Goal: Information Seeking & Learning: Learn about a topic

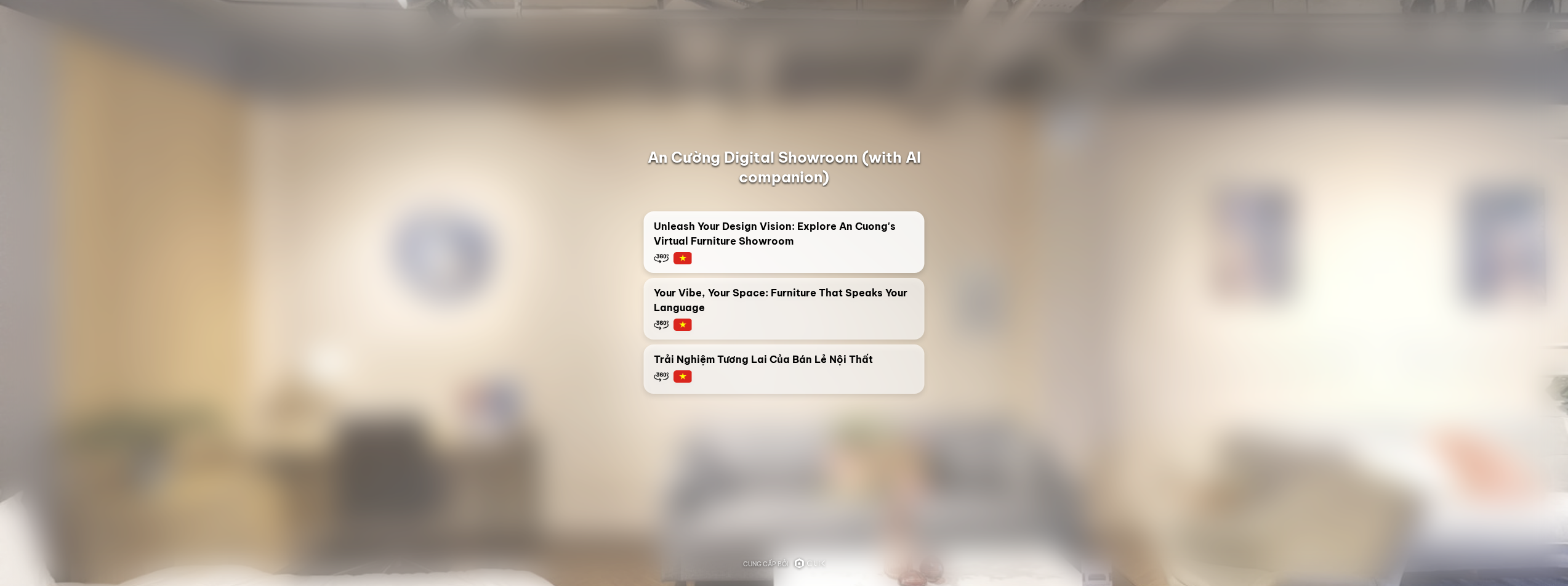
click at [705, 233] on span "Unleash Your Design Vision: Explore An Cuong's Virtual Furniture Showroom" at bounding box center [784, 233] width 261 height 29
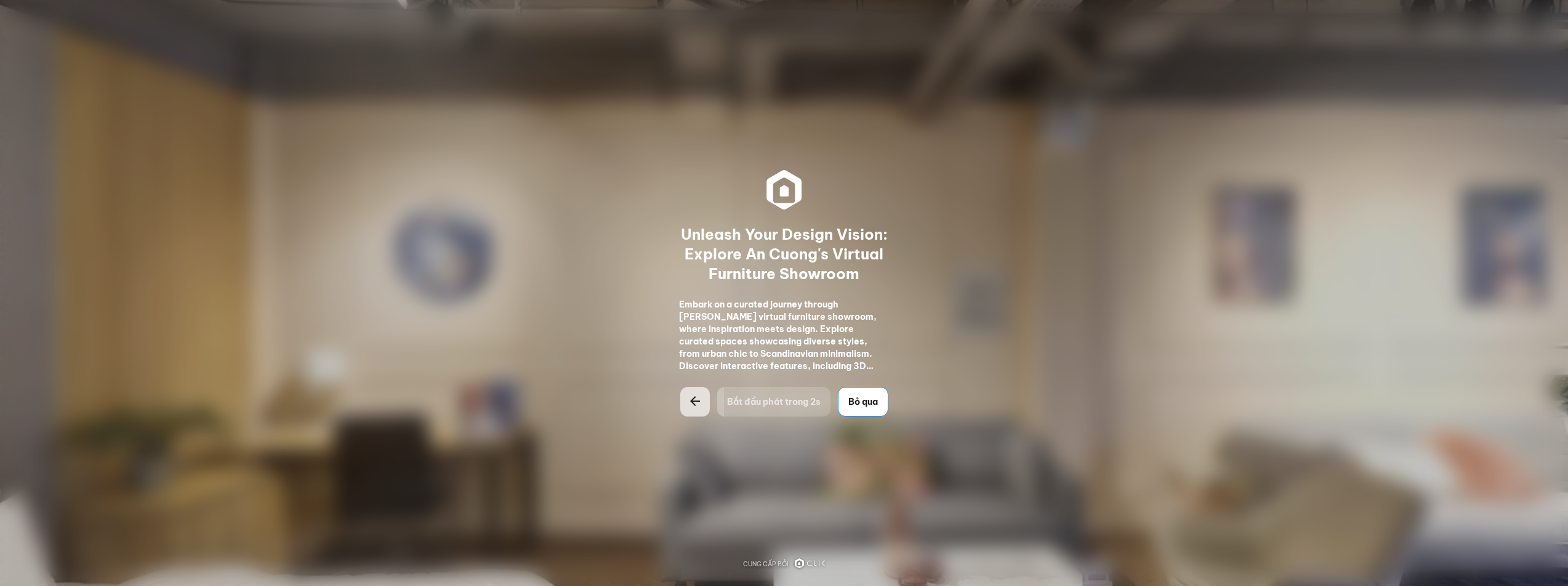
click at [877, 404] on span "Bỏ qua" at bounding box center [863, 401] width 29 height 12
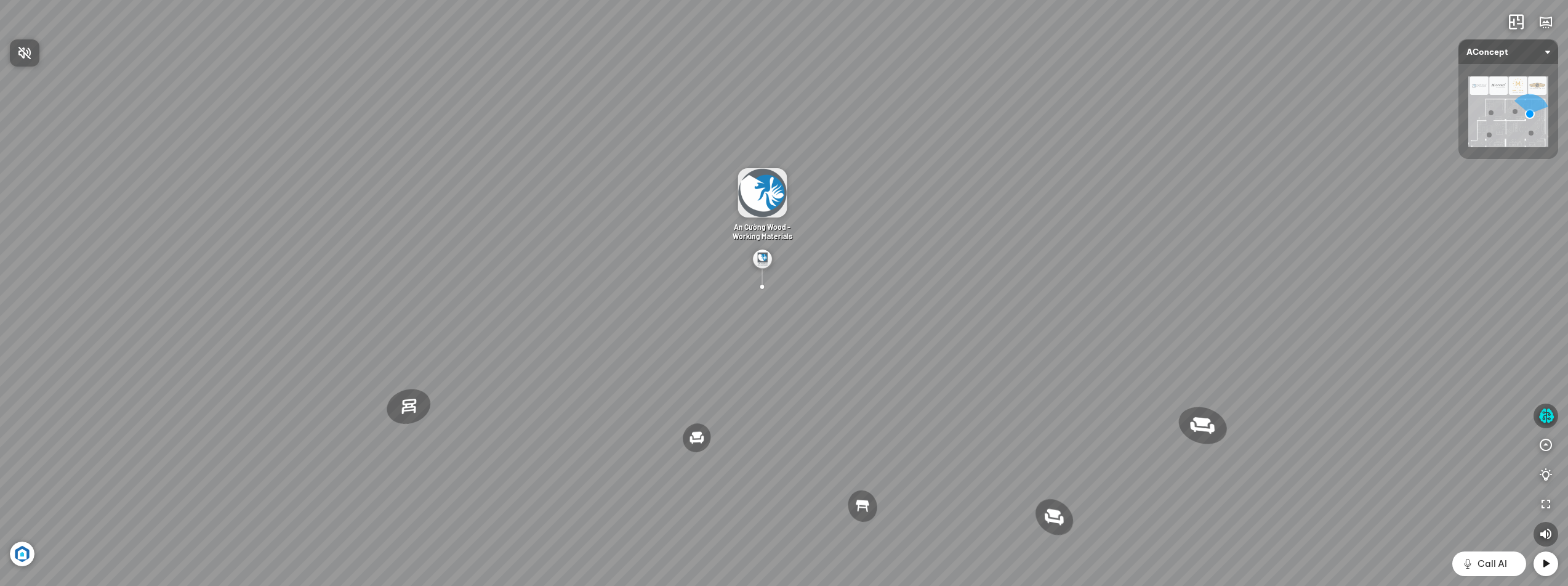
drag, startPoint x: 816, startPoint y: 261, endPoint x: 714, endPoint y: 253, distance: 102.3
click at [704, 248] on div at bounding box center [784, 293] width 1568 height 586
drag, startPoint x: 754, startPoint y: 358, endPoint x: 645, endPoint y: 335, distance: 111.4
click at [621, 321] on div "Ghế thư [PERSON_NAME] Ghế làm việc Winslow Bàn ăn Laxey Gối Tựa Lưng Họa Tiết H…" at bounding box center [784, 293] width 1568 height 586
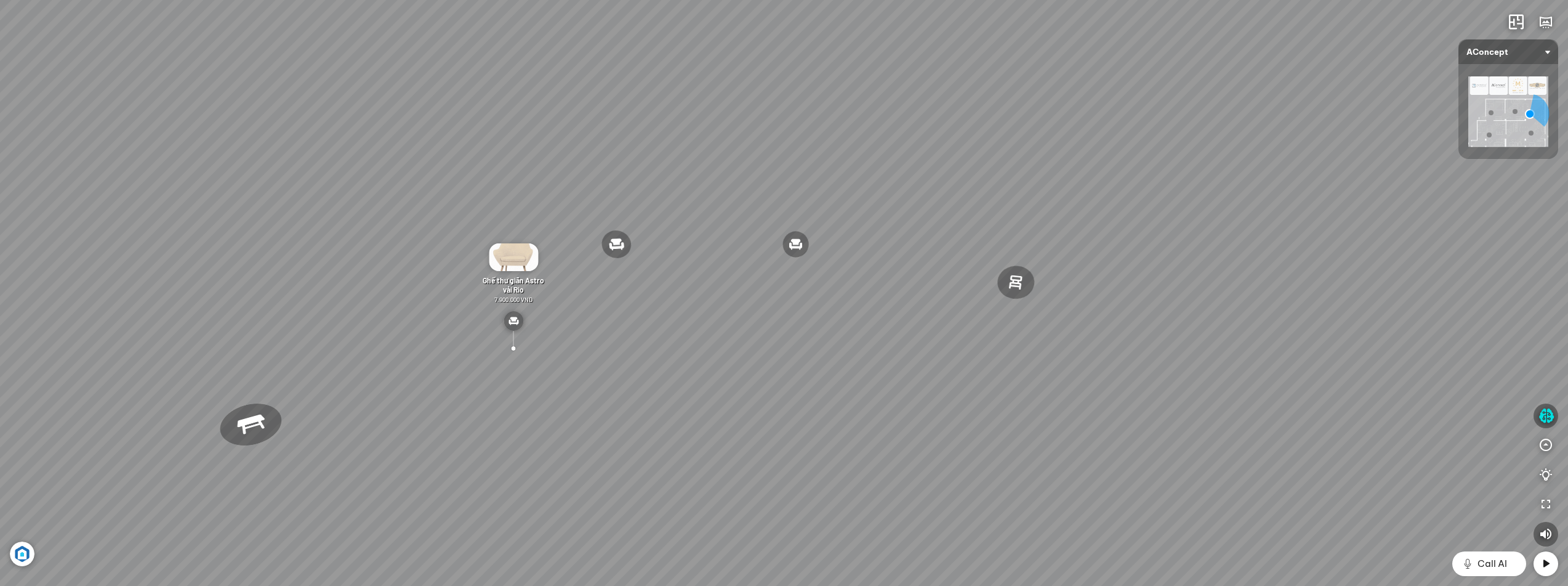
drag, startPoint x: 772, startPoint y: 369, endPoint x: 526, endPoint y: 275, distance: 263.3
click at [526, 275] on div "Ghế thư [PERSON_NAME] Ghế làm việc Winslow Bàn ăn Laxey Gối Tựa Lưng Họa Tiết H…" at bounding box center [784, 293] width 1568 height 586
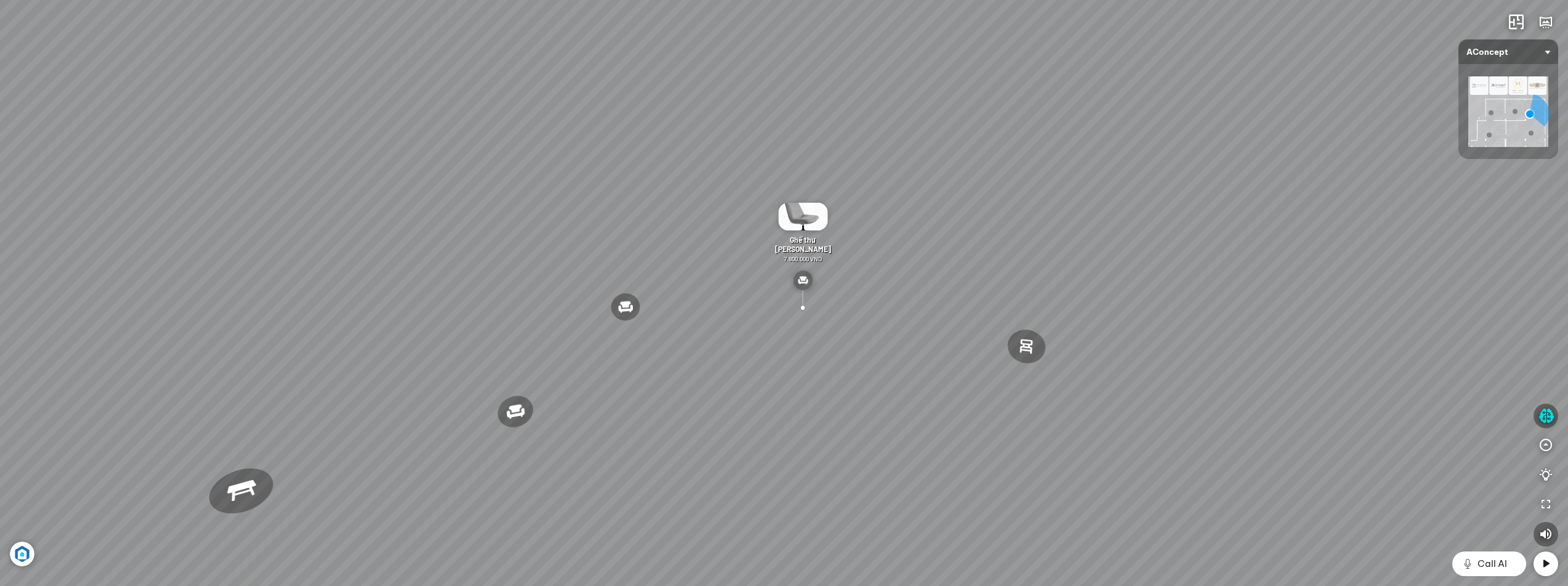
drag, startPoint x: 553, startPoint y: 232, endPoint x: 563, endPoint y: 324, distance: 92.5
click at [563, 324] on div "Ghế thư [PERSON_NAME] Ghế làm việc Winslow Bàn ăn Laxey Gối Tựa Lưng Họa Tiết H…" at bounding box center [784, 293] width 1568 height 586
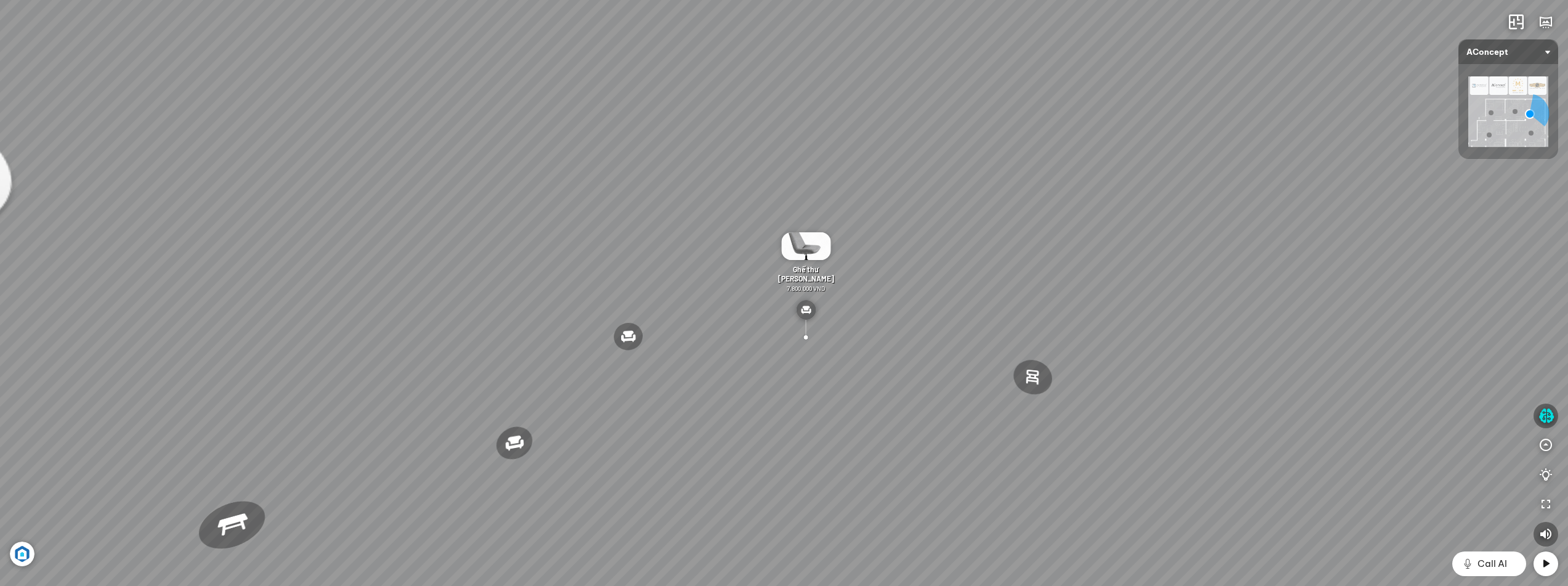
drag, startPoint x: 830, startPoint y: 268, endPoint x: 555, endPoint y: 218, distance: 279.5
click at [554, 219] on div "Ghế thư [PERSON_NAME] Ghế làm việc Winslow Bàn ăn Laxey Gối Tựa Lưng Họa Tiết H…" at bounding box center [784, 293] width 1568 height 586
drag, startPoint x: 525, startPoint y: 285, endPoint x: 755, endPoint y: 266, distance: 230.8
click at [755, 266] on div "Ghế thư [PERSON_NAME] Ghế làm việc Winslow Bàn ăn Laxey Gối Tựa Lưng Họa Tiết H…" at bounding box center [784, 293] width 1568 height 586
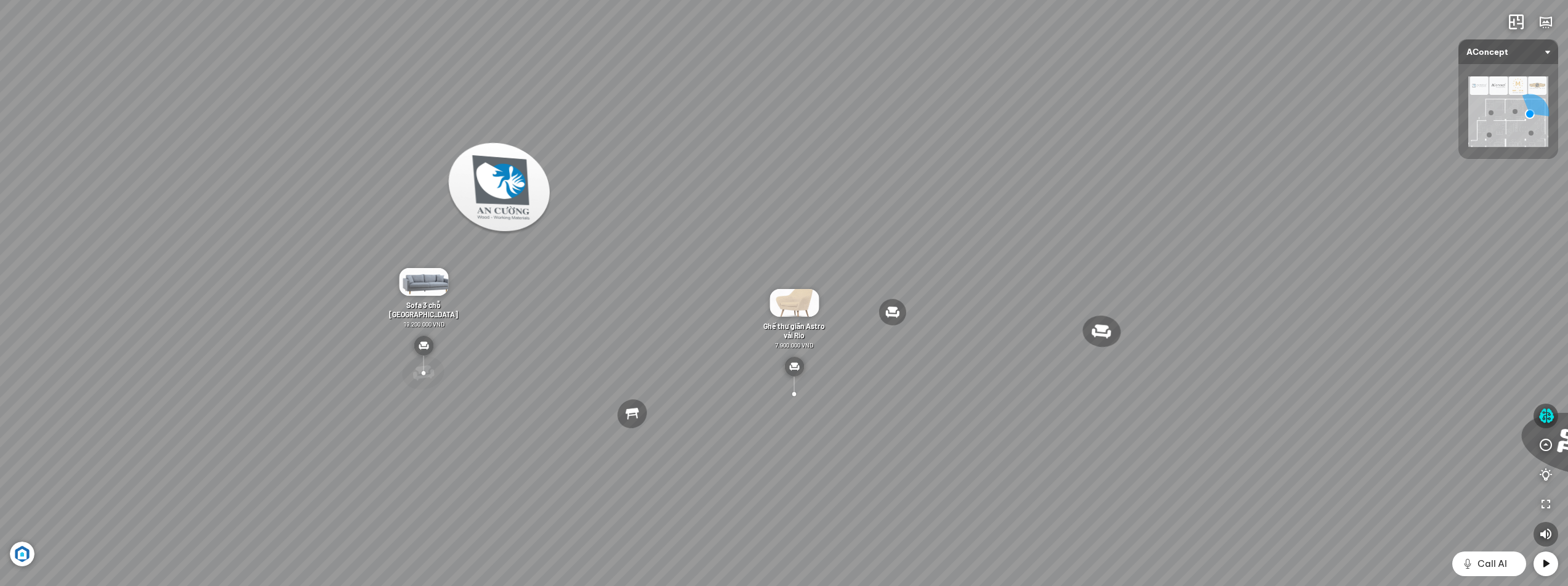
click at [426, 365] on div at bounding box center [423, 372] width 48 height 41
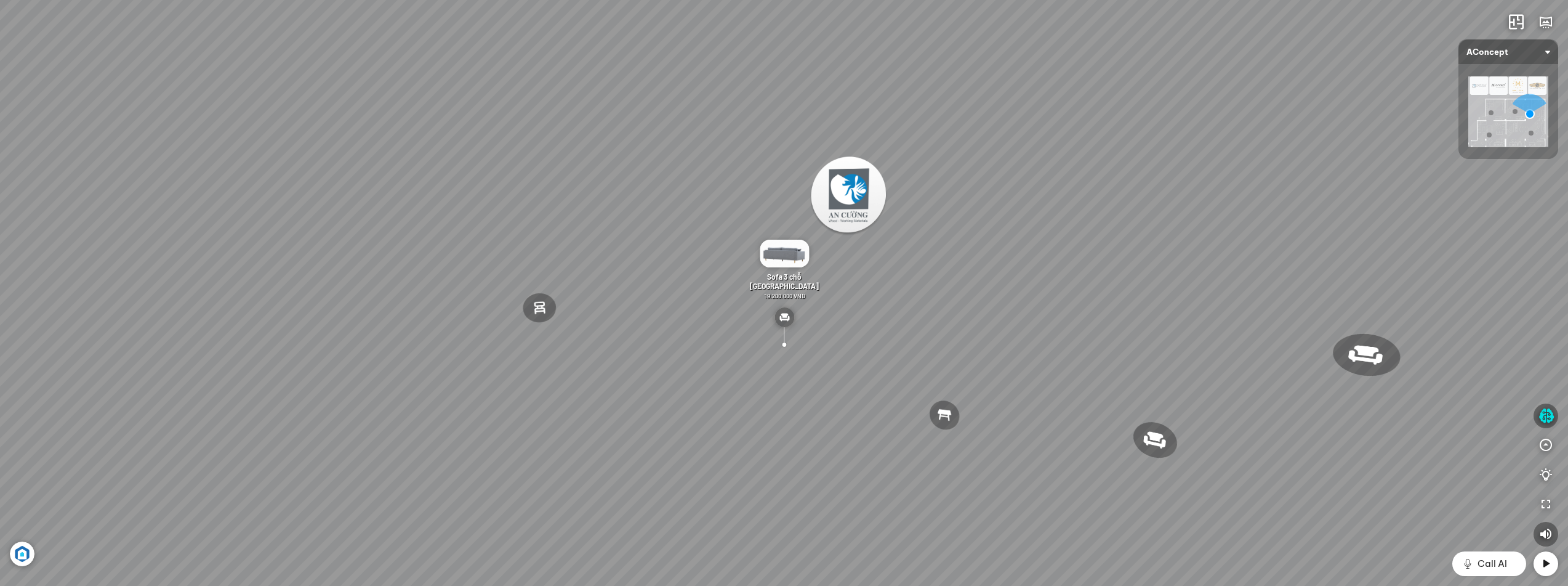
click at [783, 267] on img at bounding box center [784, 253] width 49 height 28
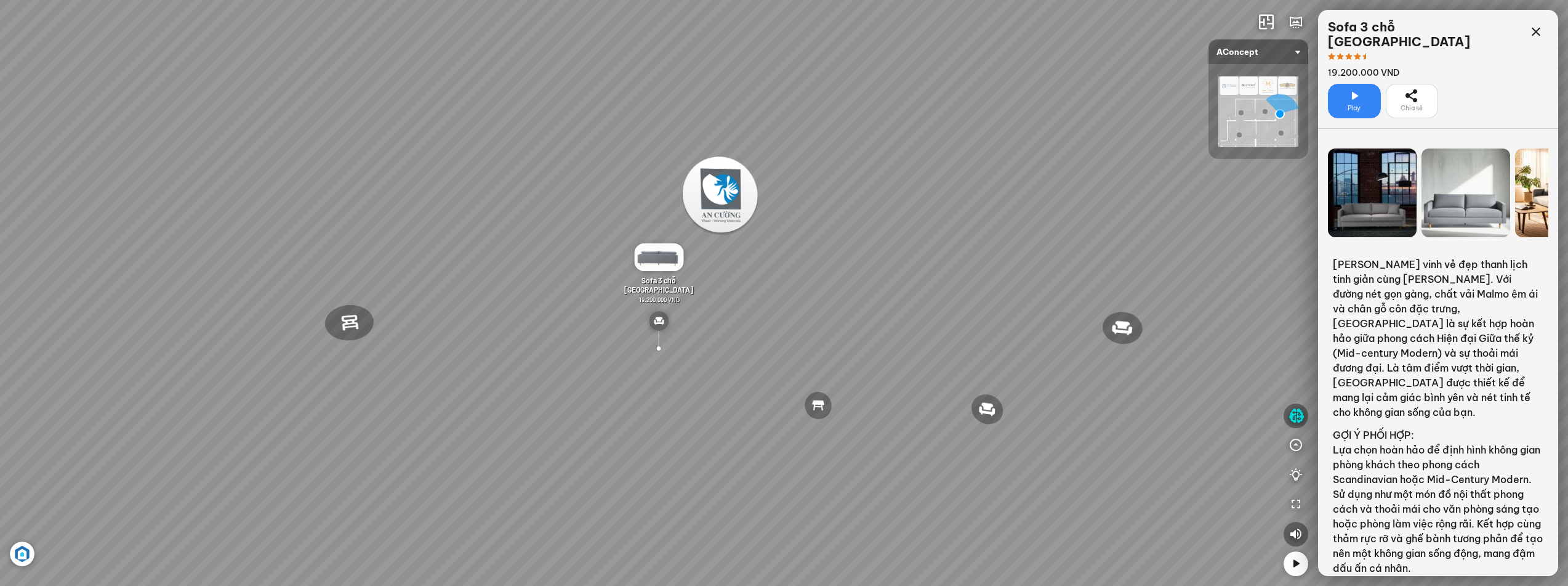
scroll to position [108, 0]
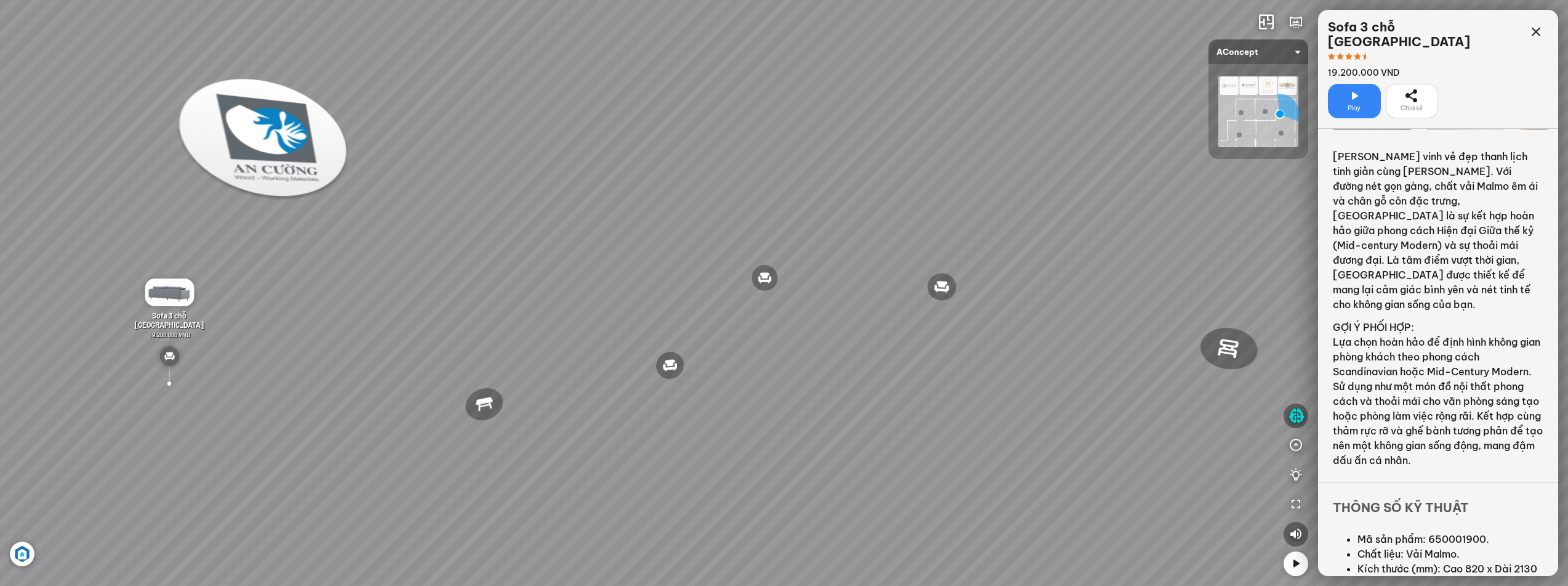
drag, startPoint x: 967, startPoint y: 427, endPoint x: 576, endPoint y: 386, distance: 393.1
click at [585, 386] on div "Ghế thư [PERSON_NAME] Ghế làm việc Winslow Bàn ăn Laxey Gối Tựa Lưng Họa Tiết H…" at bounding box center [784, 293] width 1568 height 586
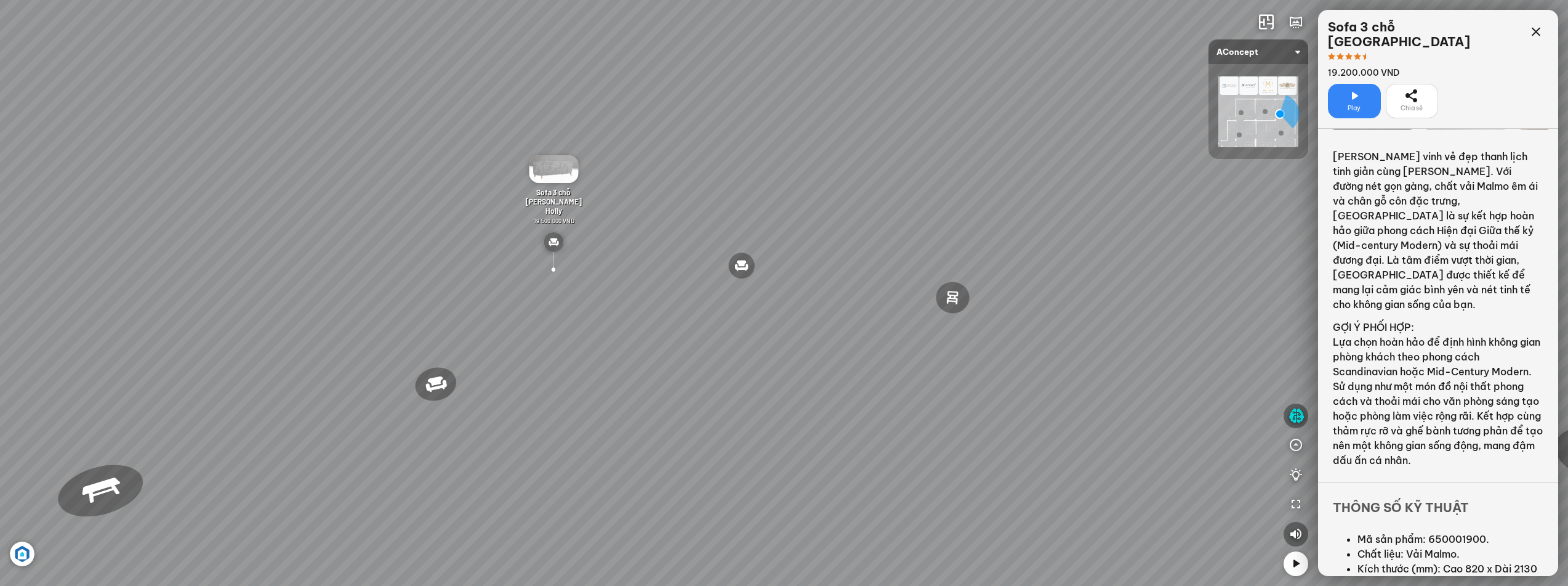
drag, startPoint x: 795, startPoint y: 399, endPoint x: 633, endPoint y: 335, distance: 174.2
click at [594, 309] on div "Ghế thư [PERSON_NAME] Ghế làm việc Winslow Bàn ăn Laxey Gối Tựa Lưng Họa Tiết H…" at bounding box center [784, 293] width 1568 height 586
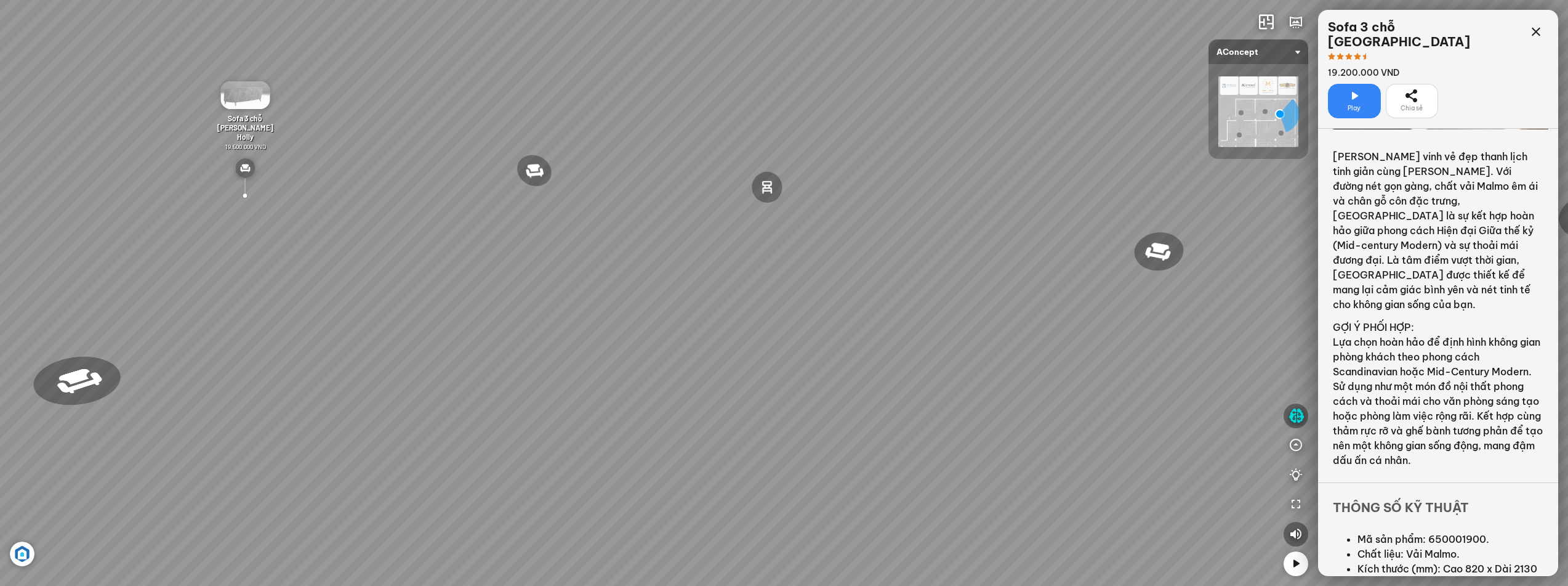
drag, startPoint x: 675, startPoint y: 345, endPoint x: 676, endPoint y: 469, distance: 124.0
click at [676, 469] on div "Ghế thư [PERSON_NAME] Ghế làm việc Winslow Bàn ăn Laxey Gối Tựa Lưng Họa Tiết H…" at bounding box center [784, 293] width 1568 height 586
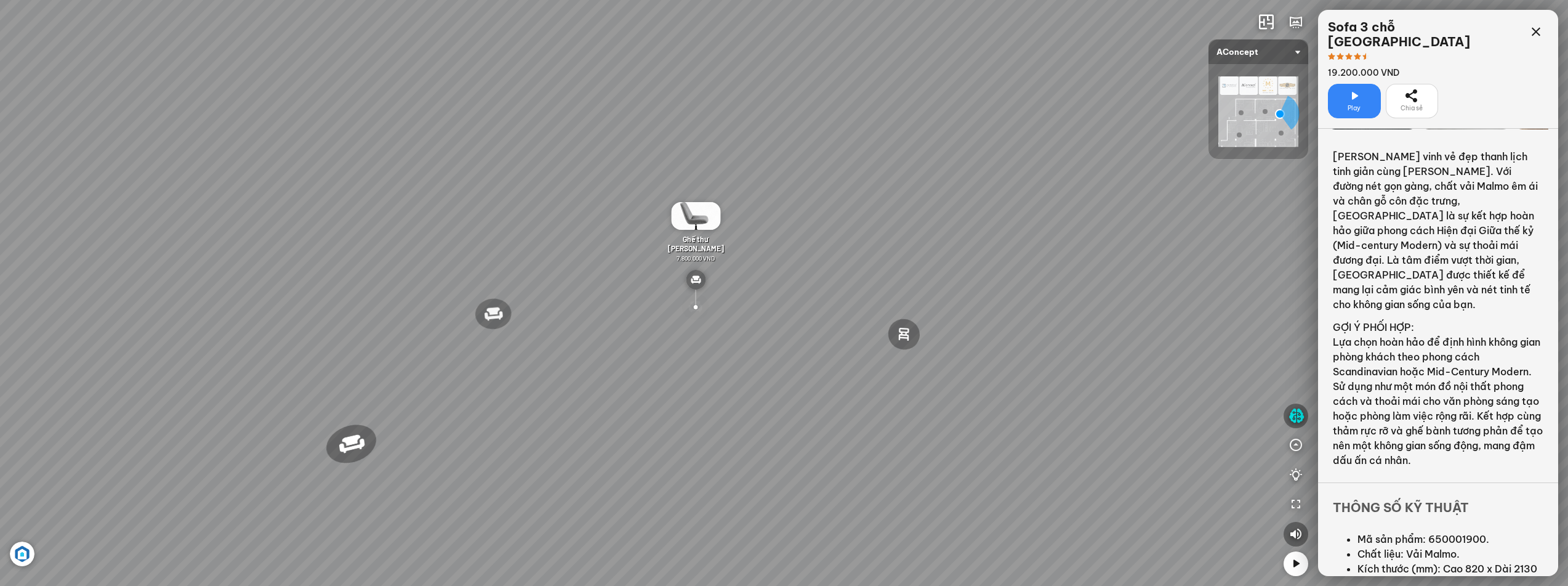
drag, startPoint x: 660, startPoint y: 420, endPoint x: 717, endPoint y: 421, distance: 57.0
click at [724, 418] on div "Ghế thư [PERSON_NAME] Ghế làm việc Winslow Bàn ăn Laxey Gối Tựa Lưng Họa Tiết H…" at bounding box center [784, 293] width 1568 height 586
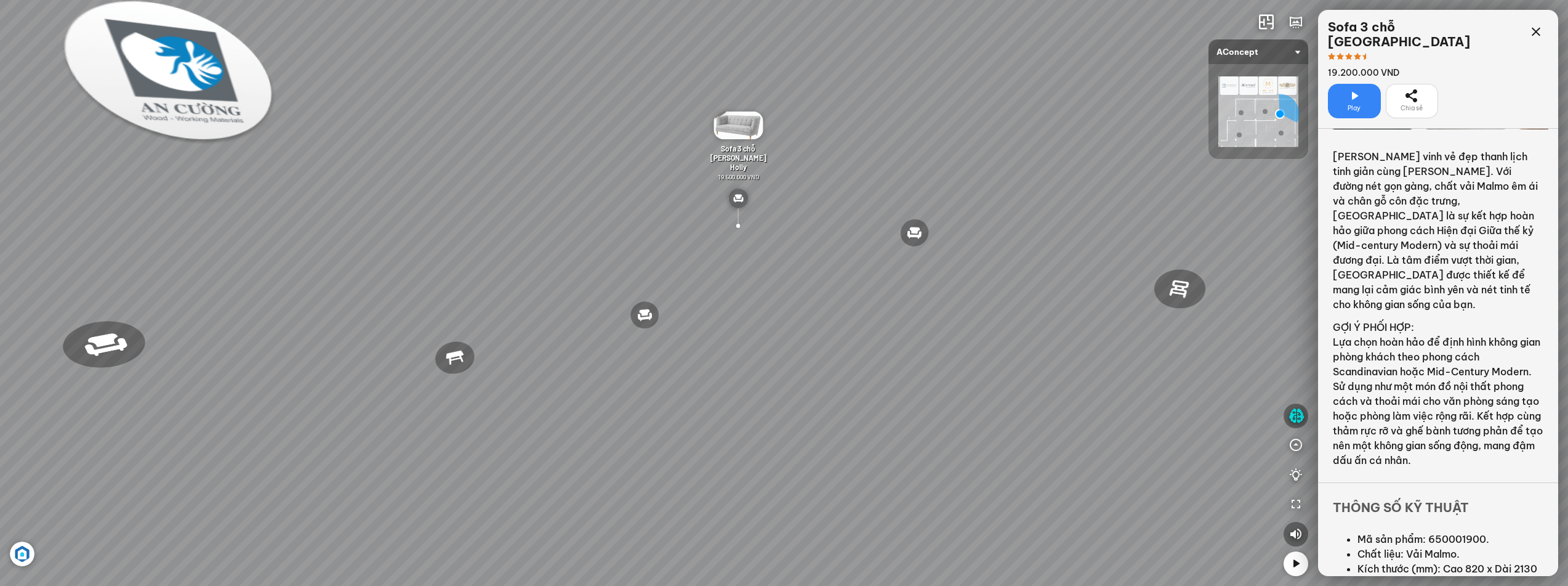
drag, startPoint x: 485, startPoint y: 484, endPoint x: 636, endPoint y: 403, distance: 171.4
click at [636, 403] on div "Ghế thư [PERSON_NAME] Ghế làm việc Winslow Bàn ăn Laxey Gối Tựa Lưng Họa Tiết H…" at bounding box center [784, 293] width 1568 height 586
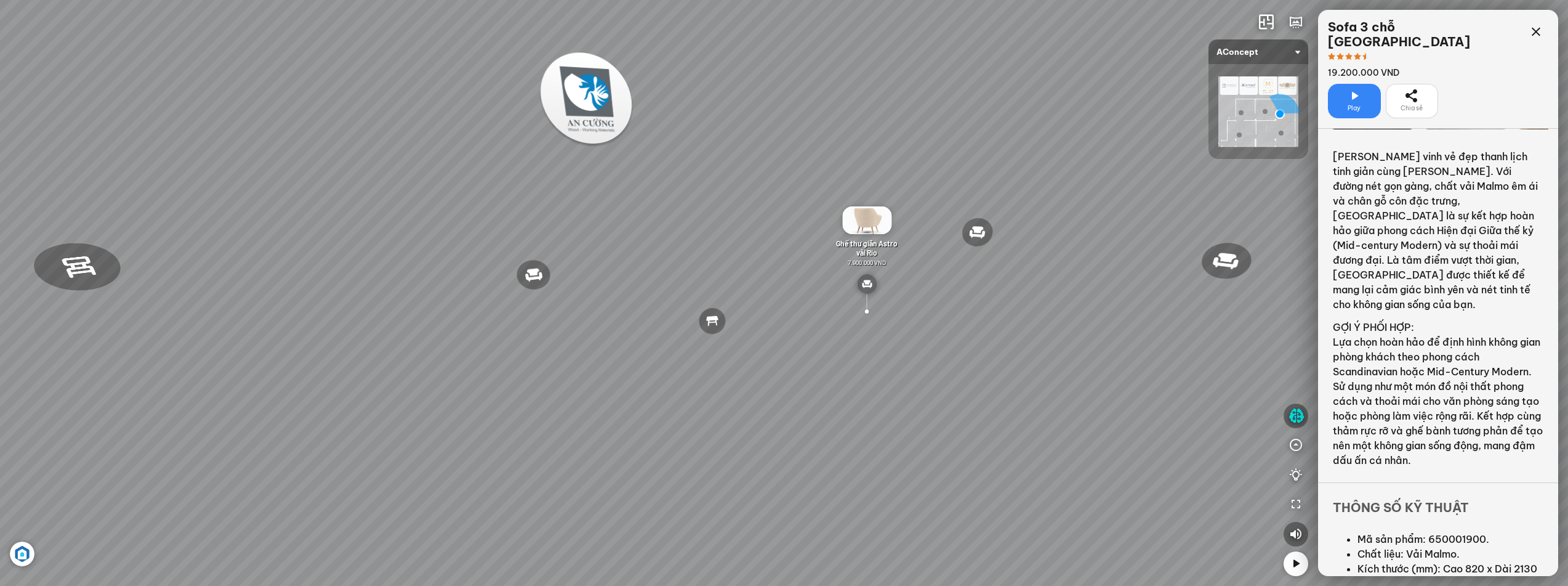
drag, startPoint x: 213, startPoint y: 422, endPoint x: 391, endPoint y: 437, distance: 178.6
click at [391, 437] on div "Ghế thư [PERSON_NAME] Ghế làm việc Winslow Bàn ăn Laxey Gối Tựa Lưng Họa Tiết H…" at bounding box center [784, 293] width 1568 height 586
click at [724, 245] on img at bounding box center [712, 240] width 49 height 28
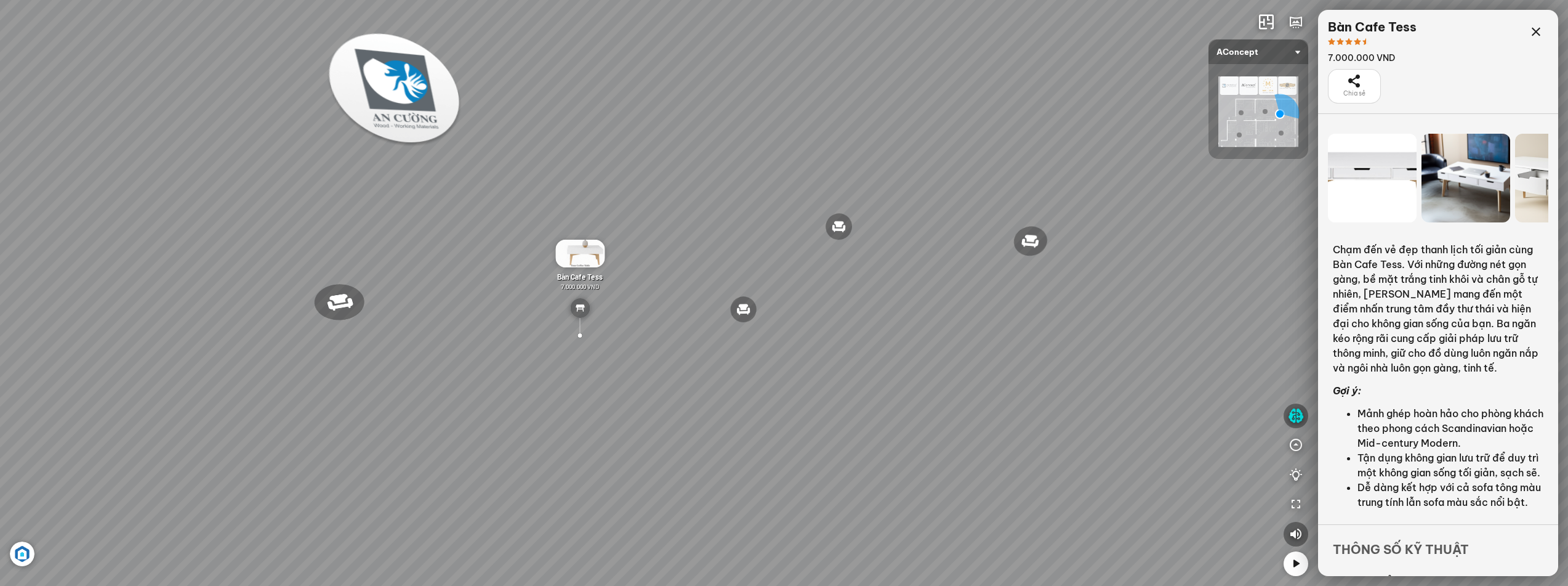
click at [736, 363] on div "Ghế thư [PERSON_NAME] Ghế làm việc Winslow Bàn ăn Laxey Gối Tựa Lưng Họa Tiết H…" at bounding box center [784, 293] width 1568 height 586
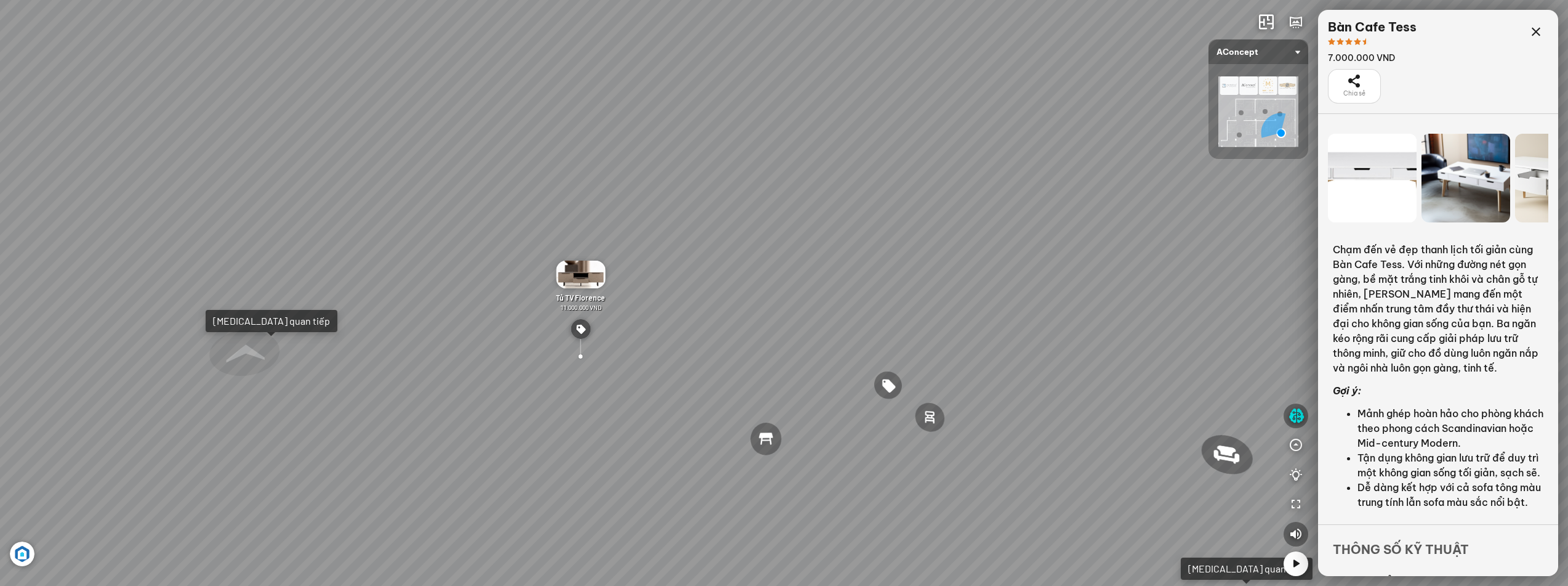
drag, startPoint x: 641, startPoint y: 345, endPoint x: 545, endPoint y: 346, distance: 96.0
click at [551, 346] on div "Ghế ăn Andrew 3.200.000 VND Ghế ăn Wilma 1.800.000 VND Sofa 3 chỗ [PERSON_NAME]…" at bounding box center [784, 293] width 1568 height 586
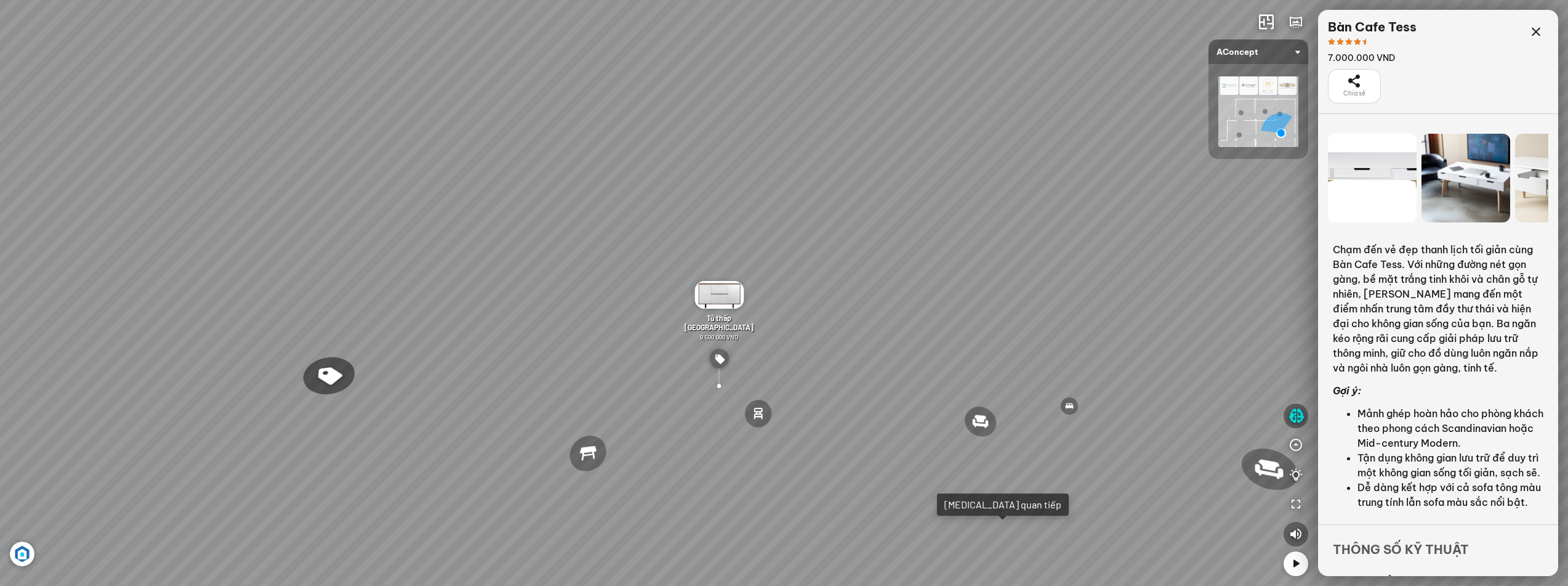
drag, startPoint x: 556, startPoint y: 332, endPoint x: 645, endPoint y: 245, distance: 124.5
click at [645, 245] on div "Ghế ăn Andrew 3.200.000 VND Ghế ăn Wilma 1.800.000 VND Sofa 3 chỗ [PERSON_NAME]…" at bounding box center [784, 293] width 1568 height 586
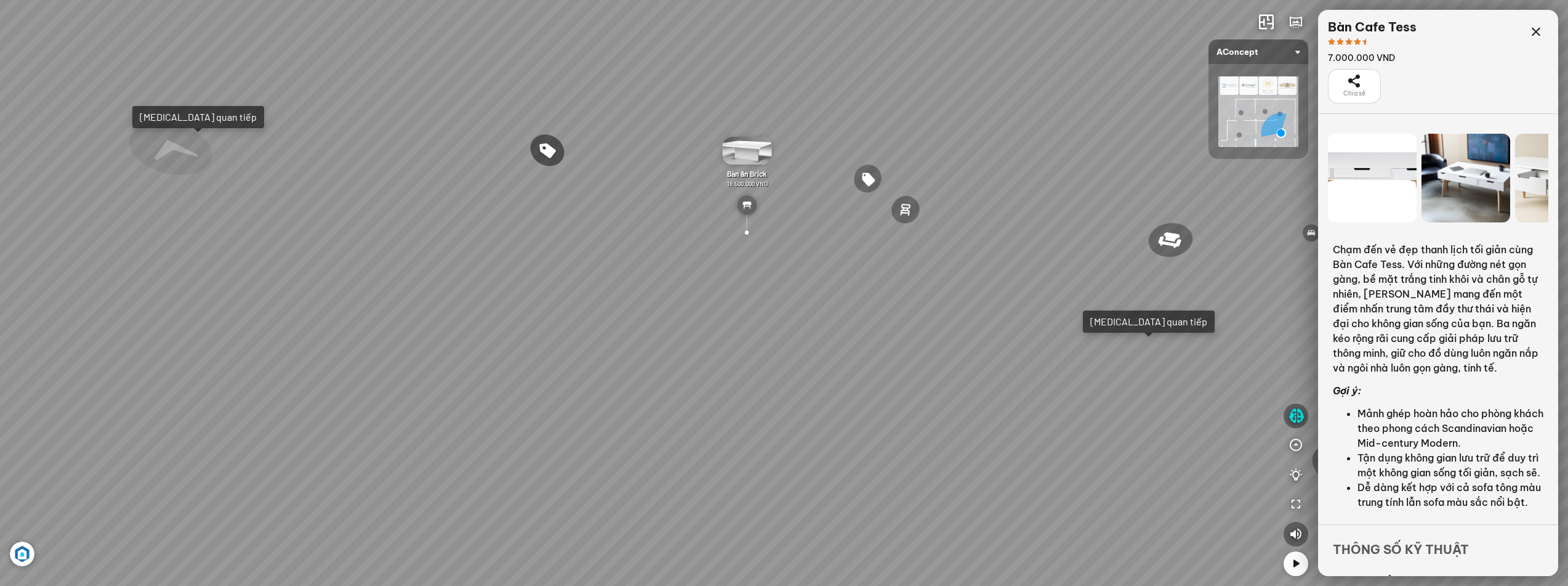
drag, startPoint x: 693, startPoint y: 412, endPoint x: 749, endPoint y: 295, distance: 129.7
click at [749, 295] on div "Ghế ăn Andrew 3.200.000 VND Ghế ăn Wilma 1.800.000 VND Sofa 3 chỗ [PERSON_NAME]…" at bounding box center [784, 293] width 1568 height 586
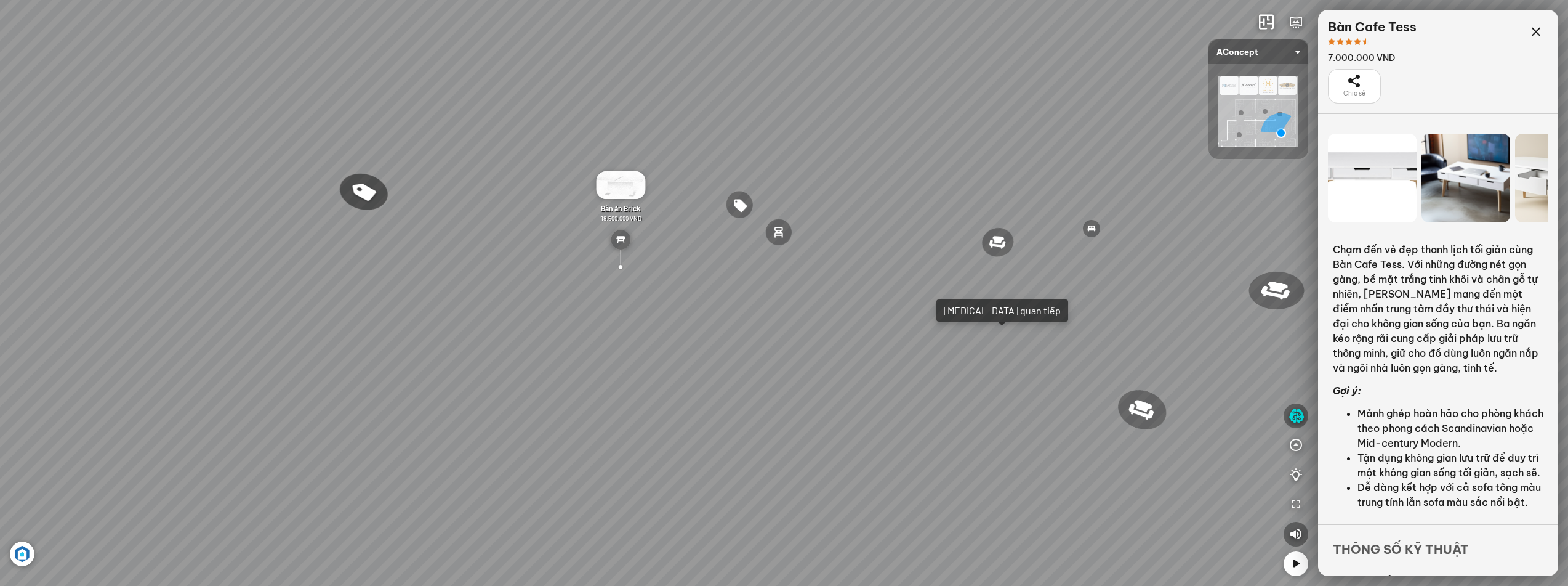
drag, startPoint x: 862, startPoint y: 341, endPoint x: 755, endPoint y: 360, distance: 108.7
click at [733, 367] on div "Ghế ăn Andrew 3.200.000 VND Ghế ăn Wilma 1.800.000 VND Sofa 3 chỗ [PERSON_NAME]…" at bounding box center [784, 293] width 1568 height 586
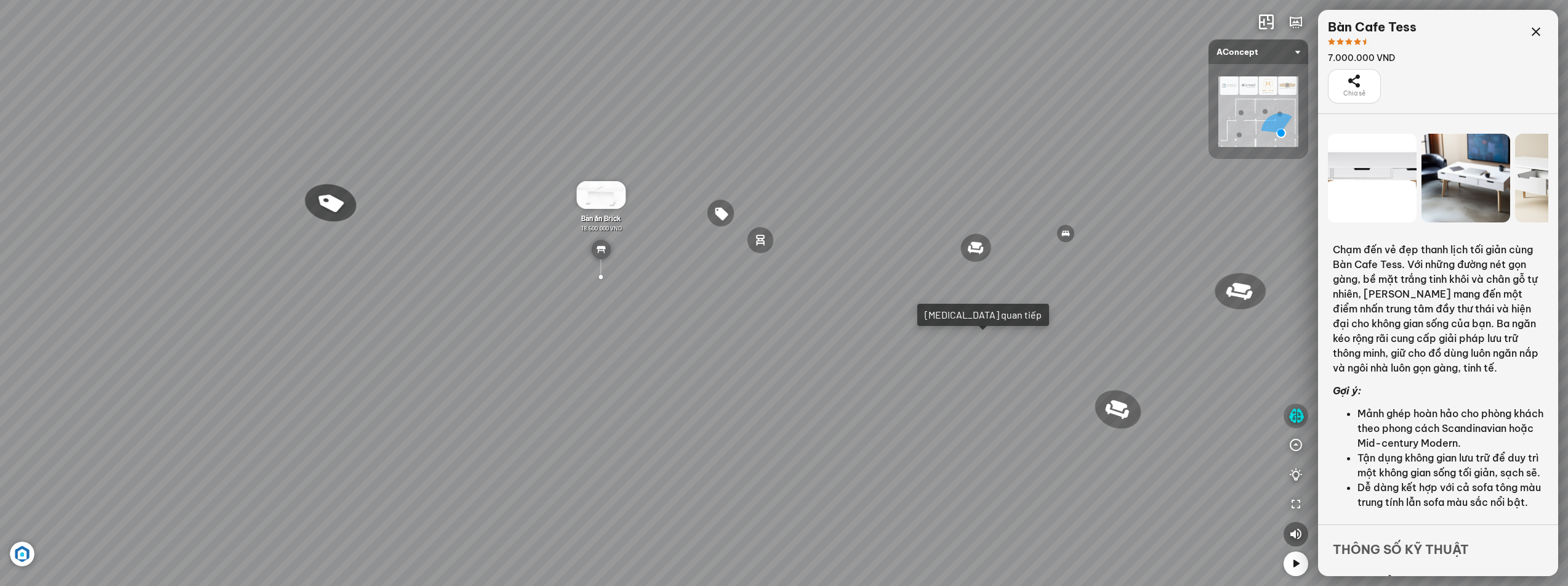
click at [1253, 412] on icon "button" at bounding box center [1295, 416] width 16 height 15
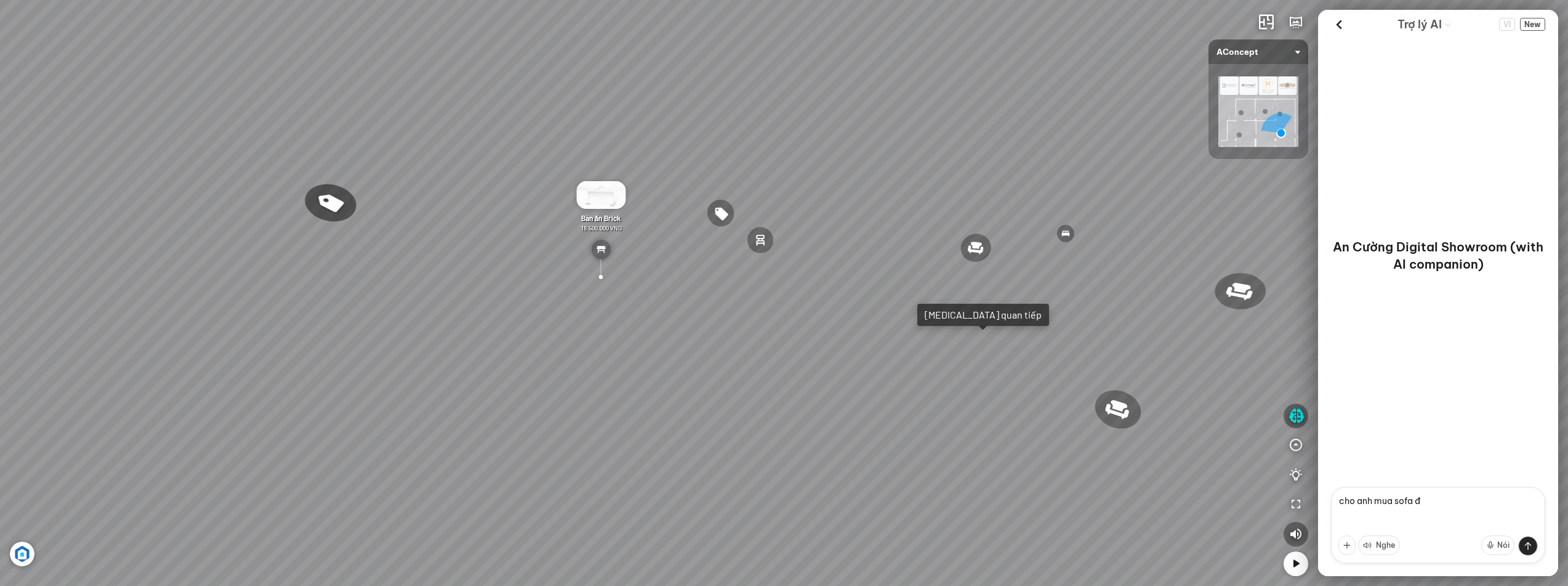
type textarea "cho anh mua sofa đỏ"
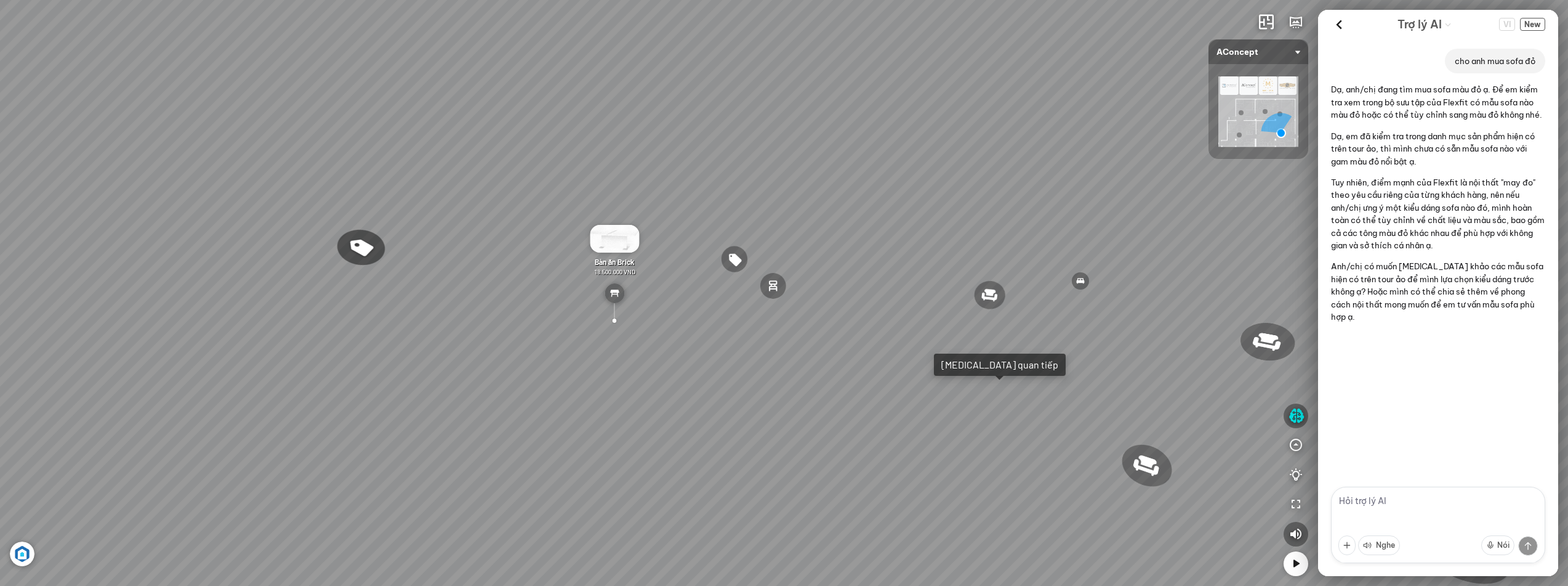
drag, startPoint x: 838, startPoint y: 197, endPoint x: 855, endPoint y: 319, distance: 123.2
click at [858, 329] on div "Ghế ăn Andrew 3.200.000 VND Ghế ăn Wilma 1.800.000 VND Sofa 3 chỗ [PERSON_NAME]…" at bounding box center [784, 293] width 1568 height 586
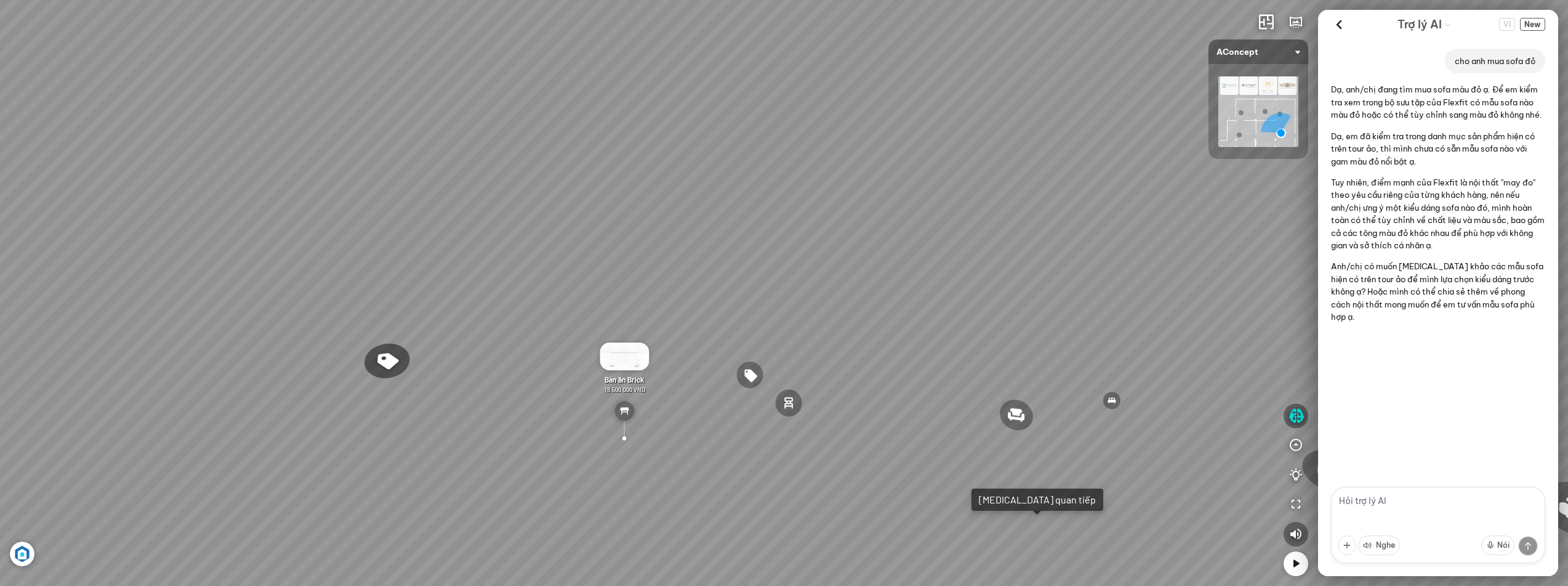
drag, startPoint x: 799, startPoint y: 240, endPoint x: 807, endPoint y: 268, distance: 29.1
click at [807, 268] on div "Ghế ăn Andrew 3.200.000 VND Ghế ăn Wilma 1.800.000 VND Sofa 3 chỗ [PERSON_NAME]…" at bounding box center [784, 293] width 1568 height 586
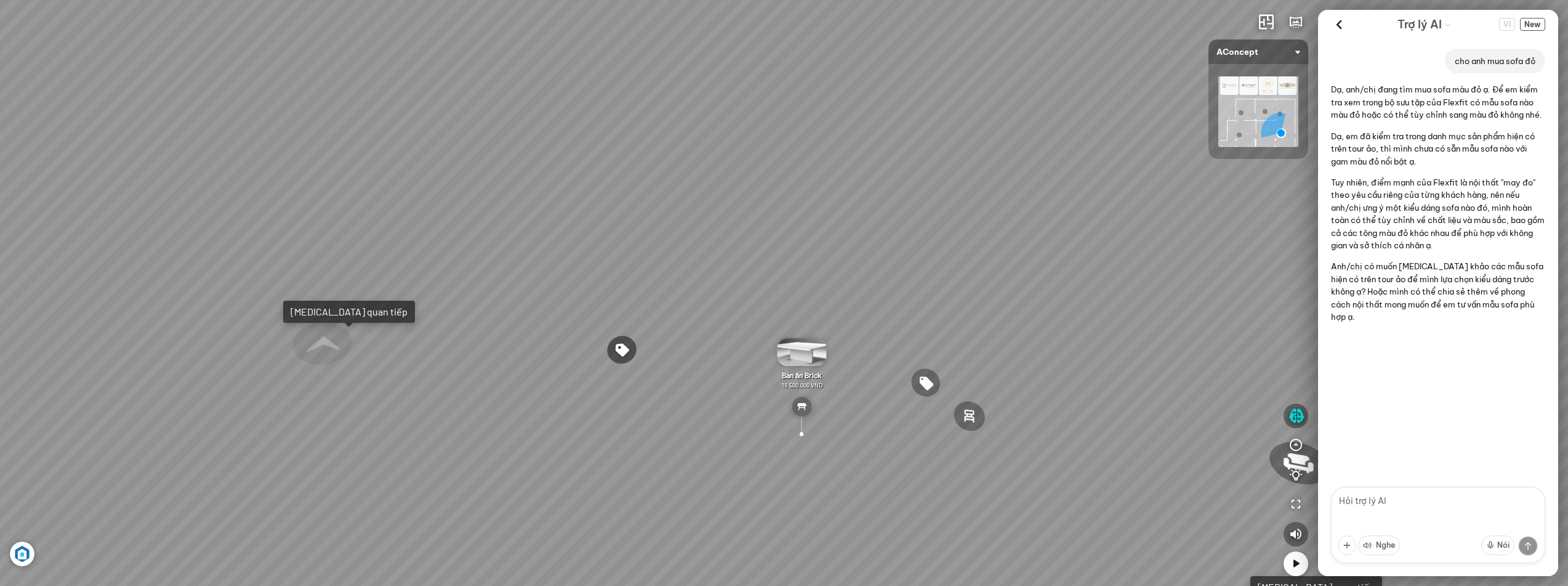
drag, startPoint x: 474, startPoint y: 287, endPoint x: 701, endPoint y: 281, distance: 227.1
click at [697, 281] on div "Ghế ăn Andrew 3.200.000 VND Ghế ăn Wilma 1.800.000 VND Sofa 3 chỗ [PERSON_NAME]…" at bounding box center [784, 293] width 1568 height 586
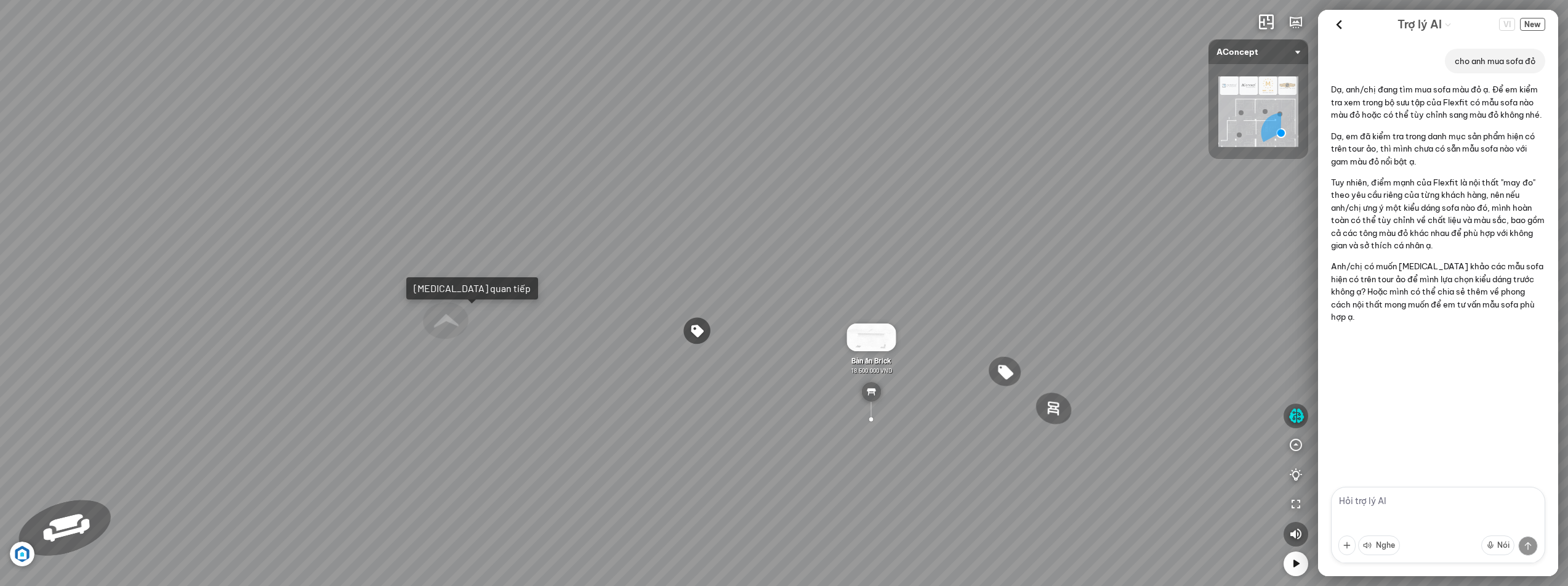
drag, startPoint x: 465, startPoint y: 286, endPoint x: 644, endPoint y: 287, distance: 179.0
click at [644, 287] on div "Ghế ăn Andrew 3.200.000 VND Ghế ăn Wilma 1.800.000 VND Sofa 3 chỗ [PERSON_NAME]…" at bounding box center [784, 293] width 1568 height 586
drag, startPoint x: 493, startPoint y: 293, endPoint x: 807, endPoint y: 326, distance: 315.7
click at [807, 326] on div "Ghế ăn Andrew 3.200.000 VND Ghế ăn Wilma 1.800.000 VND Sofa 3 chỗ [PERSON_NAME]…" at bounding box center [784, 293] width 1568 height 586
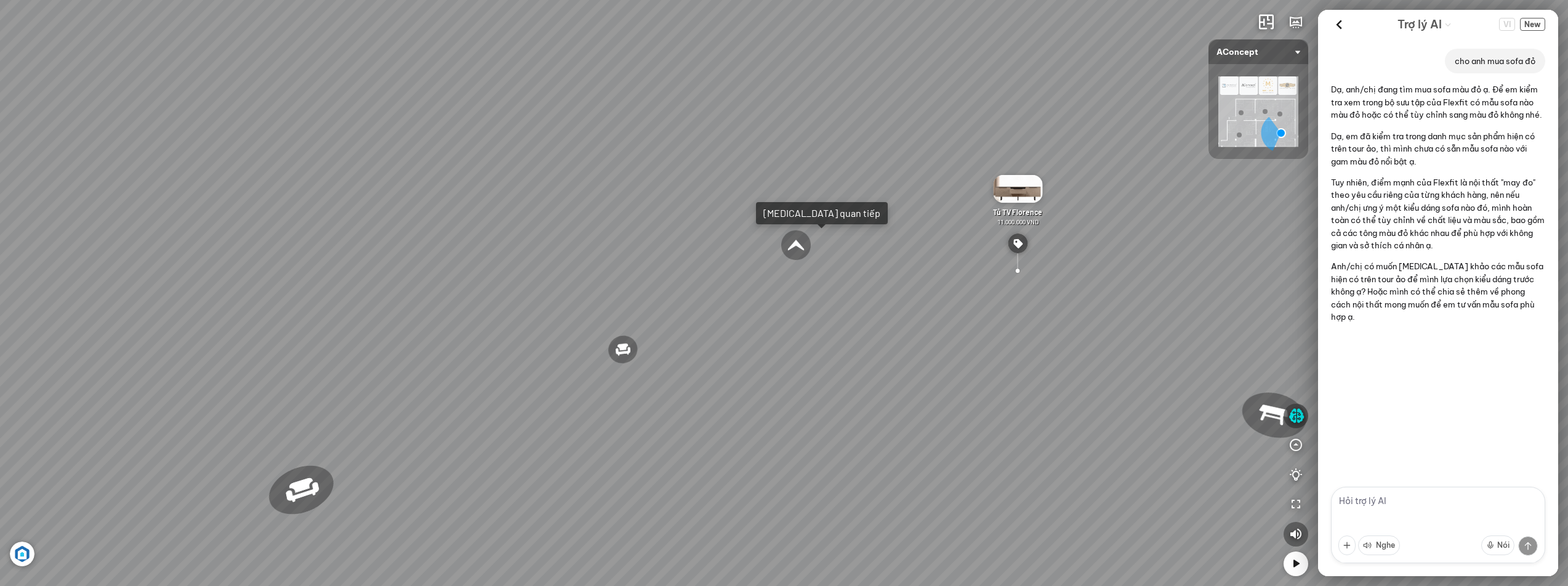
drag, startPoint x: 463, startPoint y: 397, endPoint x: 768, endPoint y: 331, distance: 312.1
click at [768, 331] on div "Ghế ăn Andrew 3.200.000 VND Ghế ăn Wilma 1.800.000 VND Sofa 3 chỗ [PERSON_NAME]…" at bounding box center [784, 293] width 1568 height 586
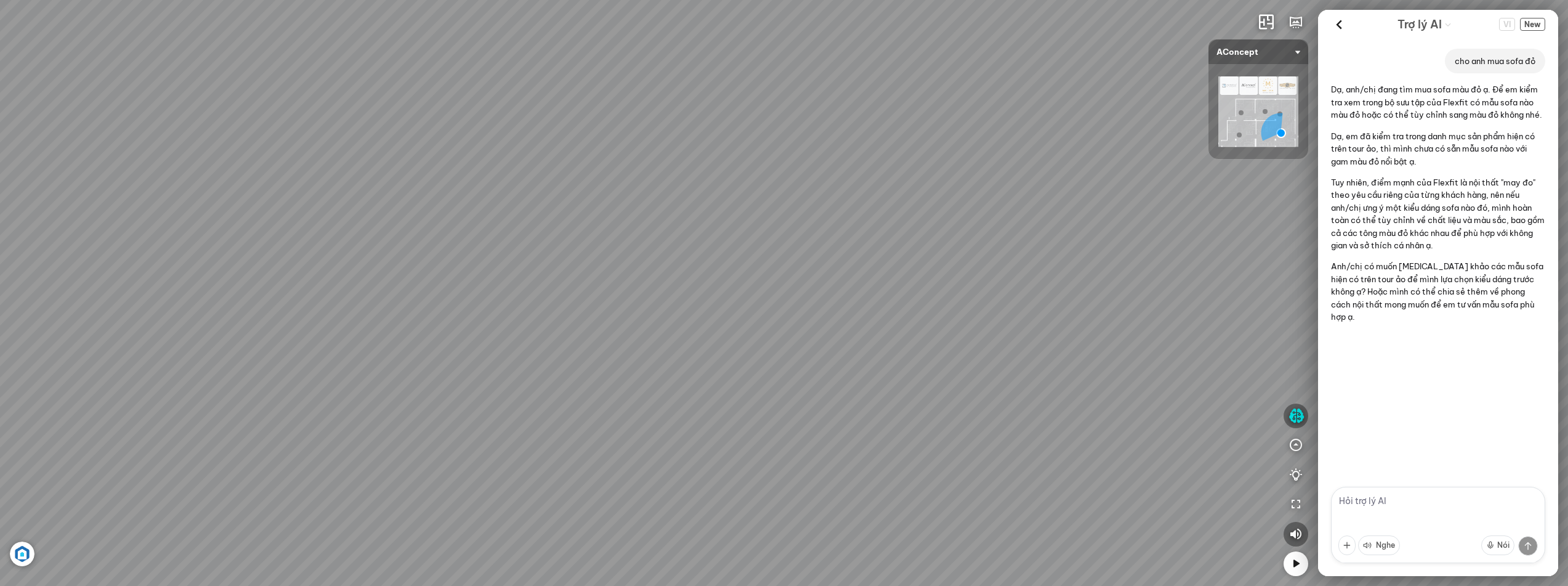
drag, startPoint x: 761, startPoint y: 117, endPoint x: 367, endPoint y: 182, distance: 399.3
click at [367, 182] on div "Ghế ăn Andrew 3.200.000 VND Ghế ăn Wilma 1.800.000 VND Sofa 3 chỗ [PERSON_NAME]…" at bounding box center [784, 293] width 1568 height 586
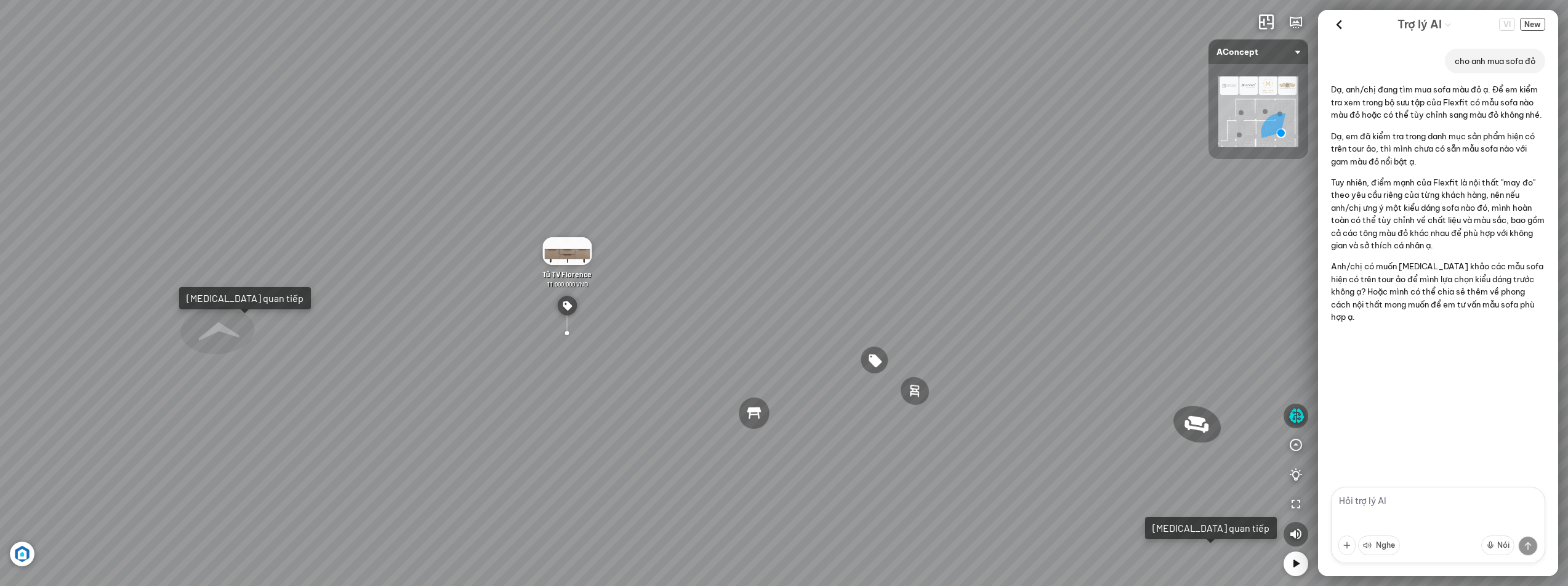
drag, startPoint x: 664, startPoint y: 199, endPoint x: 601, endPoint y: 201, distance: 63.0
click at [601, 201] on div "Ghế ăn Andrew 3.200.000 VND Ghế ăn Wilma 1.800.000 VND Sofa 3 chỗ [PERSON_NAME]…" at bounding box center [784, 293] width 1568 height 586
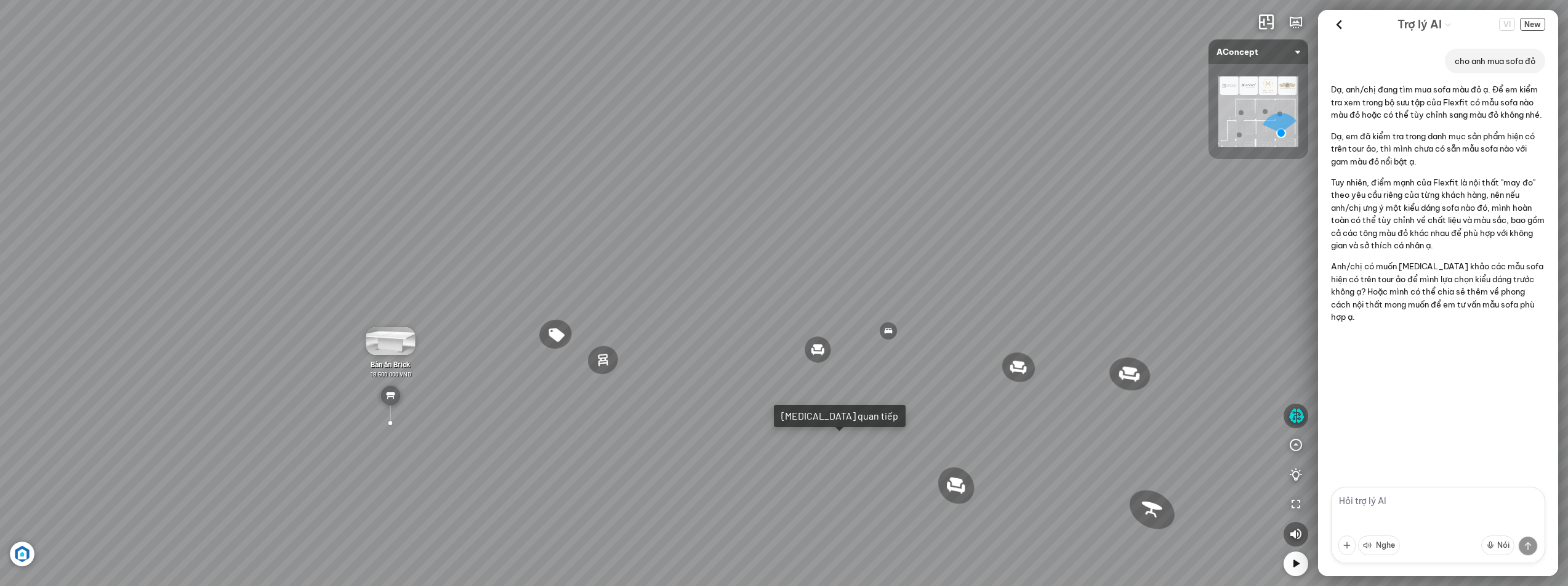
drag, startPoint x: 749, startPoint y: 265, endPoint x: 493, endPoint y: 228, distance: 258.7
click at [493, 228] on div "Ghế ăn Andrew 3.200.000 VND Ghế ăn Wilma 1.800.000 VND Sofa 3 chỗ [PERSON_NAME]…" at bounding box center [784, 293] width 1568 height 586
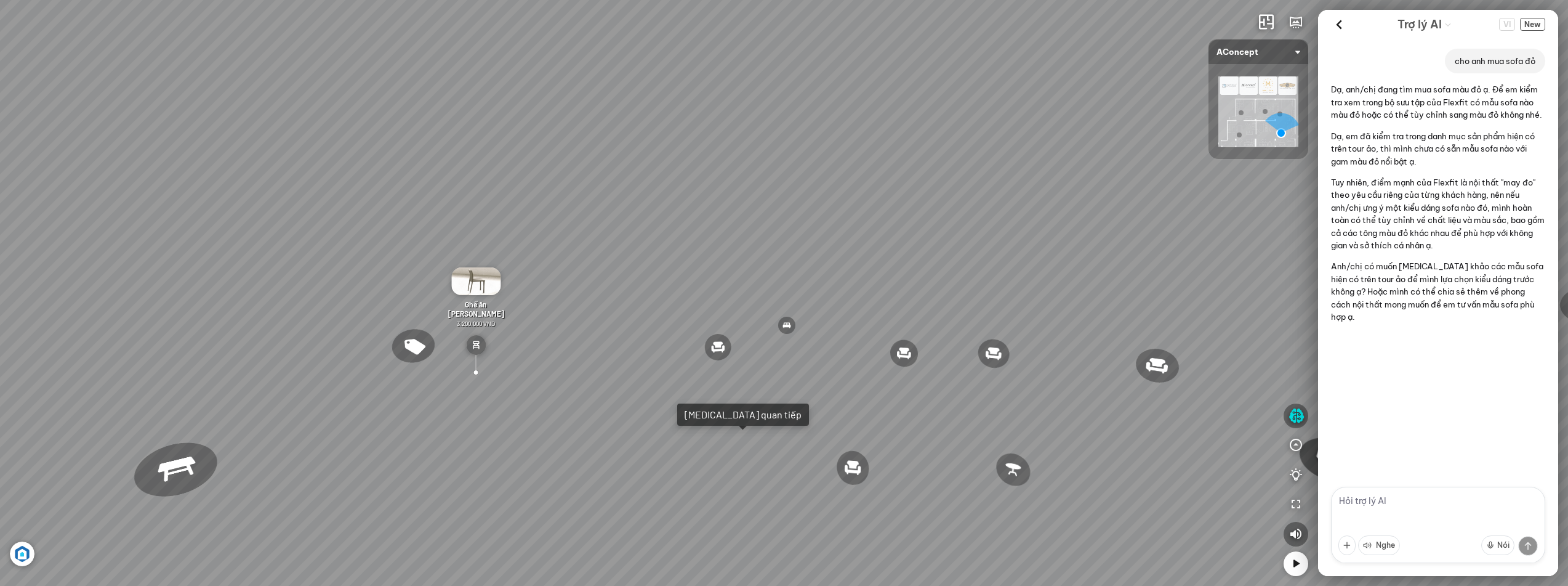
drag, startPoint x: 709, startPoint y: 228, endPoint x: 608, endPoint y: 223, distance: 101.1
click at [609, 223] on div "Ghế ăn Andrew 3.200.000 VND Ghế ăn Wilma 1.800.000 VND Sofa 3 chỗ [PERSON_NAME]…" at bounding box center [784, 293] width 1568 height 586
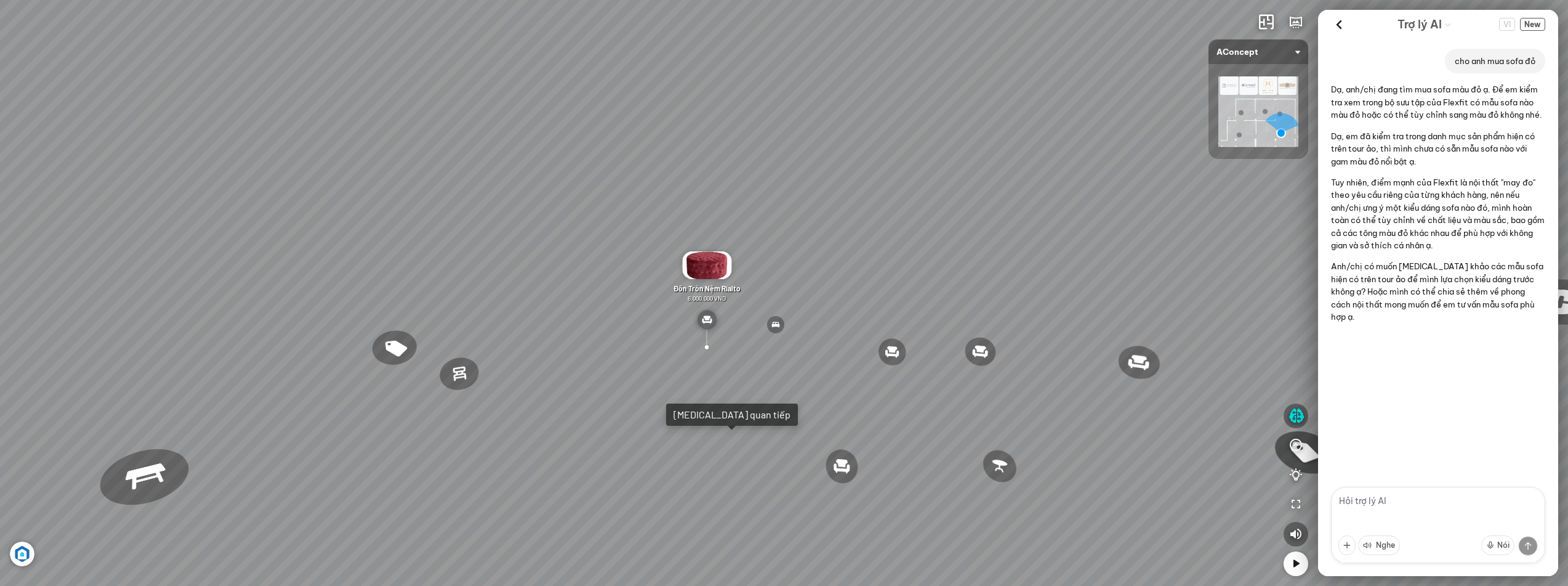
drag, startPoint x: 1003, startPoint y: 213, endPoint x: 742, endPoint y: 204, distance: 261.2
click at [697, 187] on div "Ghế ăn Andrew 3.200.000 VND Ghế ăn Wilma 1.800.000 VND Sofa 3 chỗ [PERSON_NAME]…" at bounding box center [784, 293] width 1568 height 586
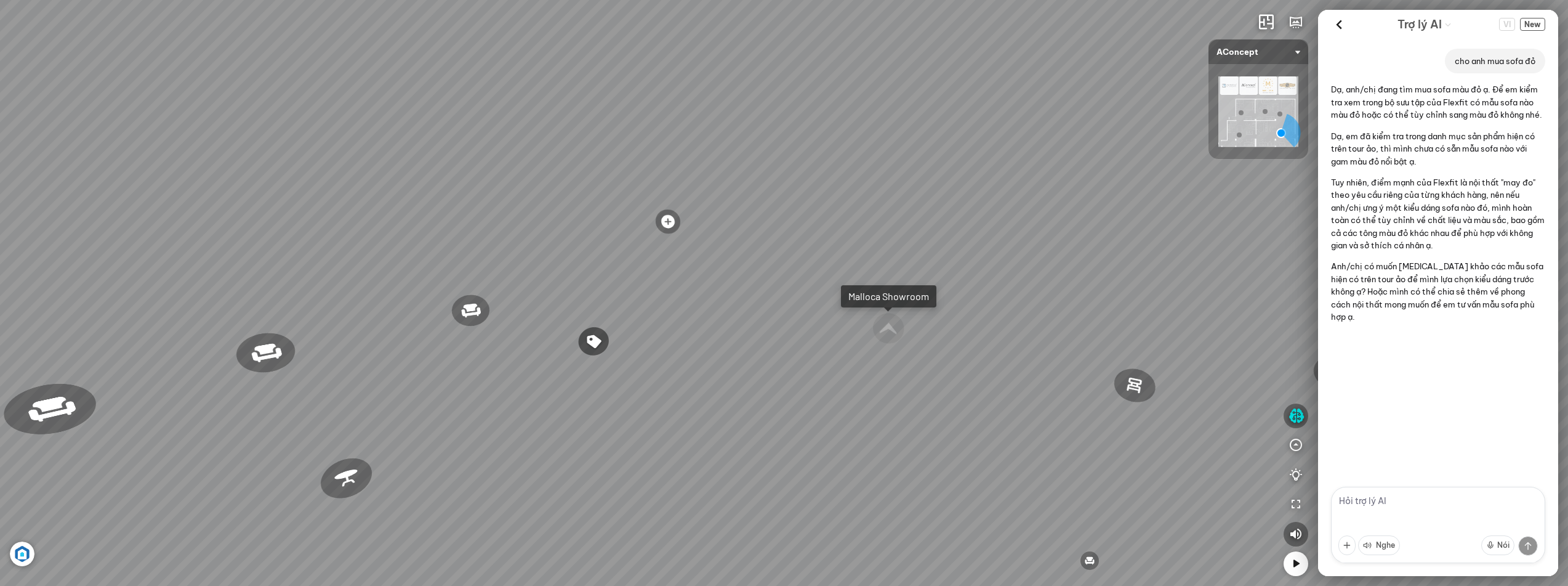
drag, startPoint x: 885, startPoint y: 252, endPoint x: 642, endPoint y: 223, distance: 244.7
click at [642, 223] on div "Ghế ăn Andrew 3.200.000 VND Ghế ăn Wilma 1.800.000 VND Sofa 3 chỗ [PERSON_NAME]…" at bounding box center [784, 293] width 1568 height 586
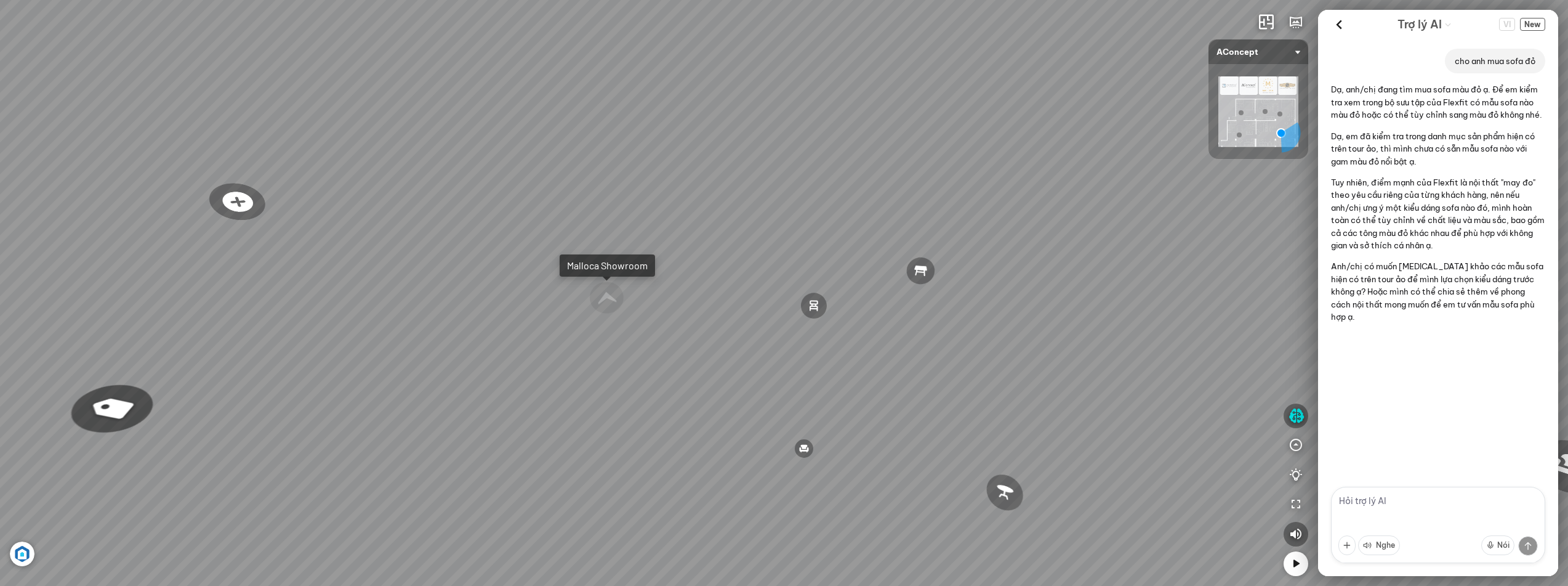
drag, startPoint x: 834, startPoint y: 270, endPoint x: 688, endPoint y: 241, distance: 148.9
click at [695, 247] on div "Ghế ăn Andrew 3.200.000 VND Ghế ăn Wilma 1.800.000 VND Sofa 3 chỗ [PERSON_NAME]…" at bounding box center [784, 293] width 1568 height 586
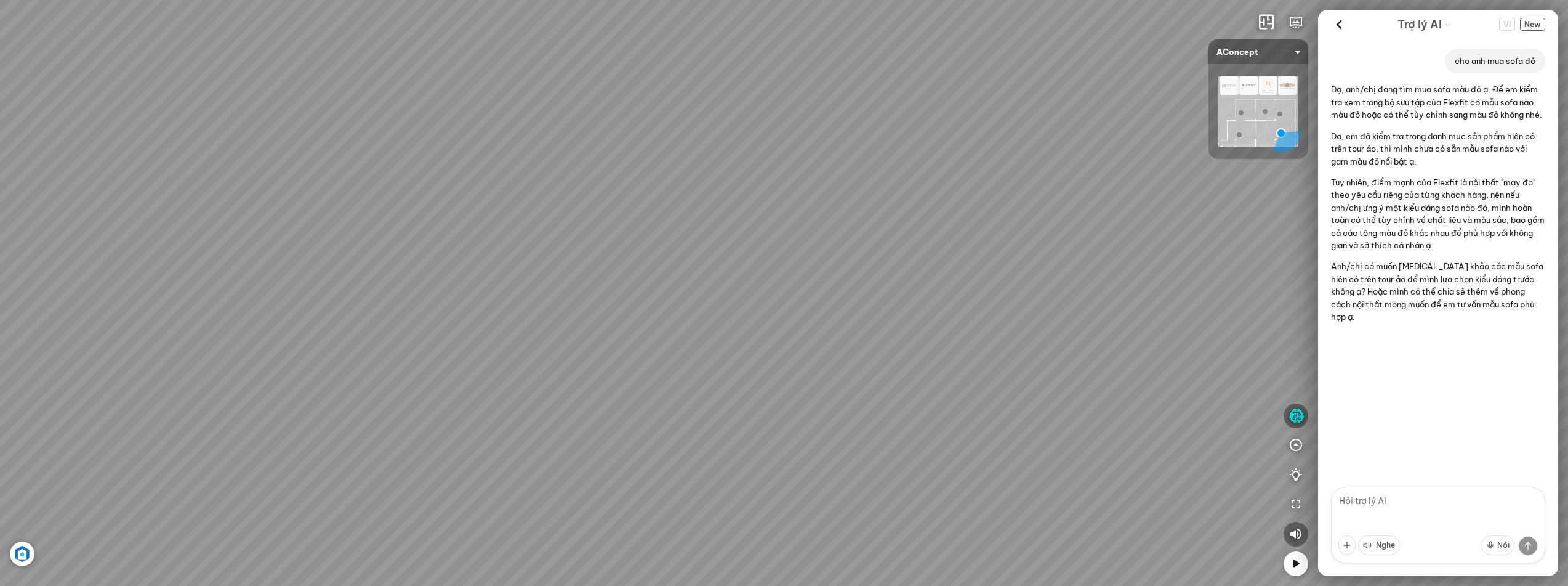
drag, startPoint x: 690, startPoint y: 289, endPoint x: 768, endPoint y: 339, distance: 92.6
click at [768, 339] on div "Ghế ăn Andrew 3.200.000 VND Ghế ăn Wilma 1.800.000 VND Sofa 3 chỗ [PERSON_NAME]…" at bounding box center [784, 293] width 1568 height 586
click at [1253, 29] on icon at bounding box center [1339, 25] width 18 height 18
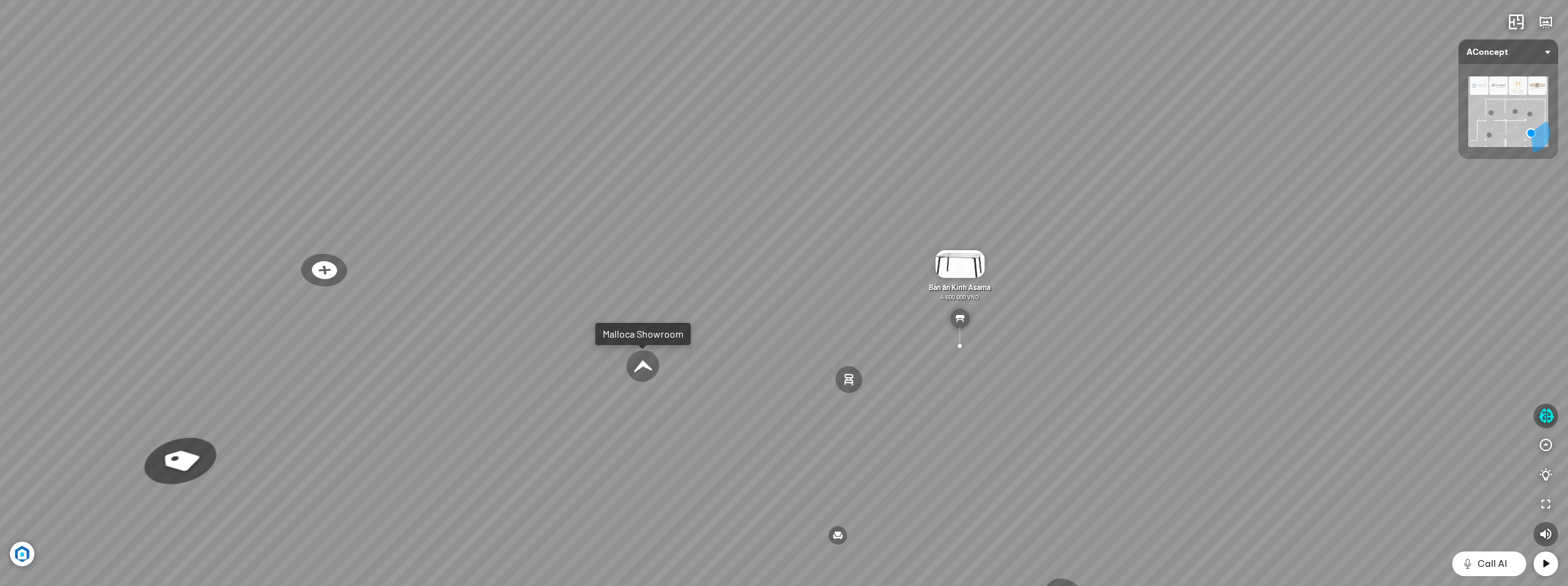
drag, startPoint x: 641, startPoint y: 345, endPoint x: 690, endPoint y: 379, distance: 59.6
click at [690, 379] on div "Ghế ăn Andrew 3.200.000 VND Ghế ăn Wilma 1.800.000 VND Sofa 3 chỗ [PERSON_NAME]…" at bounding box center [784, 293] width 1568 height 586
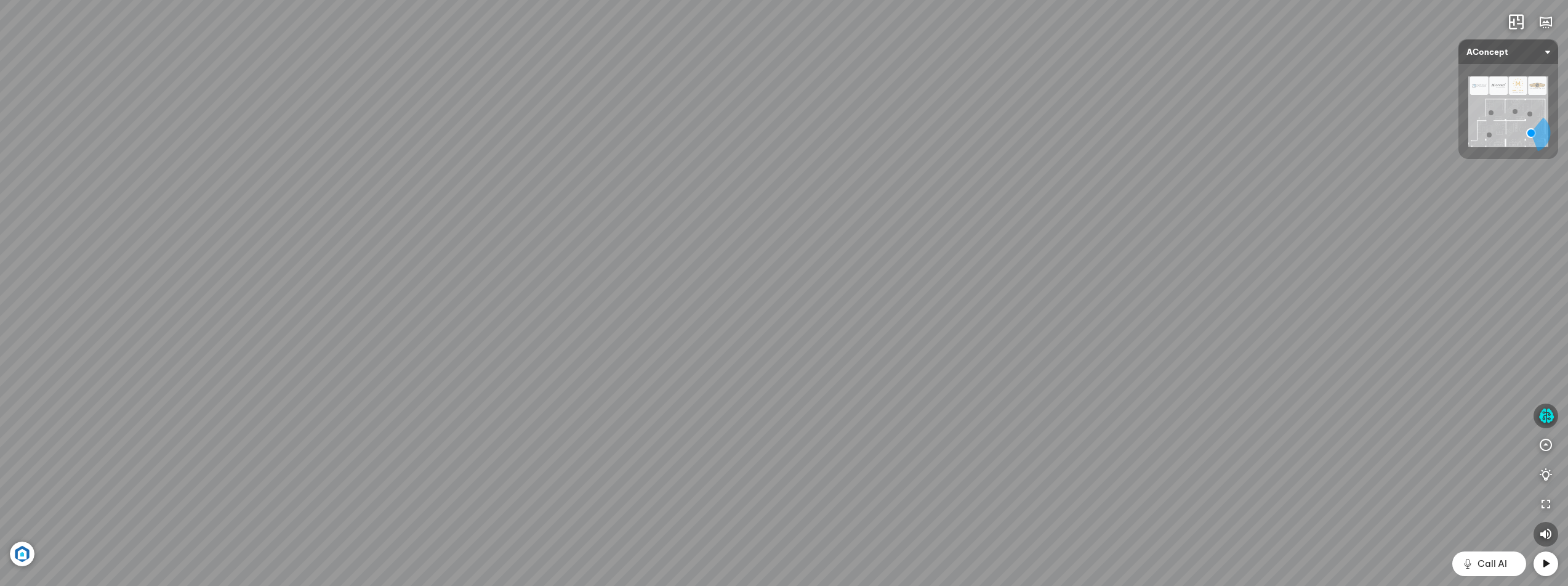
drag, startPoint x: 621, startPoint y: 356, endPoint x: 677, endPoint y: 299, distance: 79.9
click at [677, 299] on div "Ghế ăn Andrew 3.200.000 VND Ghế ăn Wilma 1.800.000 VND Sofa 3 chỗ [PERSON_NAME]…" at bounding box center [784, 293] width 1568 height 586
drag, startPoint x: 769, startPoint y: 360, endPoint x: 651, endPoint y: 434, distance: 139.3
click at [651, 434] on div "Ghế ăn Andrew 3.200.000 VND Ghế ăn Wilma 1.800.000 VND Sofa 3 chỗ [PERSON_NAME]…" at bounding box center [784, 293] width 1568 height 586
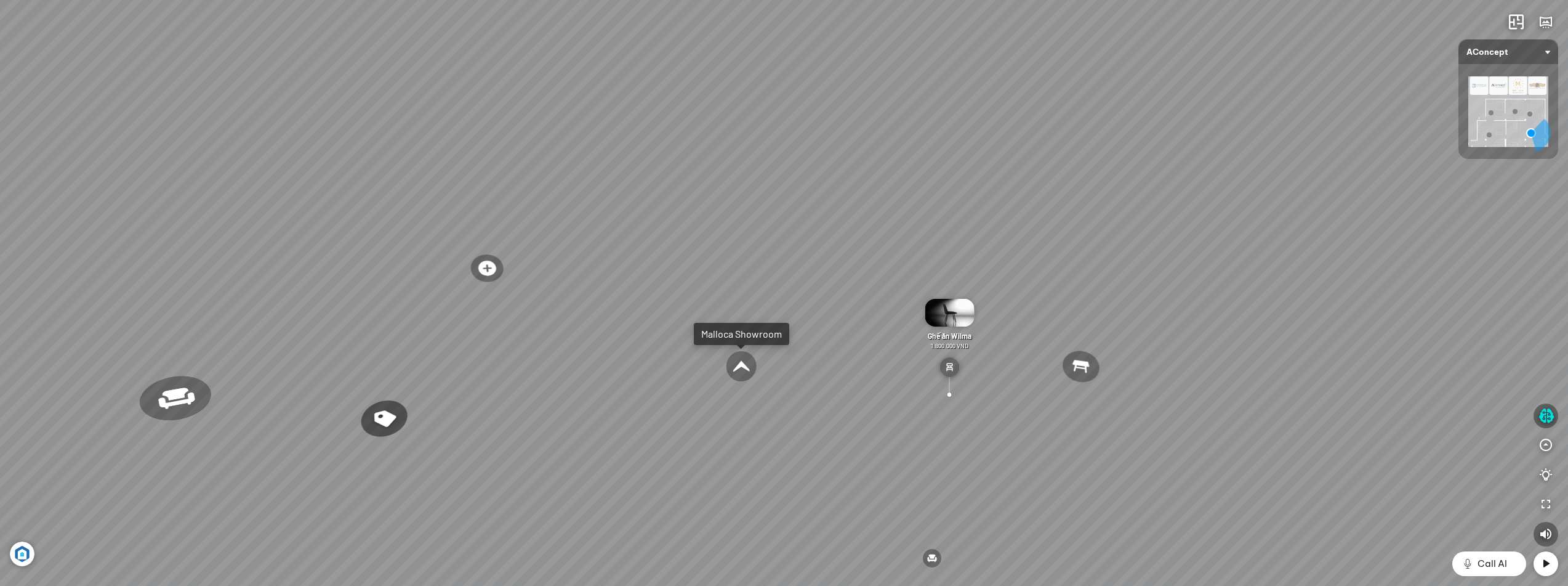
drag, startPoint x: 631, startPoint y: 395, endPoint x: 690, endPoint y: 397, distance: 59.0
click at [690, 397] on div "Ghế ăn Andrew 3.200.000 VND Ghế ăn Wilma 1.800.000 VND Sofa 3 chỗ [PERSON_NAME]…" at bounding box center [784, 293] width 1568 height 586
click at [1253, 416] on icon "button" at bounding box center [1546, 416] width 16 height 15
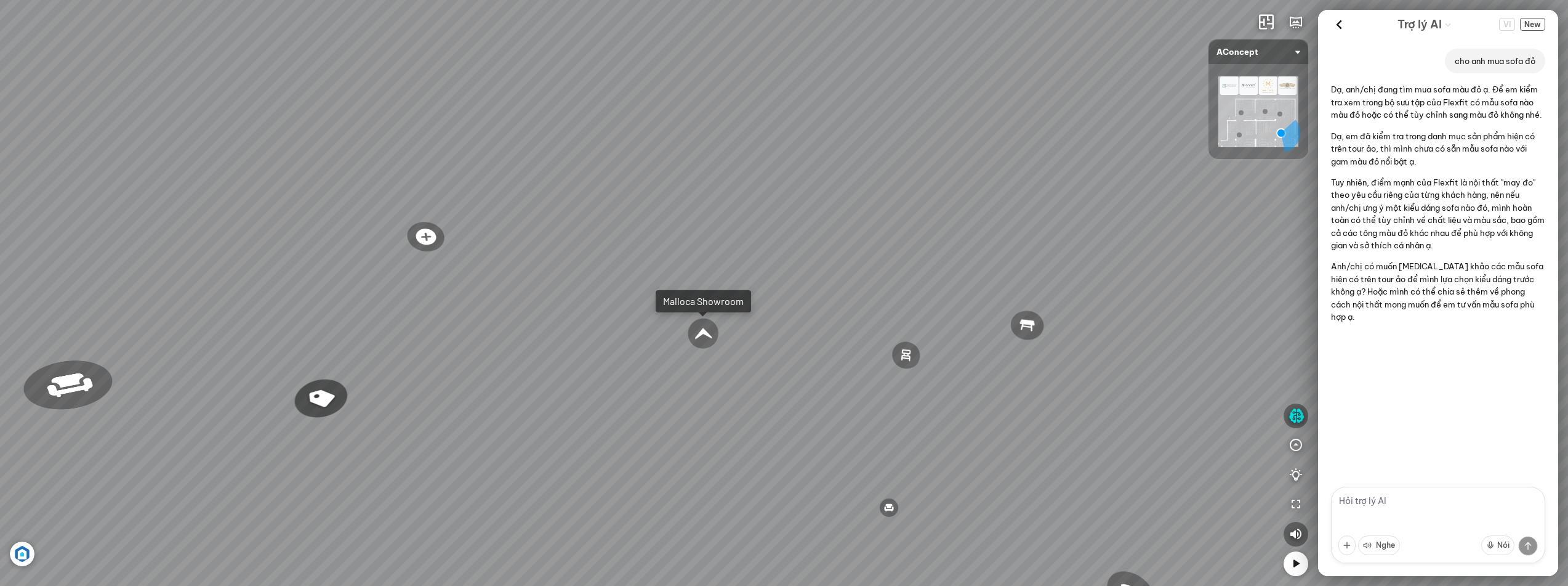
drag, startPoint x: 470, startPoint y: 367, endPoint x: 491, endPoint y: 357, distance: 23.3
click at [491, 357] on div "Ghế ăn Andrew 3.200.000 VND Ghế ăn Wilma 1.800.000 VND Sofa 3 chỗ [PERSON_NAME]…" at bounding box center [784, 293] width 1568 height 586
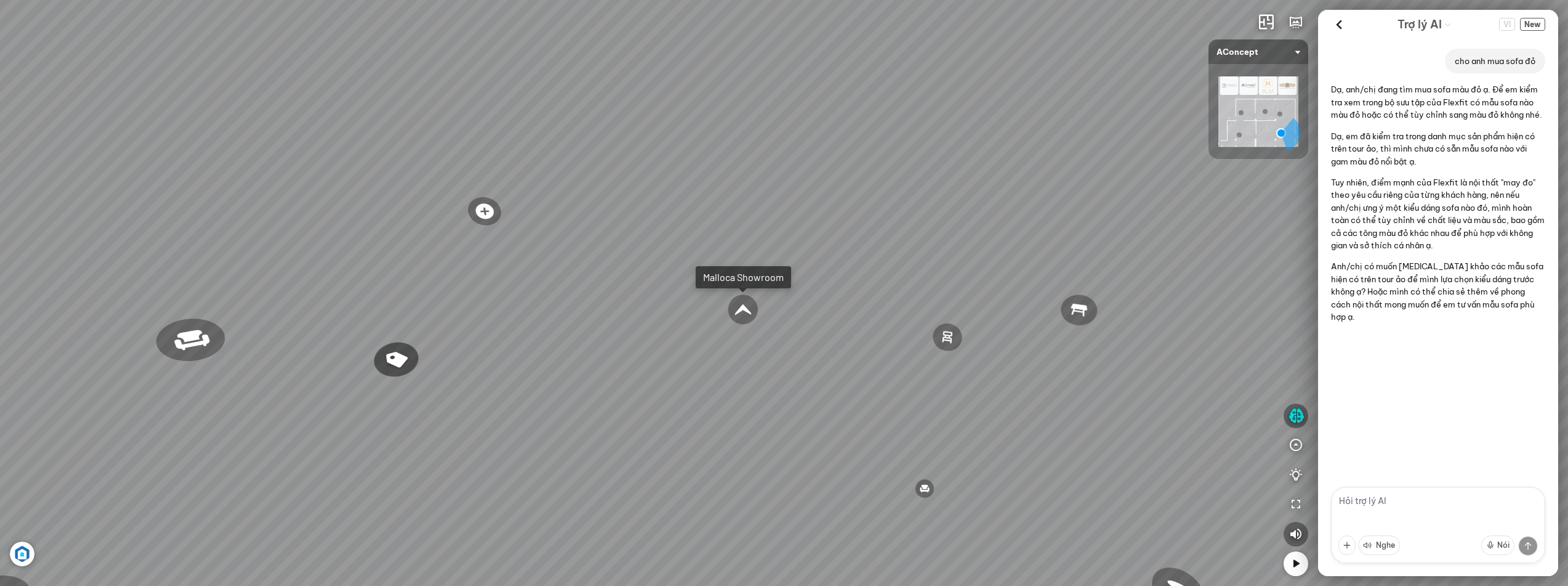
drag, startPoint x: 502, startPoint y: 355, endPoint x: 538, endPoint y: 335, distance: 41.2
click at [538, 335] on div "Ghế ăn Andrew 3.200.000 VND Ghế ăn Wilma 1.800.000 VND Sofa 3 chỗ [PERSON_NAME]…" at bounding box center [784, 293] width 1568 height 586
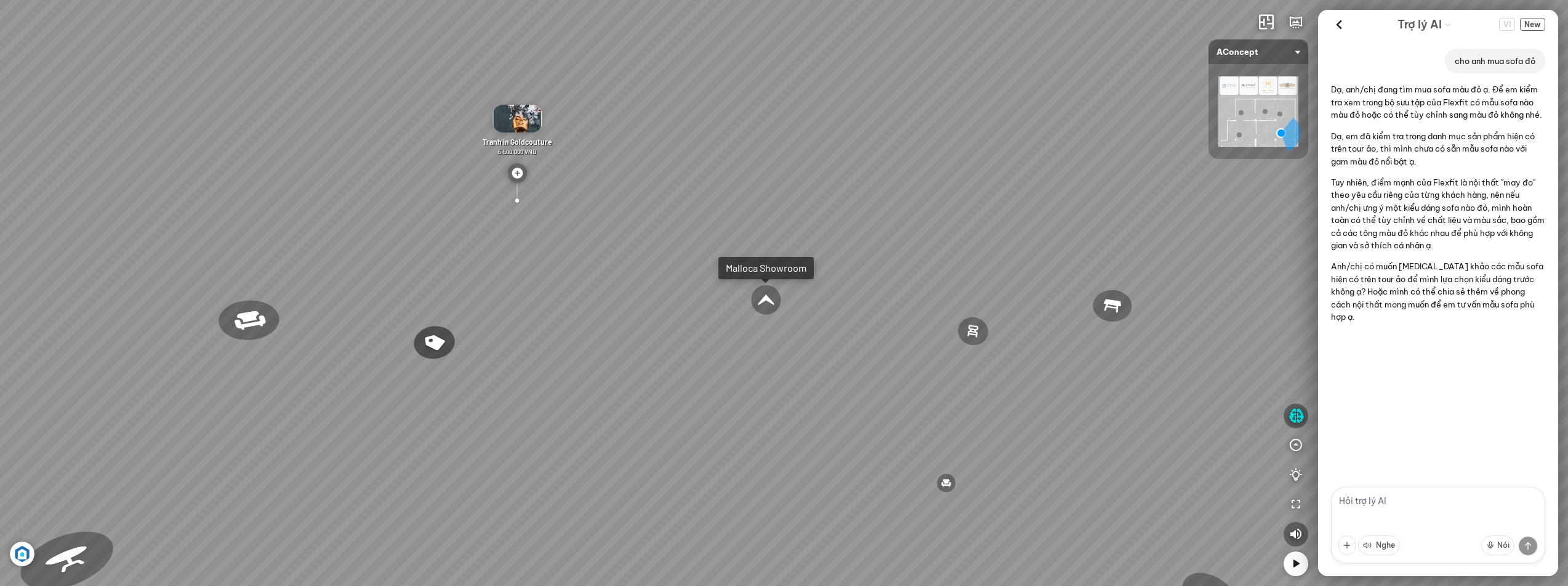
drag, startPoint x: 494, startPoint y: 338, endPoint x: 551, endPoint y: 308, distance: 64.4
click at [551, 308] on div "Ghế ăn Andrew 3.200.000 VND Ghế ăn Wilma 1.800.000 VND Sofa 3 chỗ [PERSON_NAME]…" at bounding box center [784, 293] width 1568 height 586
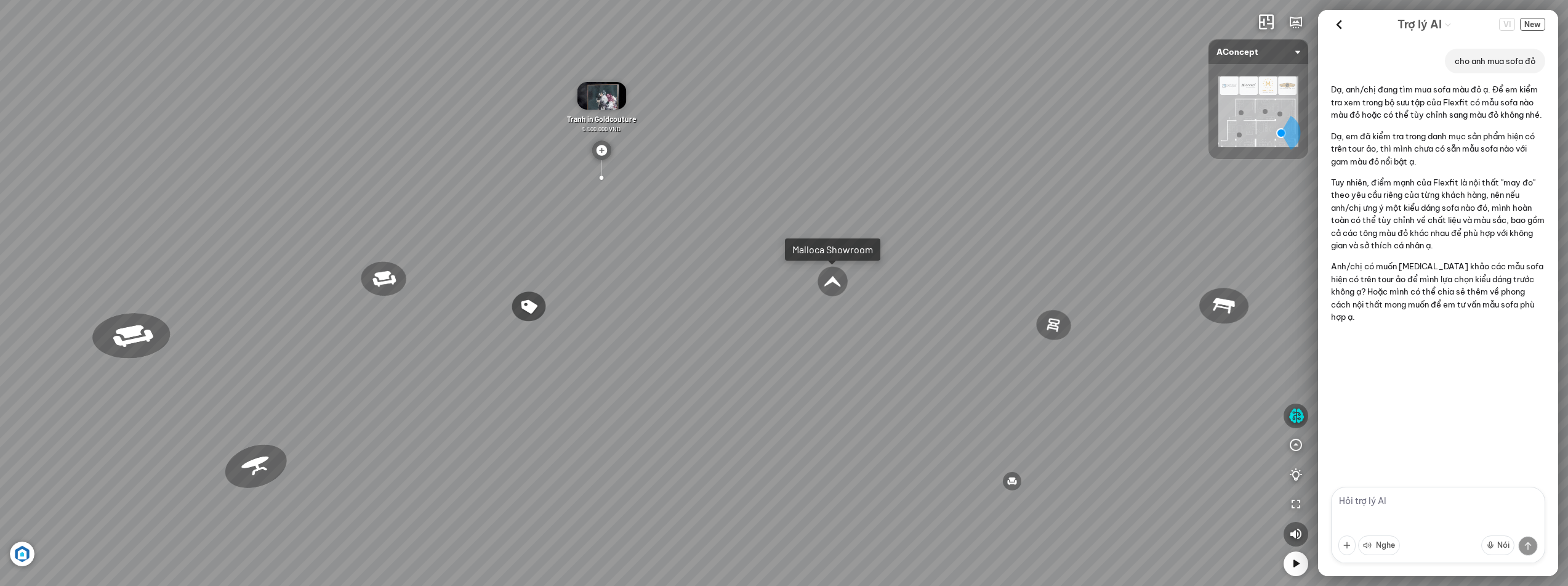
drag, startPoint x: 500, startPoint y: 359, endPoint x: 554, endPoint y: 353, distance: 54.3
click at [573, 361] on div "Ghế ăn Andrew 3.200.000 VND Ghế ăn Wilma 1.800.000 VND Sofa 3 chỗ [PERSON_NAME]…" at bounding box center [784, 293] width 1568 height 586
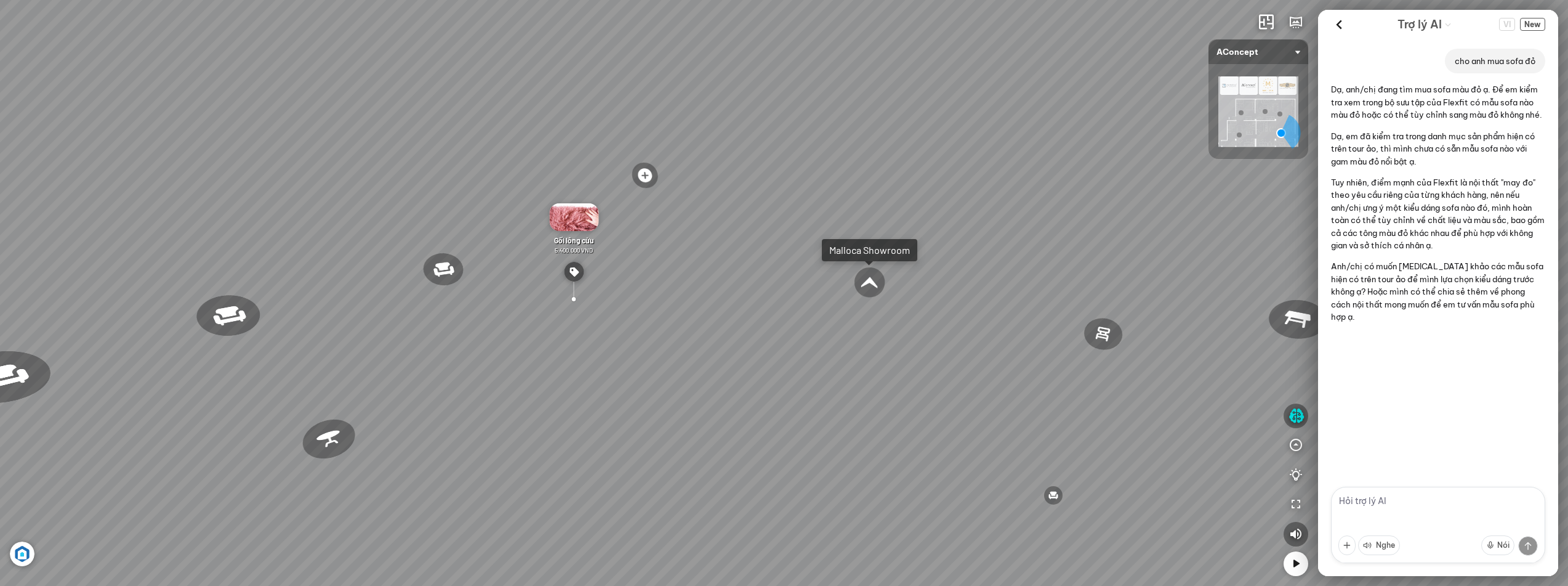
drag, startPoint x: 602, startPoint y: 266, endPoint x: 748, endPoint y: 266, distance: 146.0
click at [748, 266] on div "Ghế ăn Andrew 3.200.000 VND Ghế ăn Wilma 1.800.000 VND Sofa 3 chỗ [PERSON_NAME]…" at bounding box center [784, 293] width 1568 height 586
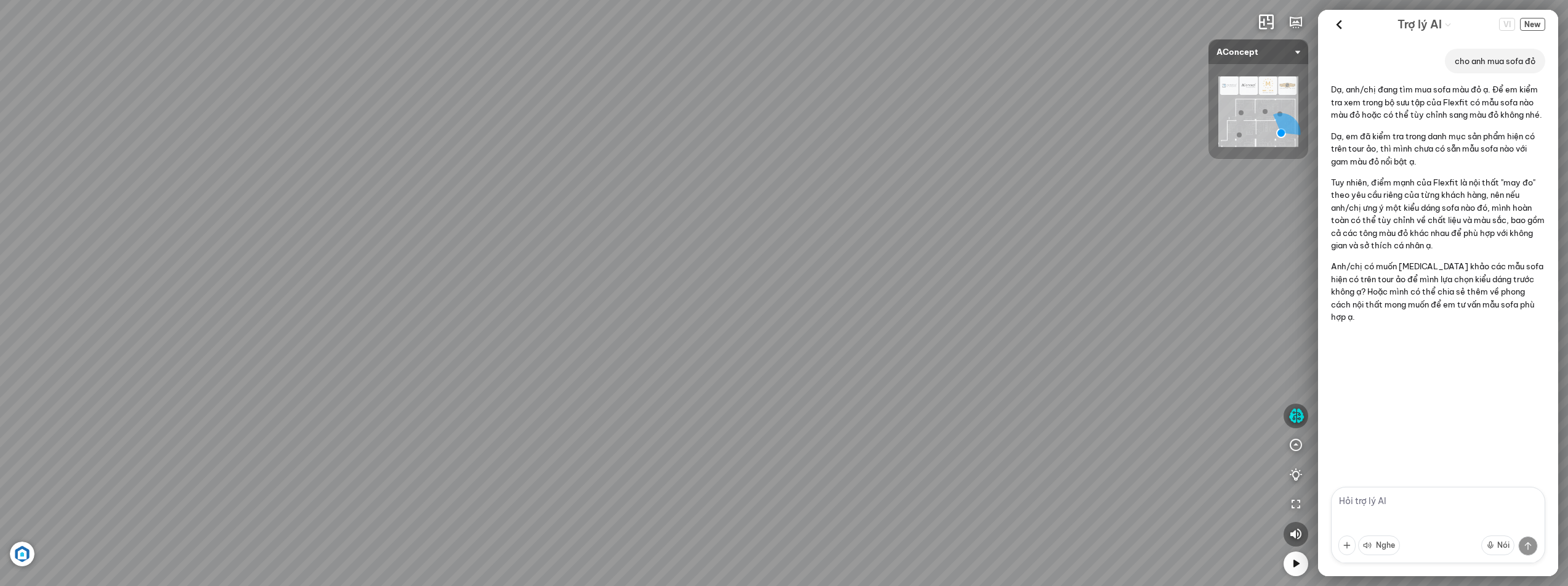
drag, startPoint x: 658, startPoint y: 380, endPoint x: 847, endPoint y: 401, distance: 190.2
click at [939, 391] on div "Ghế ăn Andrew 3.200.000 VND Ghế ăn Wilma 1.800.000 VND Sofa 3 chỗ [PERSON_NAME]…" at bounding box center [784, 293] width 1568 height 586
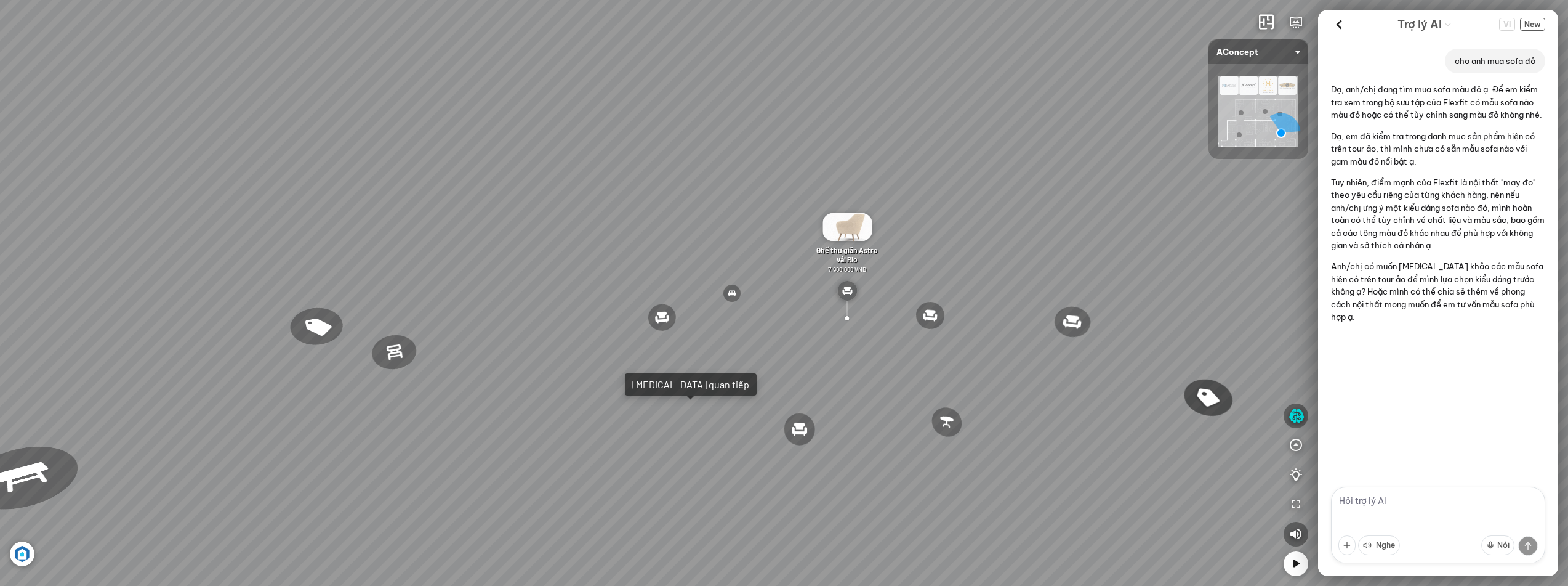
drag, startPoint x: 452, startPoint y: 322, endPoint x: 502, endPoint y: 322, distance: 50.0
click at [502, 322] on div "Ghế ăn Andrew 3.200.000 VND Ghế ăn Wilma 1.800.000 VND Sofa 3 chỗ [PERSON_NAME]…" at bounding box center [784, 293] width 1568 height 586
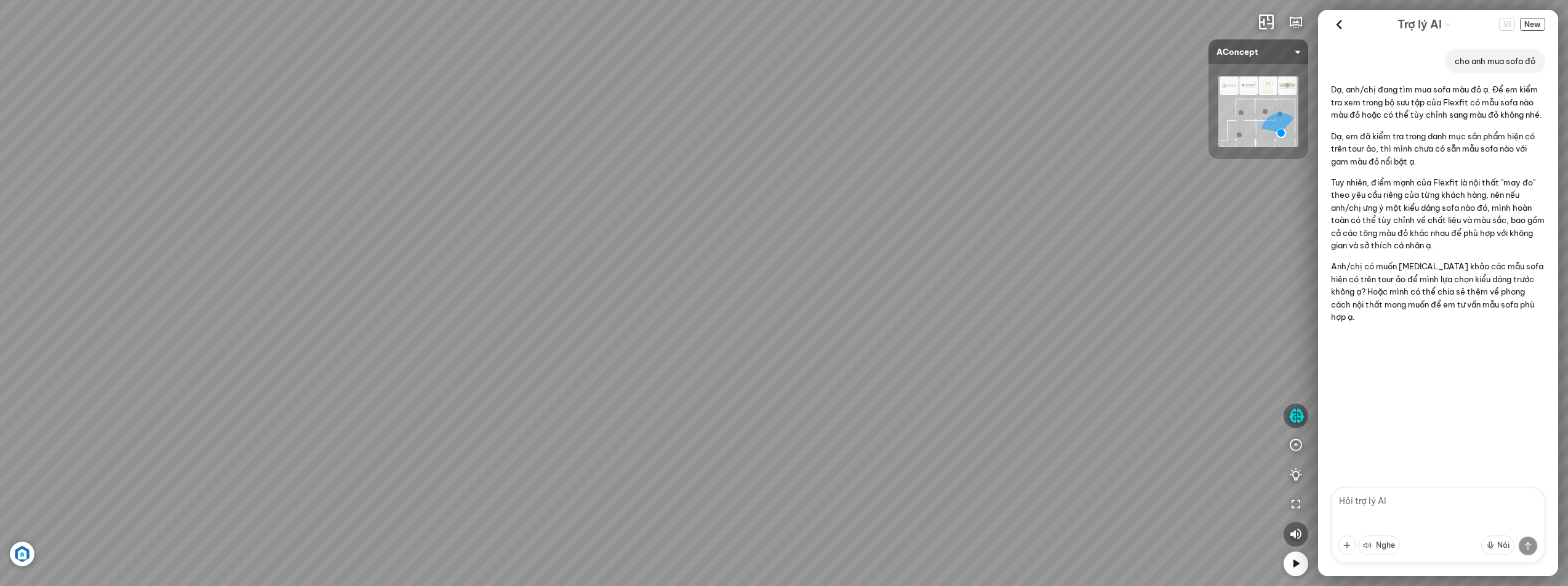
drag, startPoint x: 796, startPoint y: 228, endPoint x: 1063, endPoint y: 206, distance: 267.9
click at [1063, 206] on div "Ghế ăn Andrew 3.200.000 VND Ghế ăn Wilma 1.800.000 VND Sofa 3 chỗ [PERSON_NAME]…" at bounding box center [784, 293] width 1568 height 586
drag, startPoint x: 525, startPoint y: 228, endPoint x: 714, endPoint y: 280, distance: 196.0
click at [714, 280] on div "Ghế ăn Andrew 3.200.000 VND Ghế ăn Wilma 1.800.000 VND Sofa 3 chỗ [PERSON_NAME]…" at bounding box center [784, 293] width 1568 height 586
drag, startPoint x: 941, startPoint y: 283, endPoint x: 701, endPoint y: 321, distance: 243.0
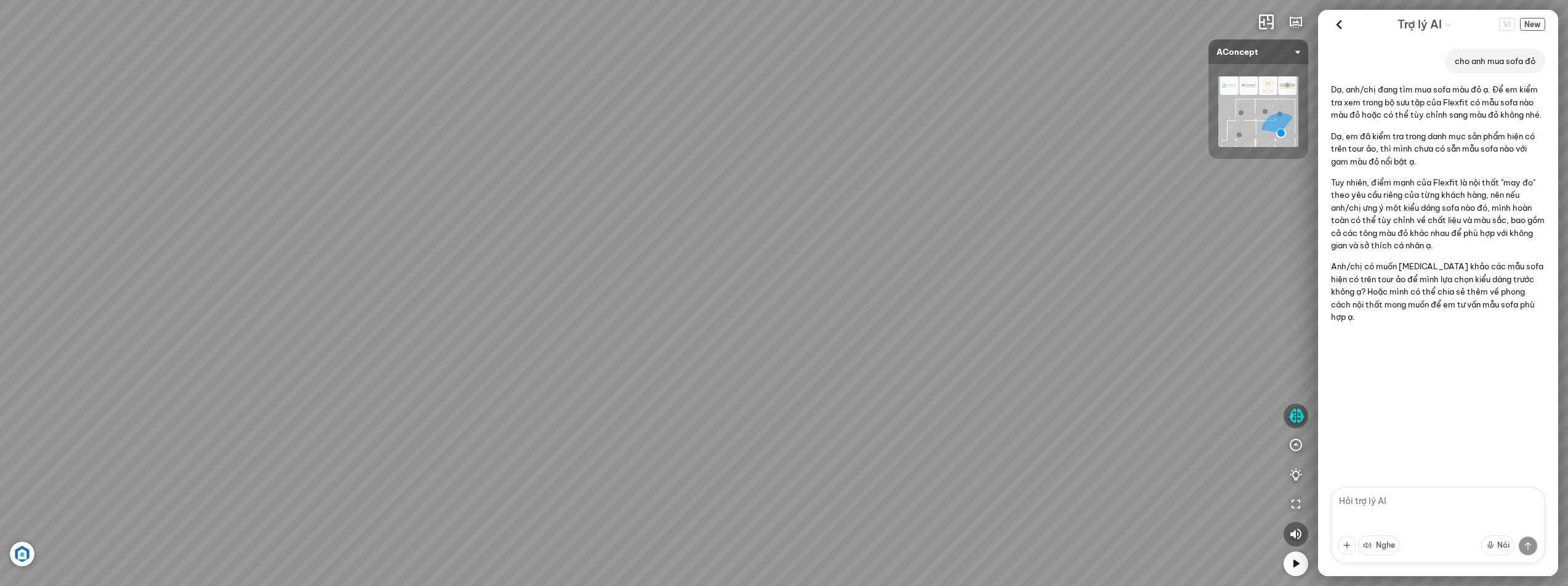
click at [701, 321] on div "Ghế ăn Andrew 3.200.000 VND Ghế ăn Wilma 1.800.000 VND Sofa 3 chỗ [PERSON_NAME]…" at bounding box center [784, 293] width 1568 height 586
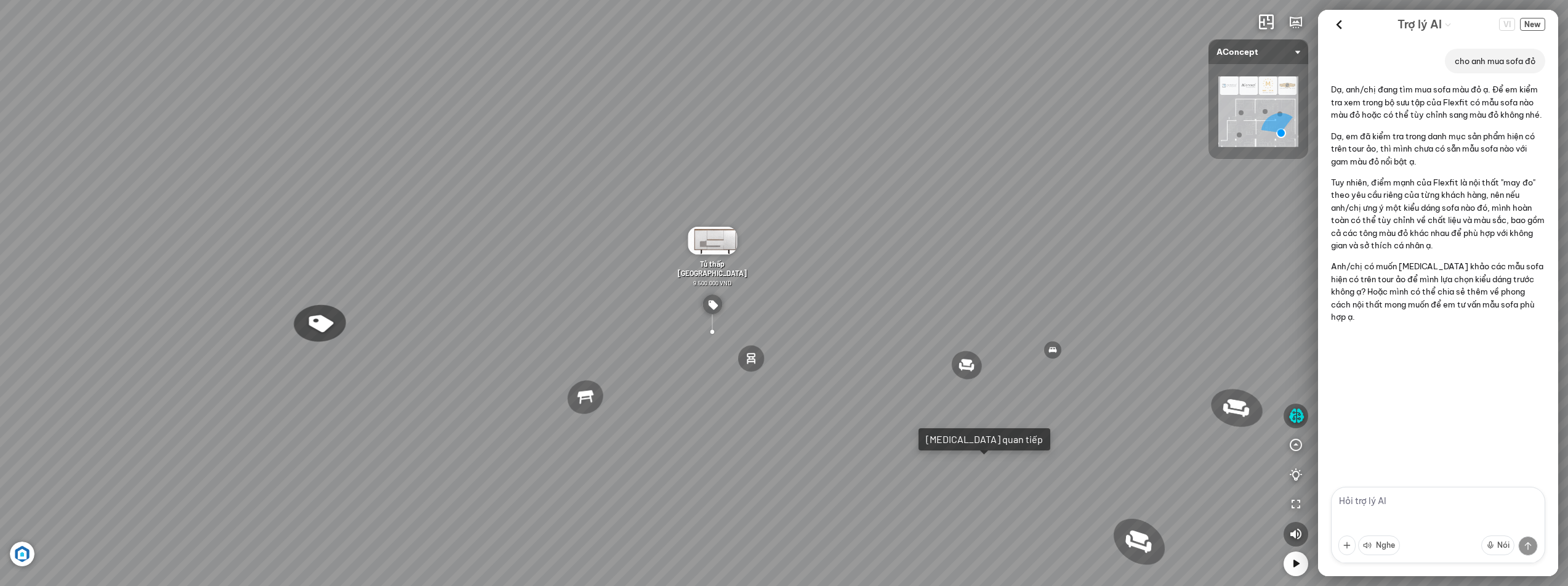
drag, startPoint x: 609, startPoint y: 220, endPoint x: 668, endPoint y: 209, distance: 60.0
click at [695, 183] on div "Ghế ăn Andrew 3.200.000 VND Ghế ăn Wilma 1.800.000 VND Sofa 3 chỗ [PERSON_NAME]…" at bounding box center [784, 293] width 1568 height 586
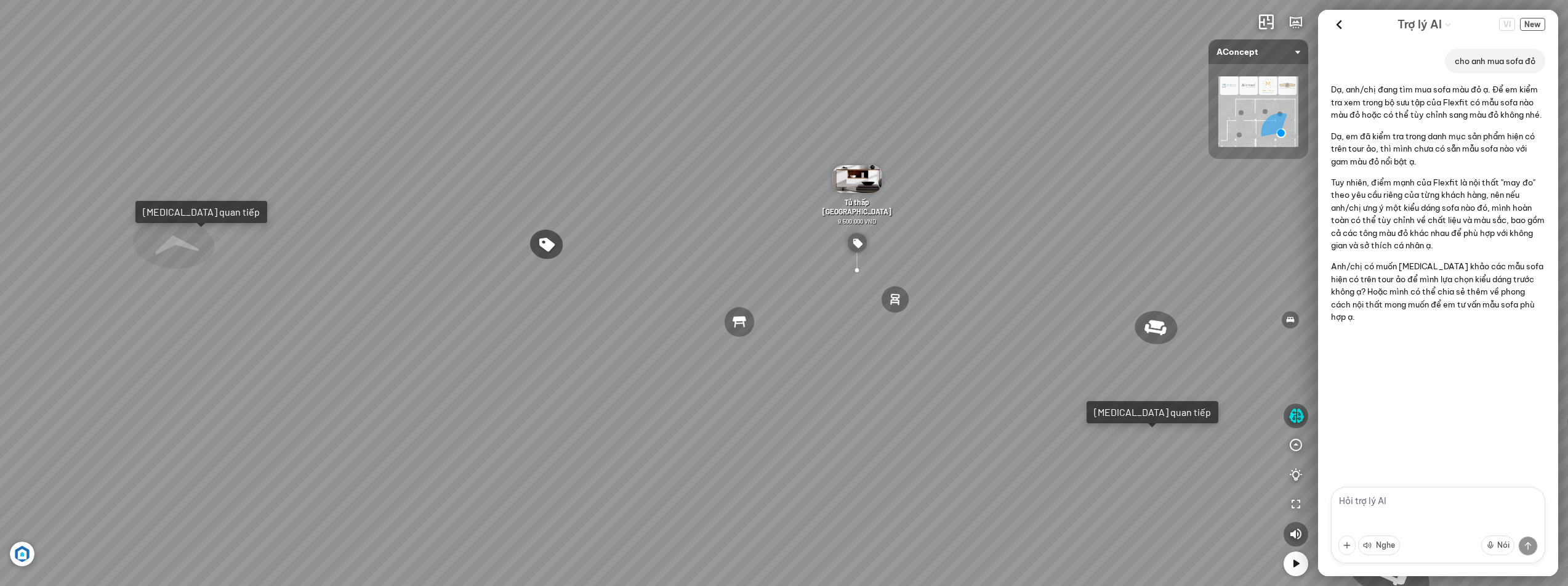
drag, startPoint x: 618, startPoint y: 236, endPoint x: 759, endPoint y: 236, distance: 141.0
click at [757, 236] on div "Ghế ăn Andrew 3.200.000 VND Ghế ăn Wilma 1.800.000 VND Sofa 3 chỗ [PERSON_NAME]…" at bounding box center [784, 293] width 1568 height 586
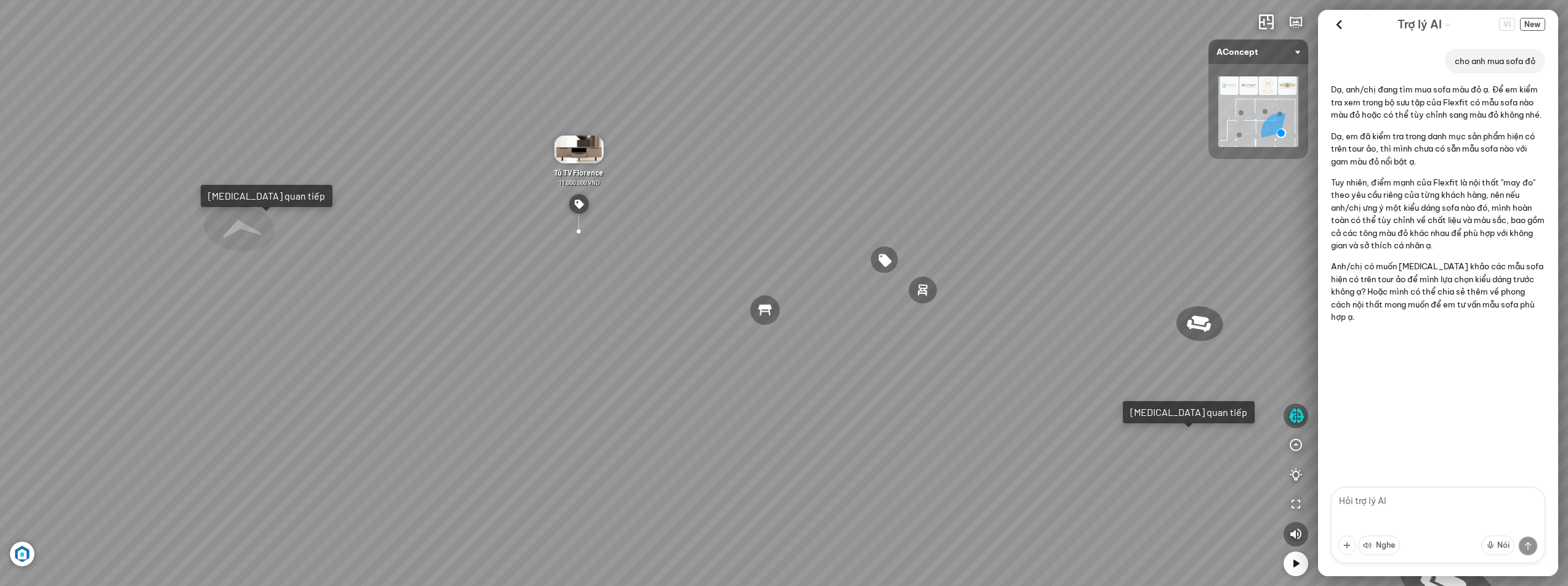
click at [580, 229] on div at bounding box center [578, 214] width 19 height 40
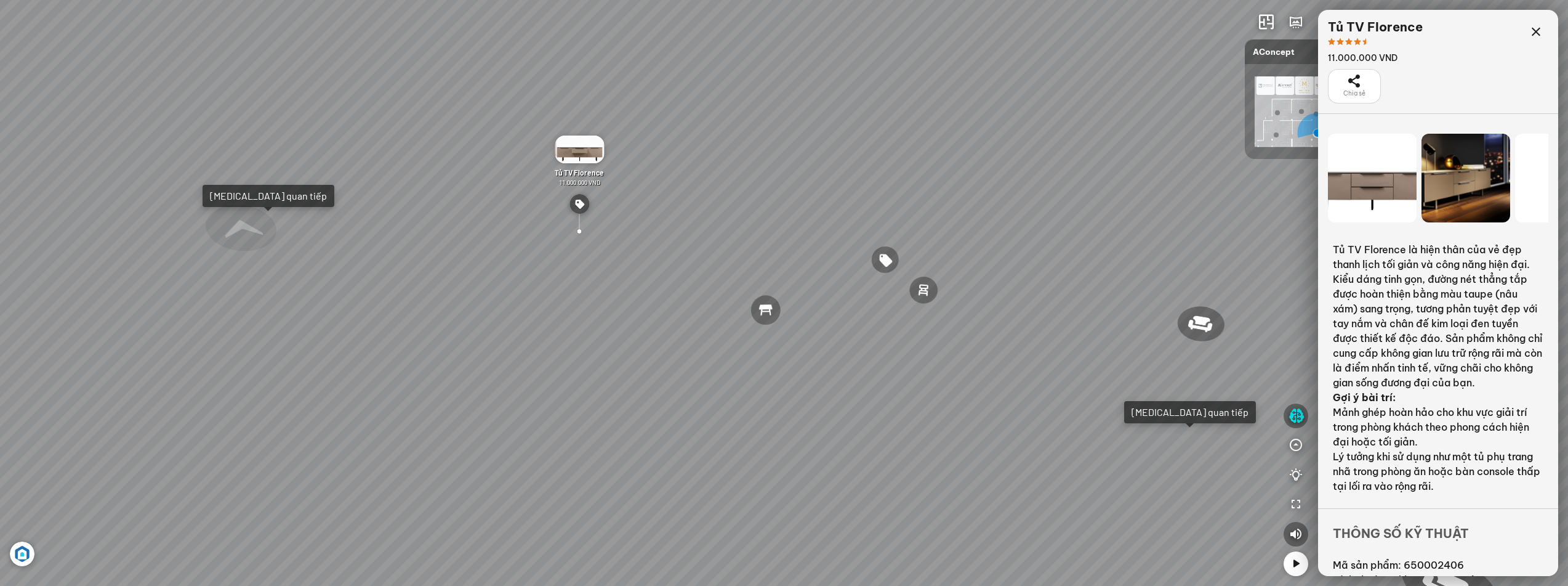
click at [580, 229] on div "Ghế ăn Andrew 3.200.000 VND Ghế ăn Wilma 1.800.000 VND Sofa 3 chỗ [PERSON_NAME]…" at bounding box center [784, 293] width 1568 height 586
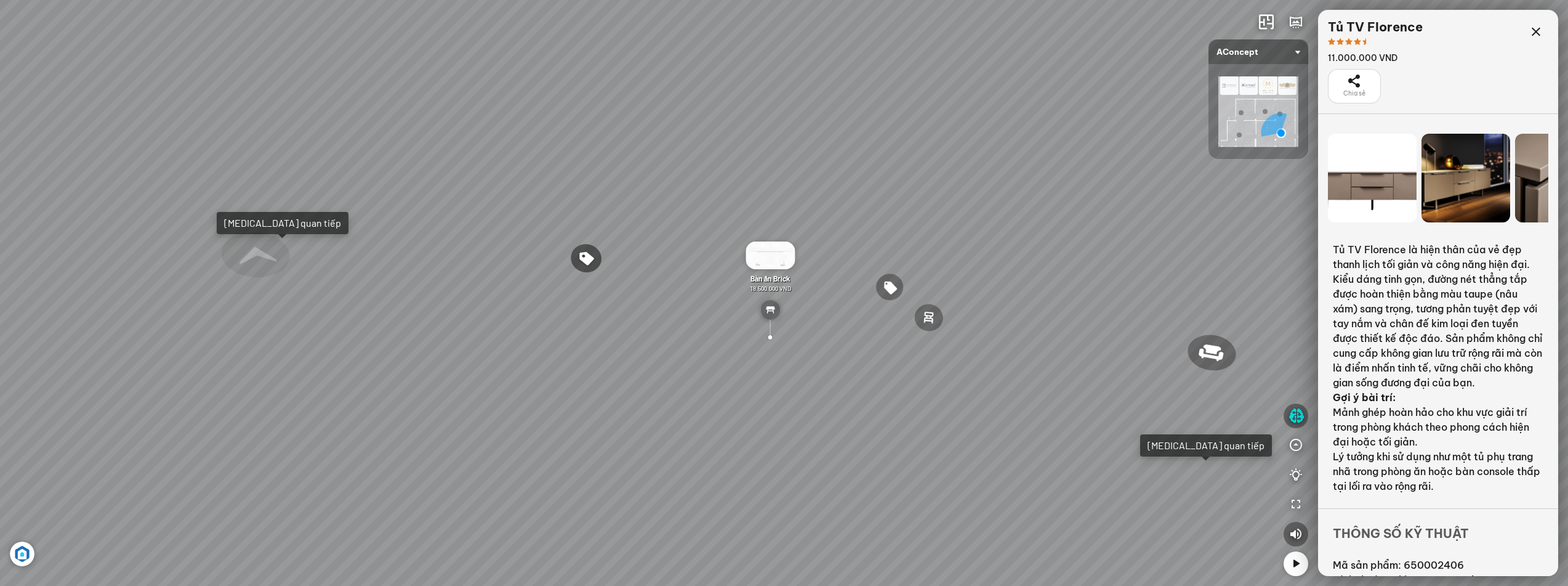
drag, startPoint x: 631, startPoint y: 237, endPoint x: 677, endPoint y: 243, distance: 46.4
click at [677, 243] on div "Ghế ăn Andrew 3.200.000 VND Ghế ăn Wilma 1.800.000 VND Sofa 3 chỗ [PERSON_NAME]…" at bounding box center [784, 293] width 1568 height 586
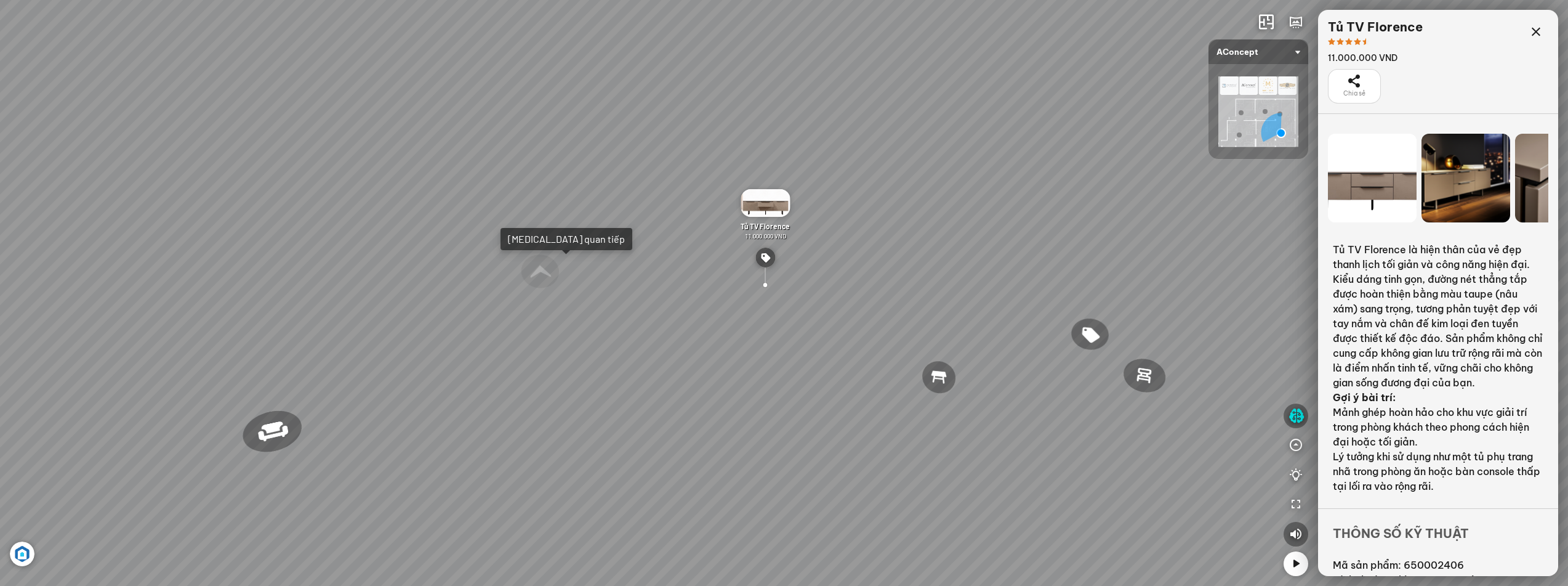
drag, startPoint x: 515, startPoint y: 291, endPoint x: 651, endPoint y: 310, distance: 137.3
click at [651, 310] on div "Ghế ăn Andrew 3.200.000 VND Ghế ăn Wilma 1.800.000 VND Sofa 3 chỗ [PERSON_NAME]…" at bounding box center [784, 293] width 1568 height 586
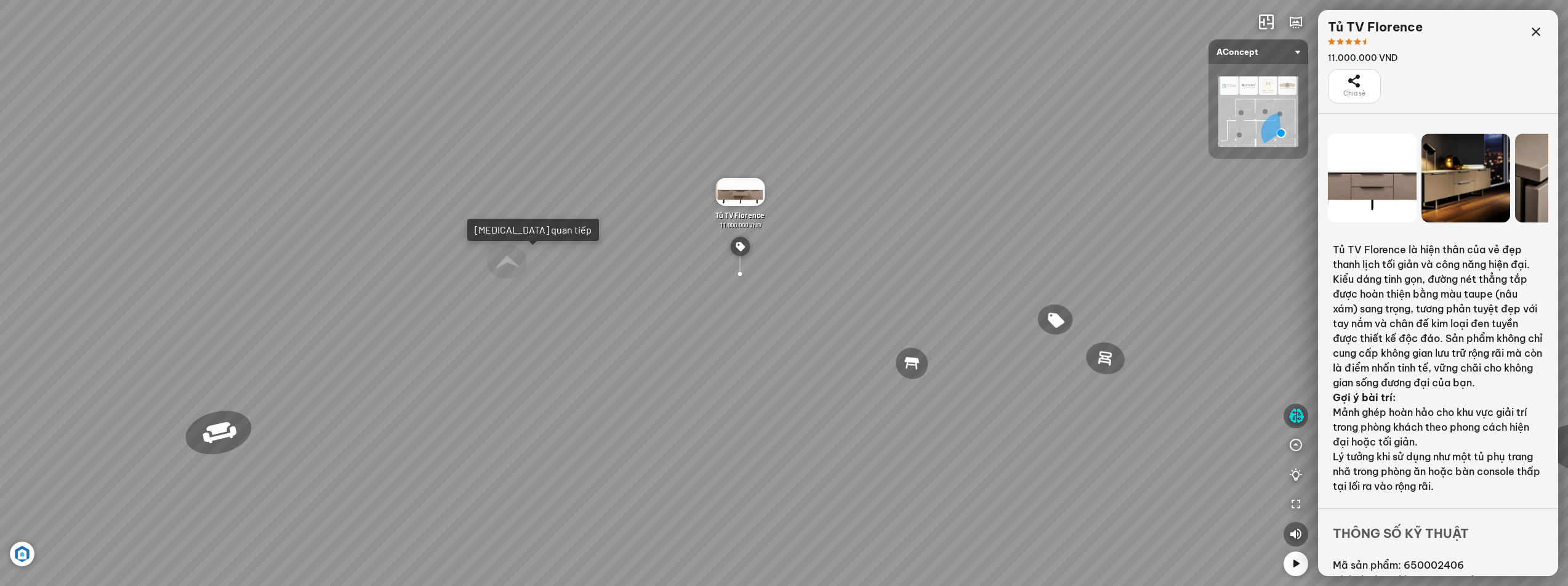
drag, startPoint x: 729, startPoint y: 300, endPoint x: 699, endPoint y: 292, distance: 31.0
click at [703, 293] on div "Ghế ăn Andrew 3.200.000 VND Ghế ăn Wilma 1.800.000 VND Sofa 3 chỗ [PERSON_NAME]…" at bounding box center [784, 293] width 1568 height 586
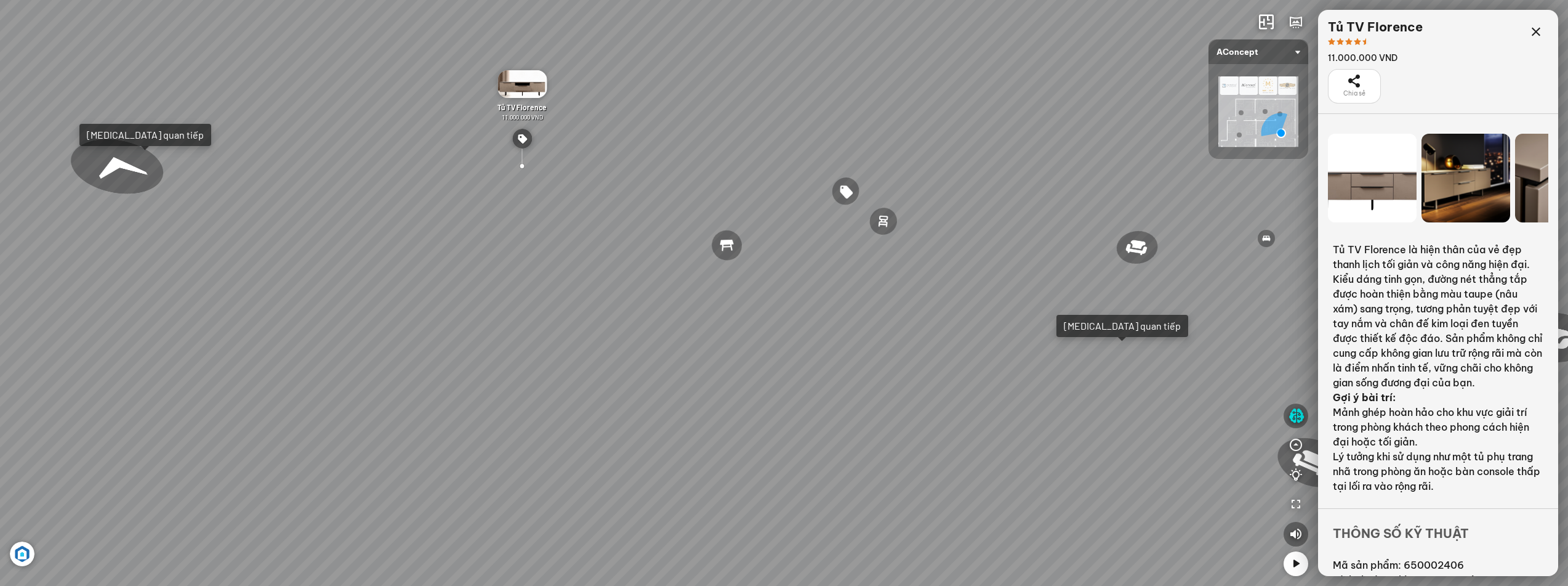
drag, startPoint x: 688, startPoint y: 235, endPoint x: 642, endPoint y: 220, distance: 48.4
click at [621, 204] on div "Ghế ăn Andrew 3.200.000 VND Ghế ăn Wilma 1.800.000 VND Sofa 3 chỗ [PERSON_NAME]…" at bounding box center [784, 293] width 1568 height 586
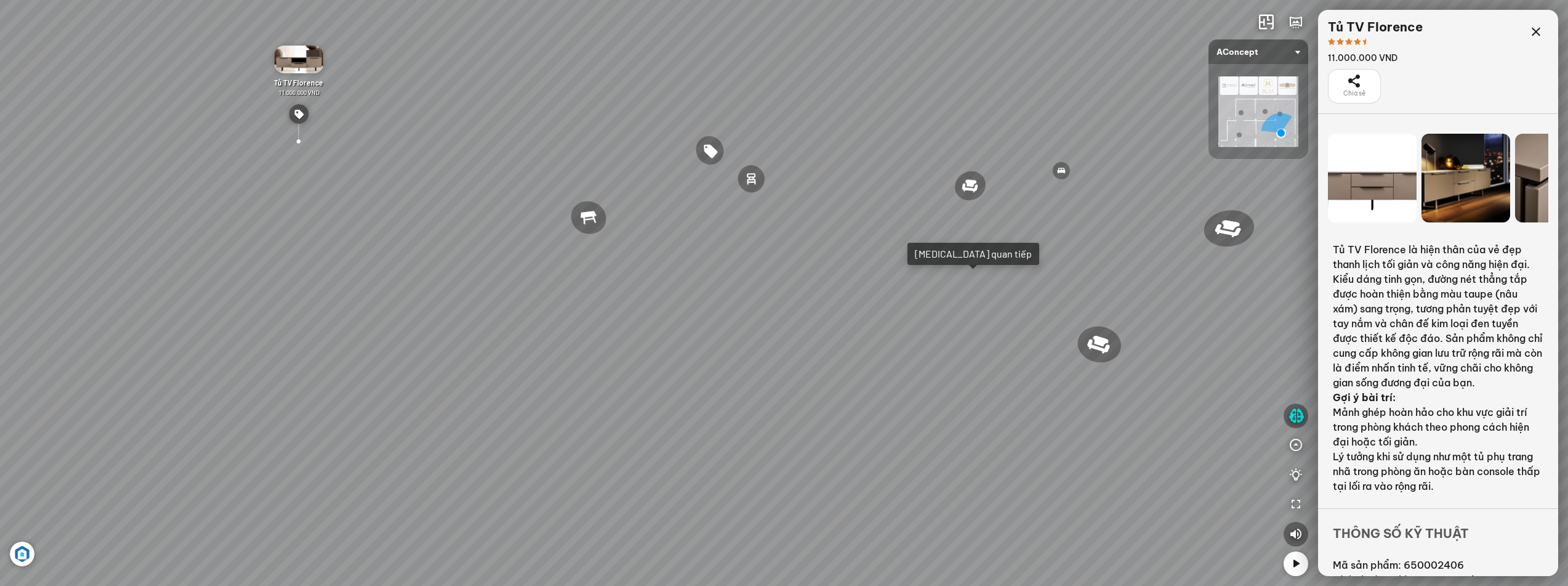
drag, startPoint x: 740, startPoint y: 217, endPoint x: 573, endPoint y: 279, distance: 178.1
click at [573, 279] on div "Ghế ăn Andrew 3.200.000 VND Ghế ăn Wilma 1.800.000 VND Sofa 3 chỗ [PERSON_NAME]…" at bounding box center [784, 293] width 1568 height 586
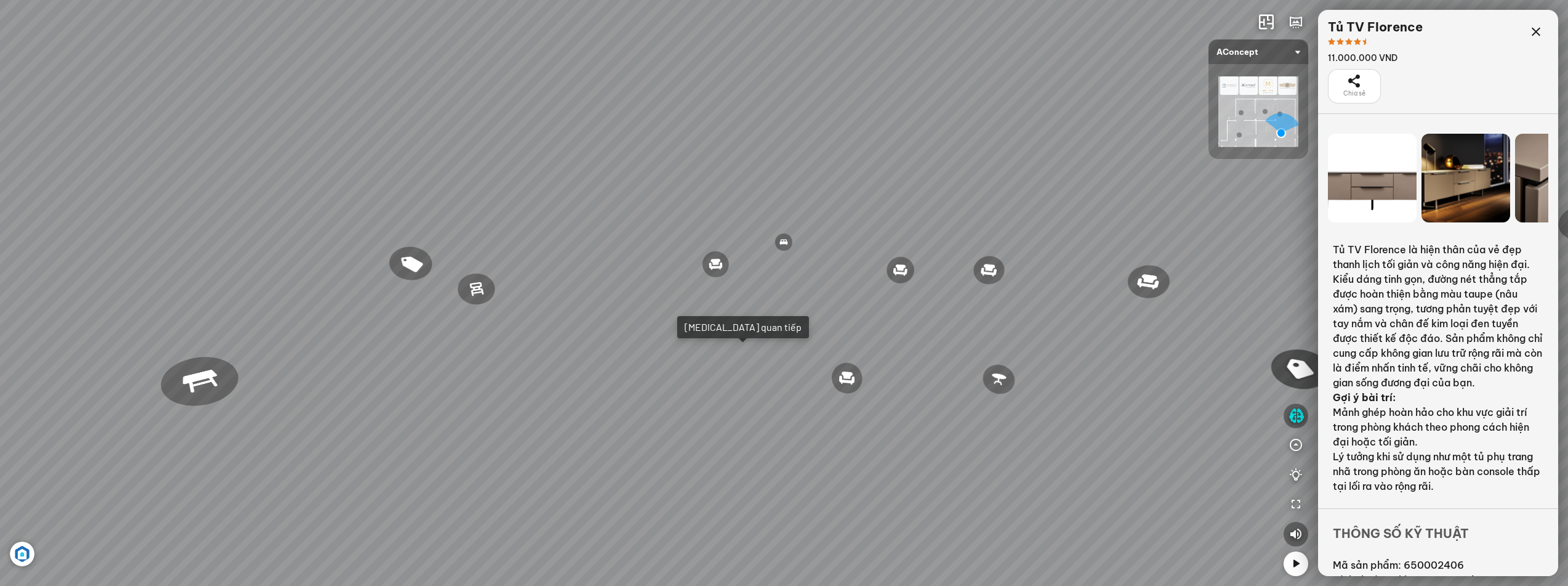
drag, startPoint x: 694, startPoint y: 189, endPoint x: 622, endPoint y: 262, distance: 102.5
click at [622, 262] on div "Ghế ăn Andrew 3.200.000 VND Ghế ăn Wilma 1.800.000 VND Sofa 3 chỗ [PERSON_NAME]…" at bounding box center [784, 293] width 1568 height 586
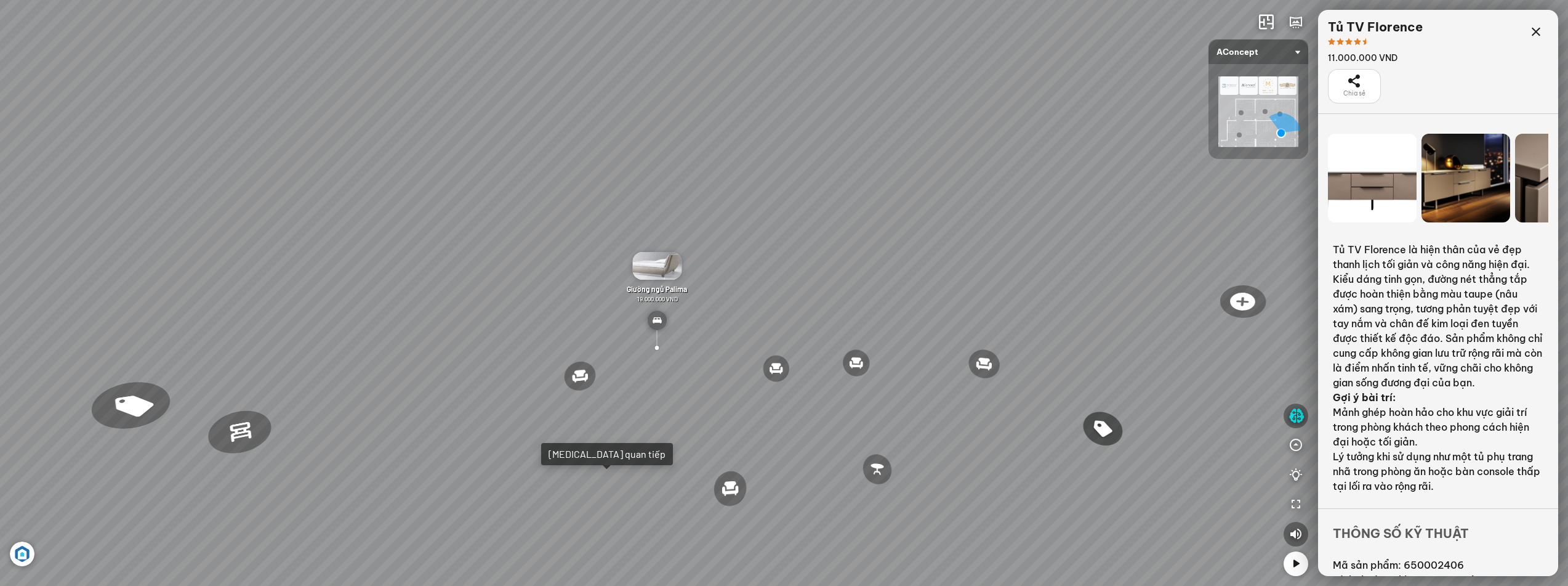
drag, startPoint x: 550, startPoint y: 253, endPoint x: 518, endPoint y: 244, distance: 33.2
click at [540, 251] on div "Ghế ăn Andrew 3.200.000 VND Ghế ăn Wilma 1.800.000 VND Sofa 3 chỗ [PERSON_NAME]…" at bounding box center [784, 293] width 1568 height 586
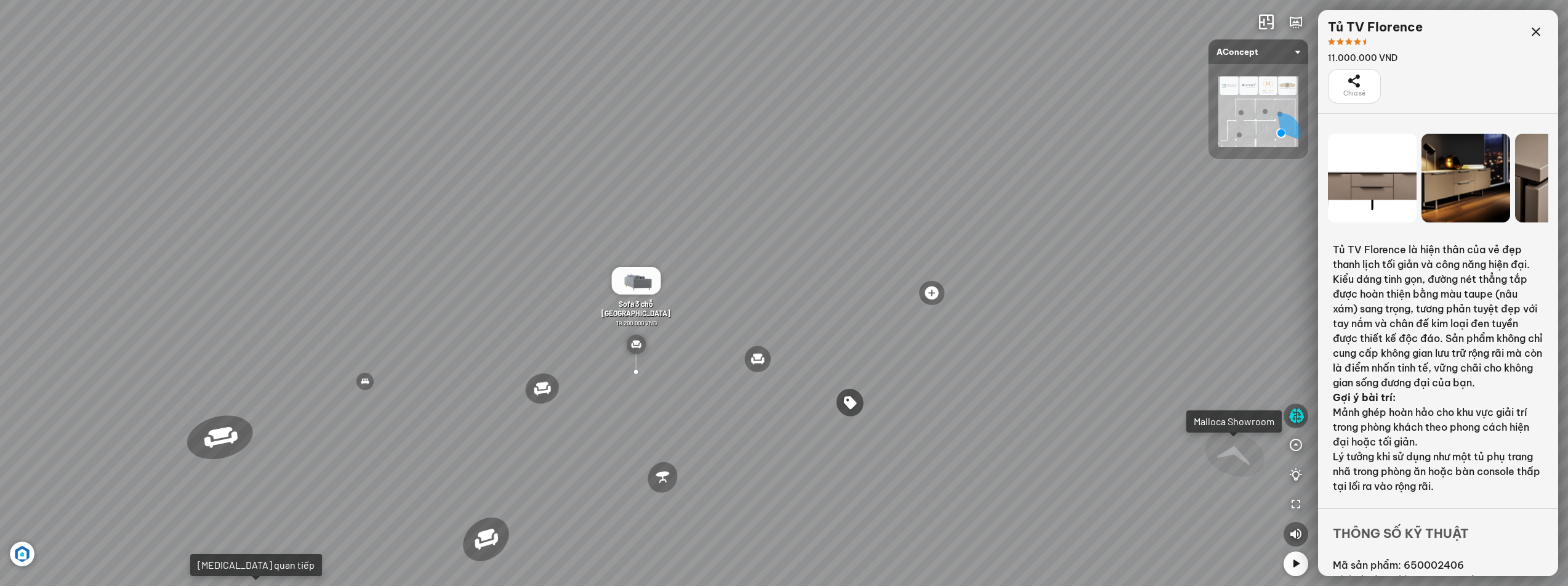
drag, startPoint x: 869, startPoint y: 334, endPoint x: 763, endPoint y: 324, distance: 106.5
click at [762, 322] on div "Ghế ăn Andrew 3.200.000 VND Ghế ăn Wilma 1.800.000 VND Sofa 3 chỗ [PERSON_NAME]…" at bounding box center [784, 293] width 1568 height 586
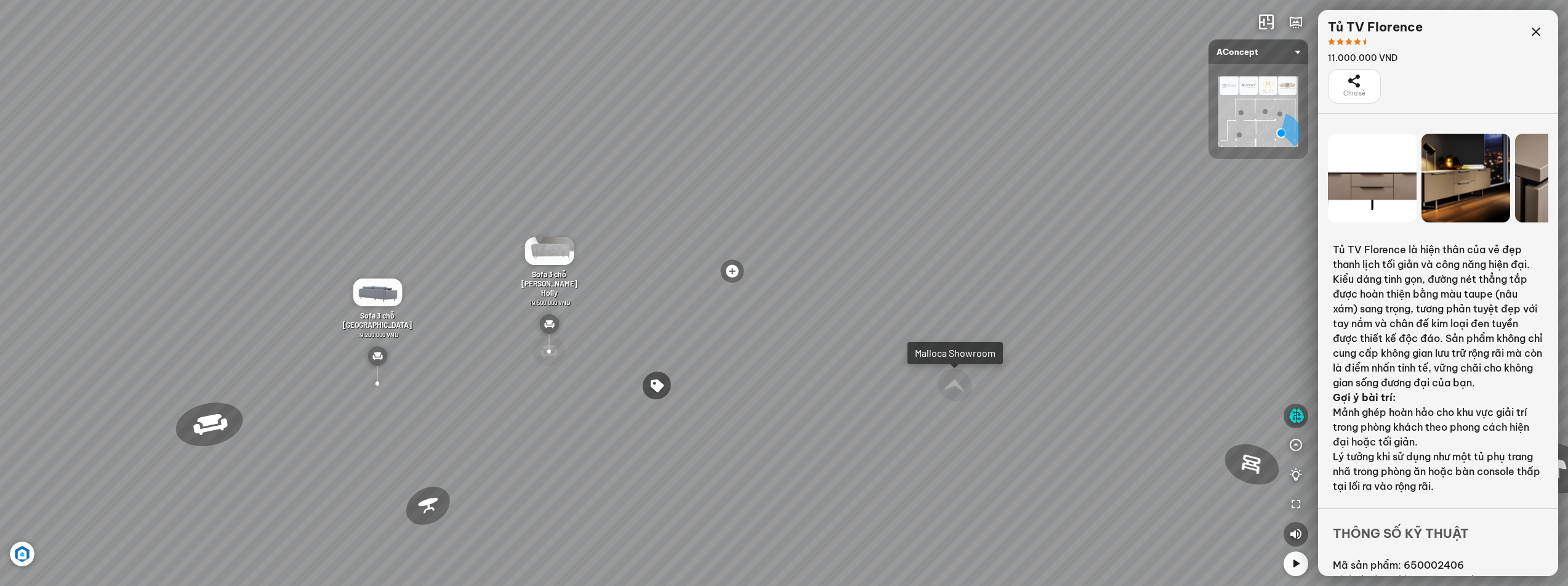
click at [549, 353] on div at bounding box center [549, 351] width 37 height 35
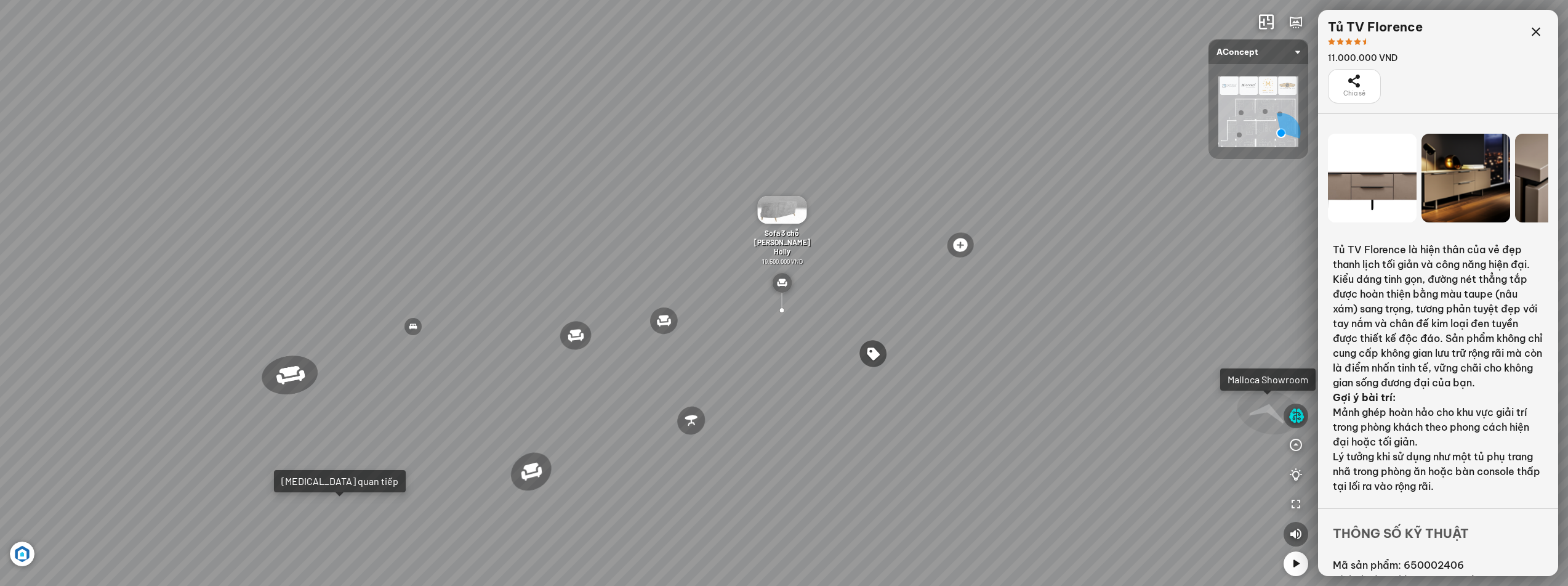
drag, startPoint x: 377, startPoint y: 326, endPoint x: 503, endPoint y: 295, distance: 129.8
click at [503, 295] on div "Ghế ăn Andrew 3.200.000 VND Ghế ăn Wilma 1.800.000 VND Sofa 3 chỗ [PERSON_NAME]…" at bounding box center [784, 293] width 1568 height 586
drag, startPoint x: 371, startPoint y: 290, endPoint x: 574, endPoint y: 317, distance: 204.8
click at [574, 317] on div "Ghế ăn Andrew 3.200.000 VND Ghế ăn Wilma 1.800.000 VND Sofa 3 chỗ [PERSON_NAME]…" at bounding box center [784, 293] width 1568 height 586
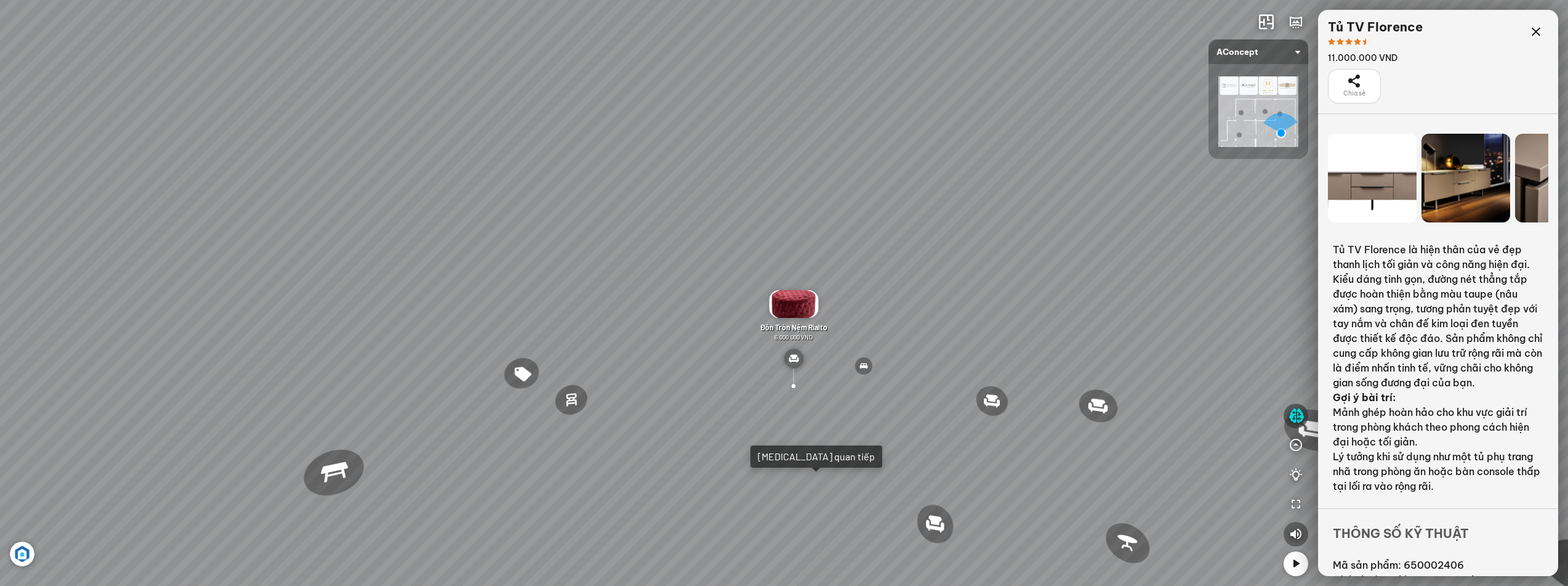
drag, startPoint x: 507, startPoint y: 293, endPoint x: 554, endPoint y: 311, distance: 50.3
click at [554, 311] on div "Ghế ăn Andrew 3.200.000 VND Ghế ăn Wilma 1.800.000 VND Sofa 3 chỗ [PERSON_NAME]…" at bounding box center [784, 293] width 1568 height 586
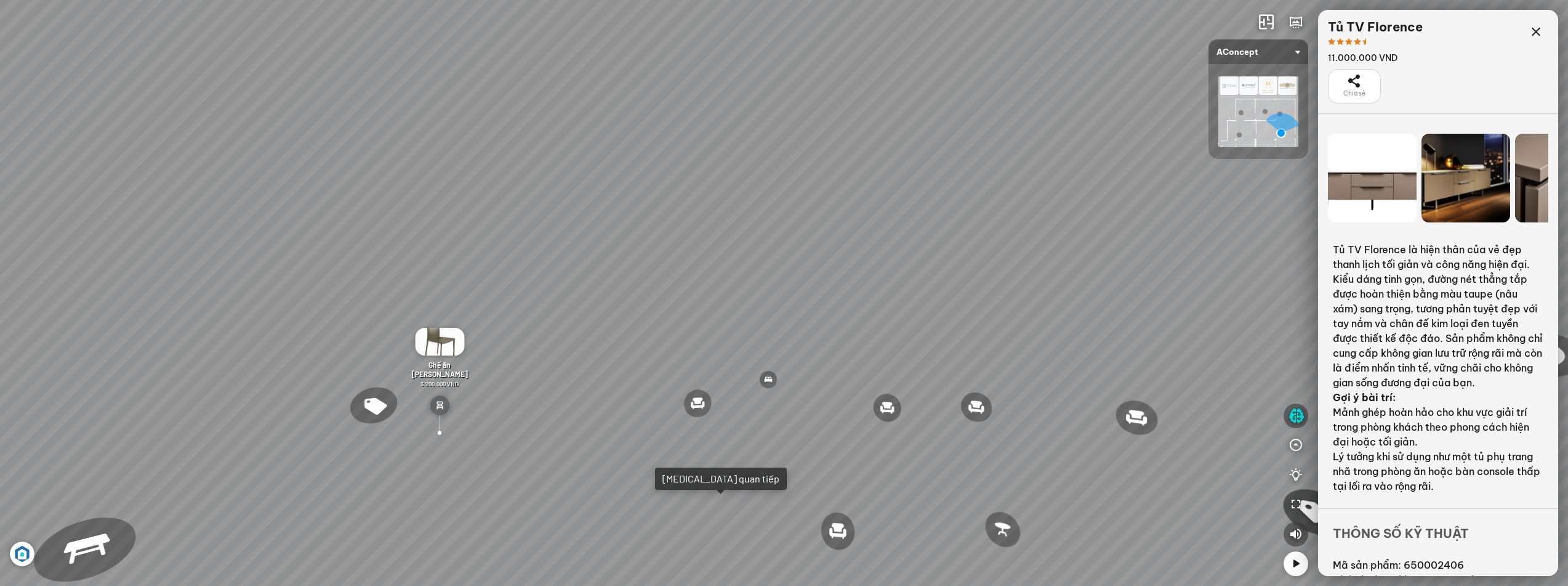
drag, startPoint x: 803, startPoint y: 174, endPoint x: 589, endPoint y: 127, distance: 219.1
click at [589, 127] on div "Ghế ăn Andrew 3.200.000 VND Ghế ăn Wilma 1.800.000 VND Sofa 3 chỗ [PERSON_NAME]…" at bounding box center [784, 293] width 1568 height 586
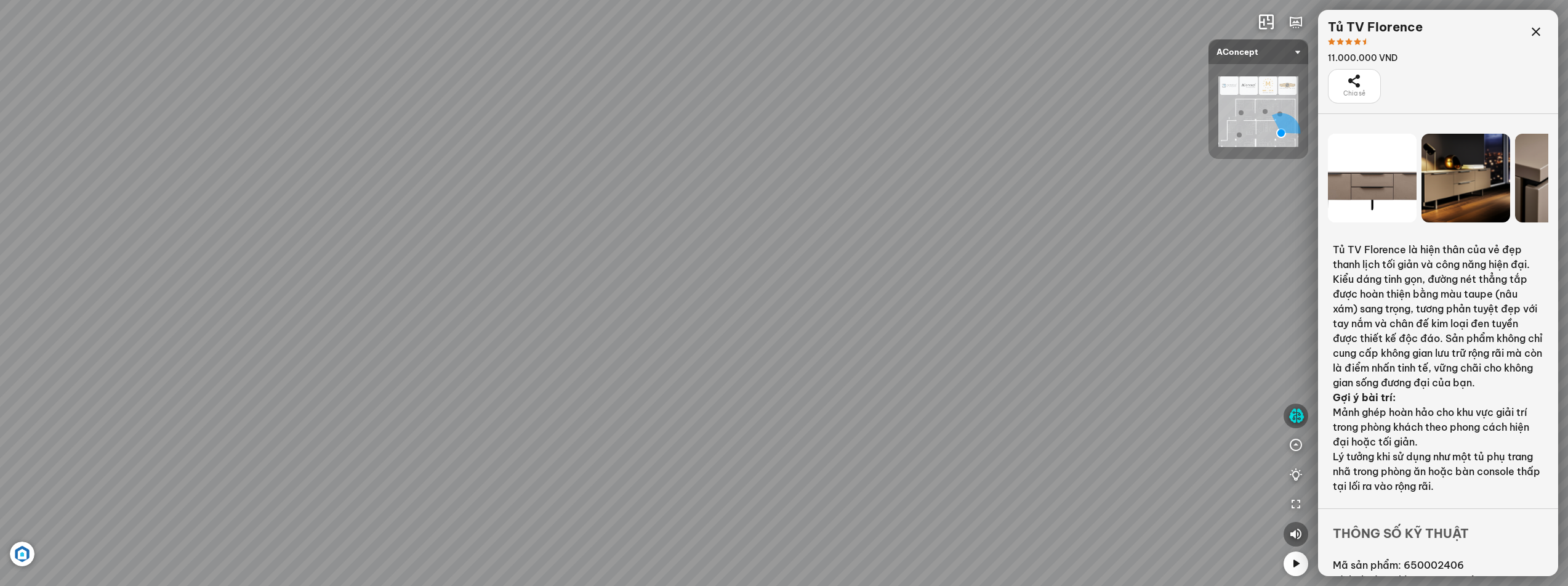
drag, startPoint x: 703, startPoint y: 208, endPoint x: 729, endPoint y: 204, distance: 26.3
click at [729, 204] on div "Ghế ăn Andrew 3.200.000 VND Ghế ăn Wilma 1.800.000 VND Sofa 3 chỗ [PERSON_NAME]…" at bounding box center [784, 293] width 1568 height 586
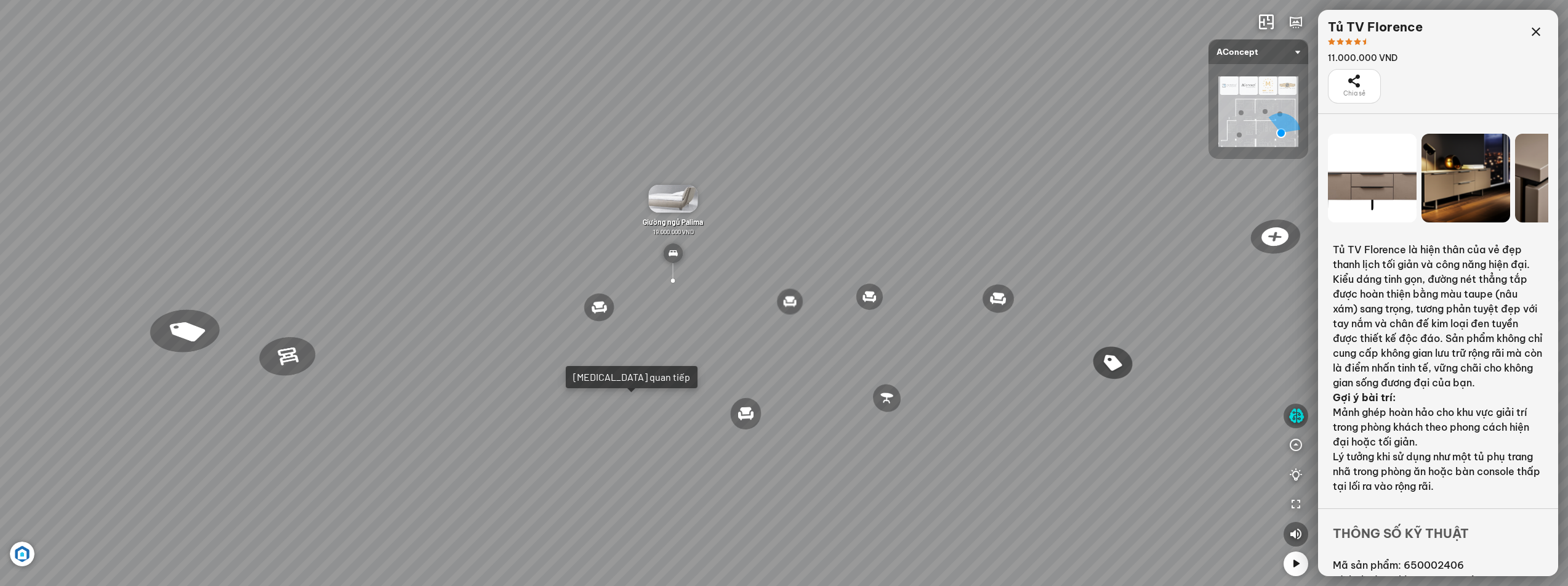
drag, startPoint x: 508, startPoint y: 240, endPoint x: 564, endPoint y: 238, distance: 56.0
click at [564, 238] on div "Ghế ăn Andrew 3.200.000 VND Ghế ăn Wilma 1.800.000 VND Sofa 3 chỗ [PERSON_NAME]…" at bounding box center [784, 293] width 1568 height 586
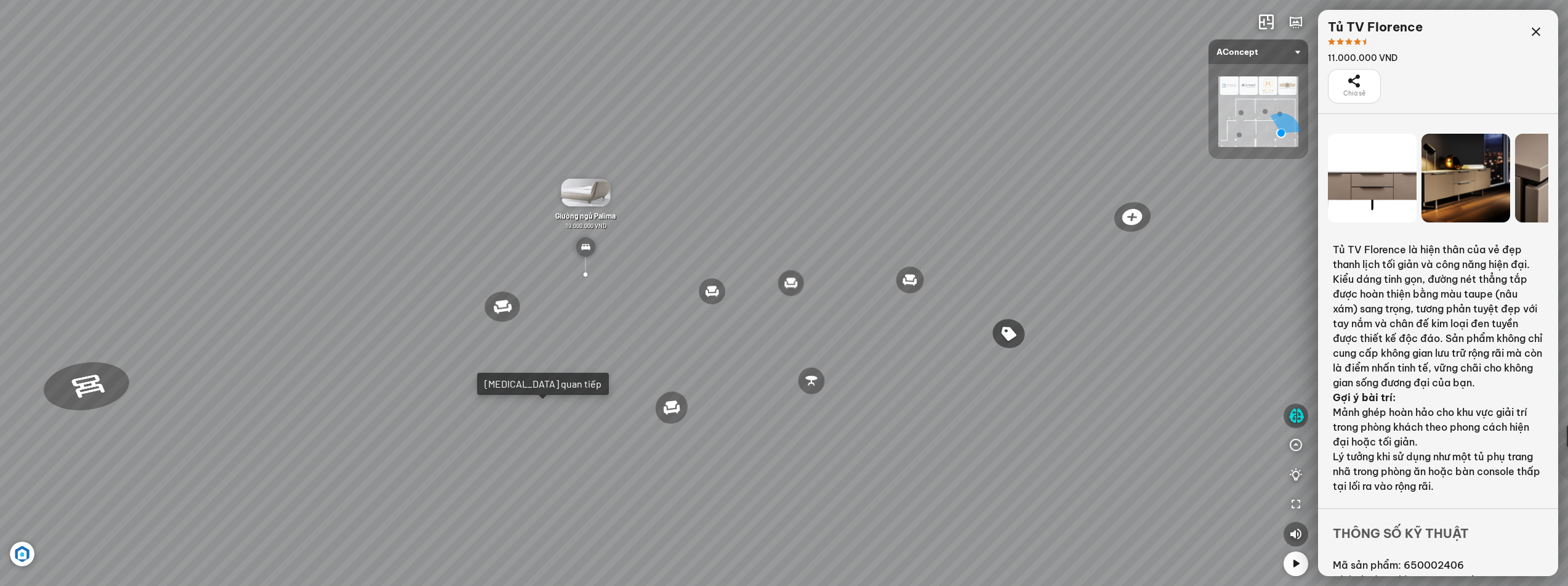
drag, startPoint x: 703, startPoint y: 304, endPoint x: 610, endPoint y: 290, distance: 94.0
click at [610, 290] on div "Ghế ăn Andrew 3.200.000 VND Ghế ăn Wilma 1.800.000 VND Sofa 3 chỗ [PERSON_NAME]…" at bounding box center [784, 293] width 1568 height 586
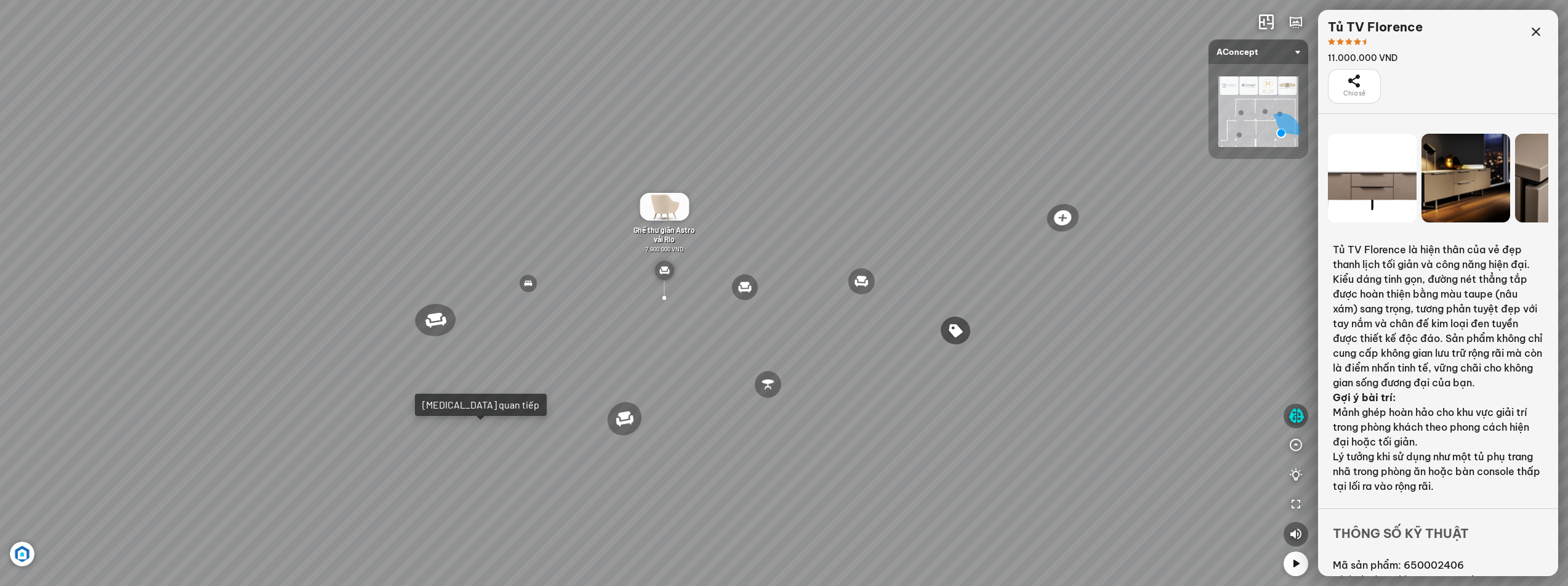
drag, startPoint x: 662, startPoint y: 249, endPoint x: 724, endPoint y: 279, distance: 68.9
click at [726, 279] on div "Ghế ăn Andrew 3.200.000 VND Ghế ăn Wilma 1.800.000 VND Sofa 3 chỗ [PERSON_NAME]…" at bounding box center [784, 293] width 1568 height 586
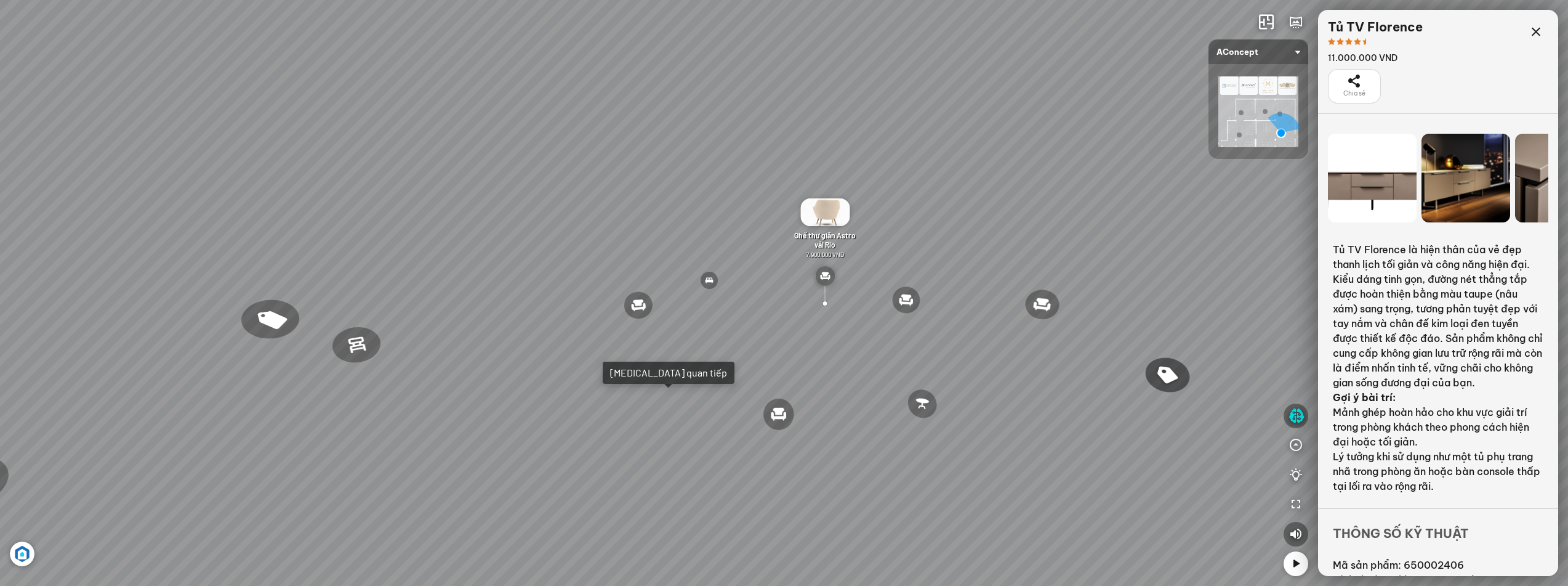
drag, startPoint x: 607, startPoint y: 183, endPoint x: 794, endPoint y: 203, distance: 188.1
click at [794, 203] on div "Ghế ăn Andrew 3.200.000 VND Ghế ăn Wilma 1.800.000 VND Sofa 3 chỗ [PERSON_NAME]…" at bounding box center [784, 293] width 1568 height 586
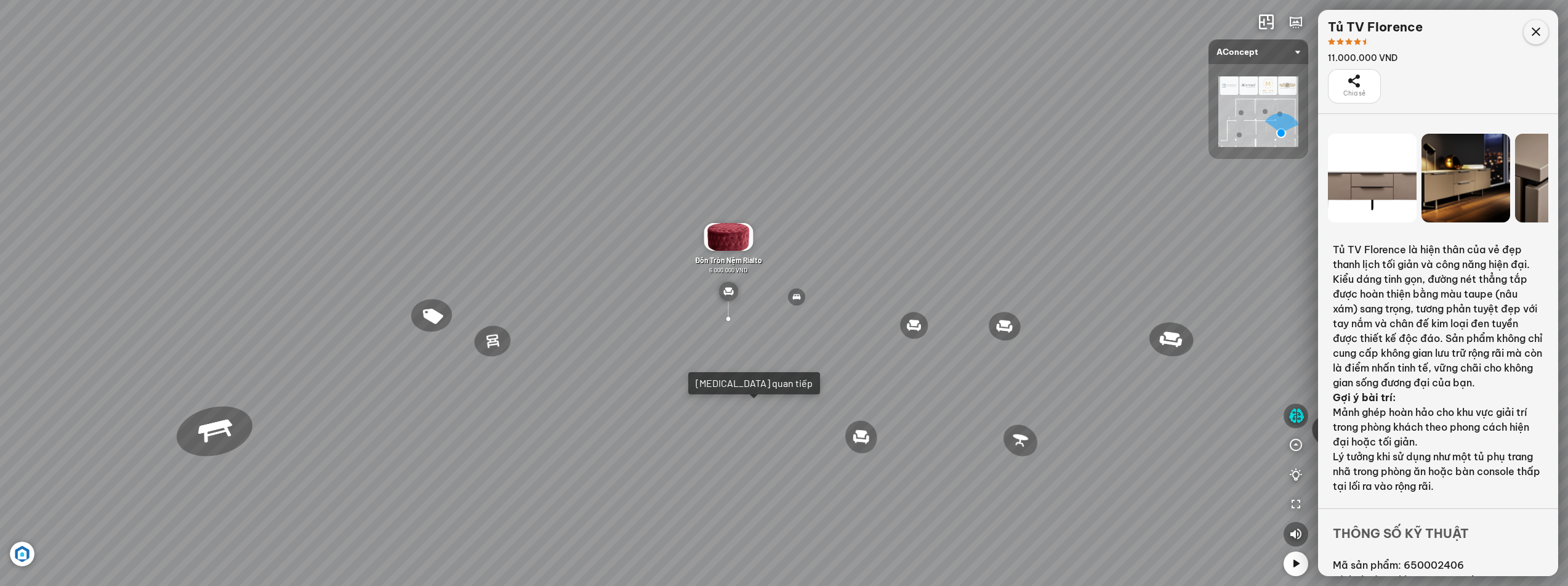
click at [1253, 29] on icon at bounding box center [1536, 32] width 15 height 15
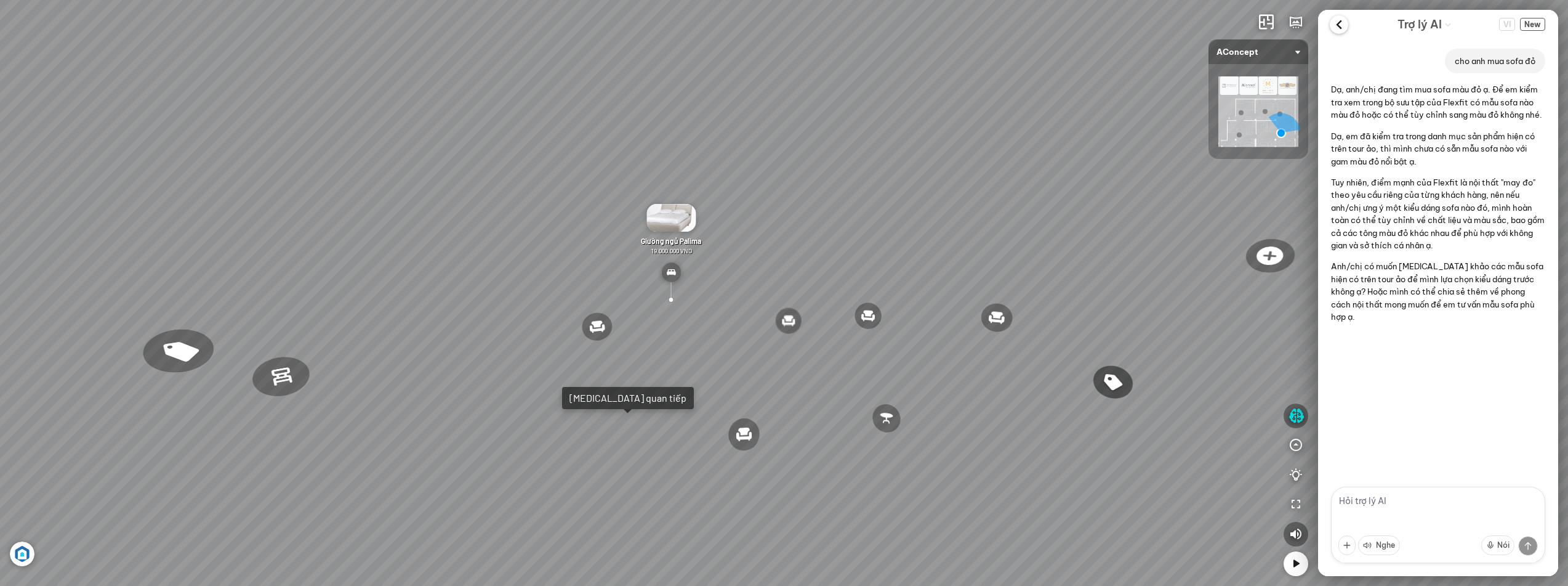
click at [1253, 25] on icon at bounding box center [1339, 25] width 18 height 18
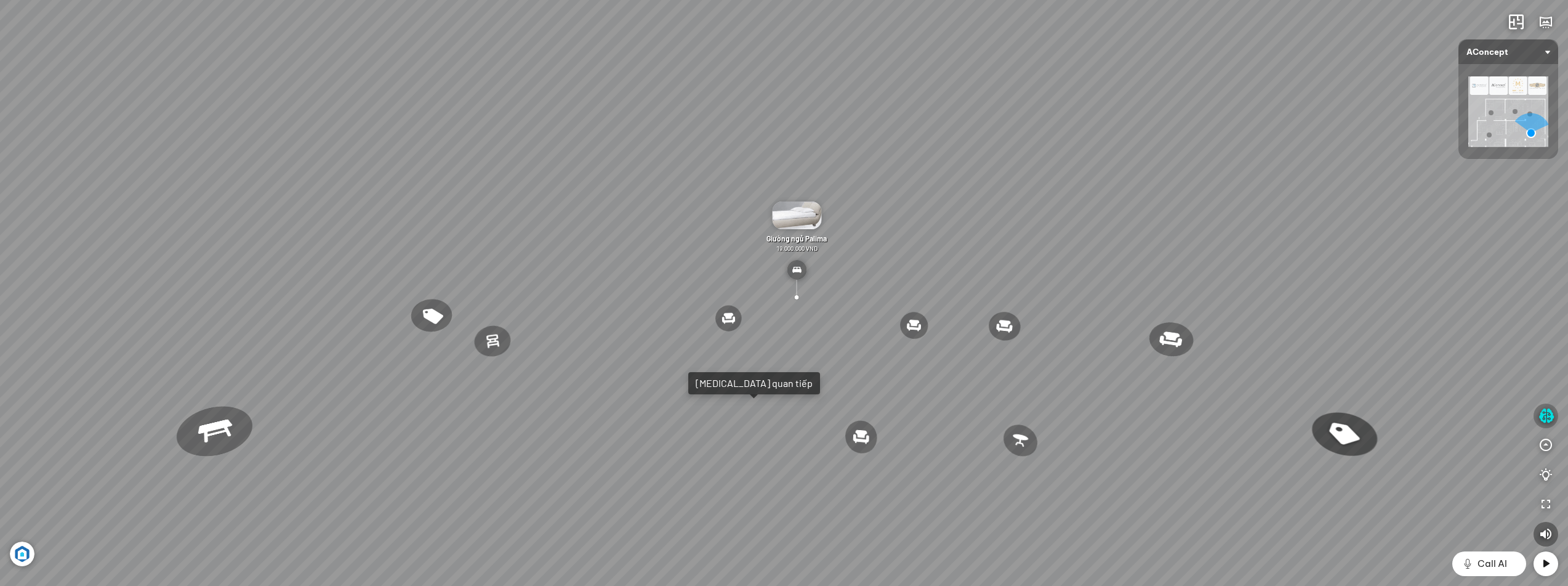
click at [1253, 413] on icon "button" at bounding box center [1546, 416] width 16 height 15
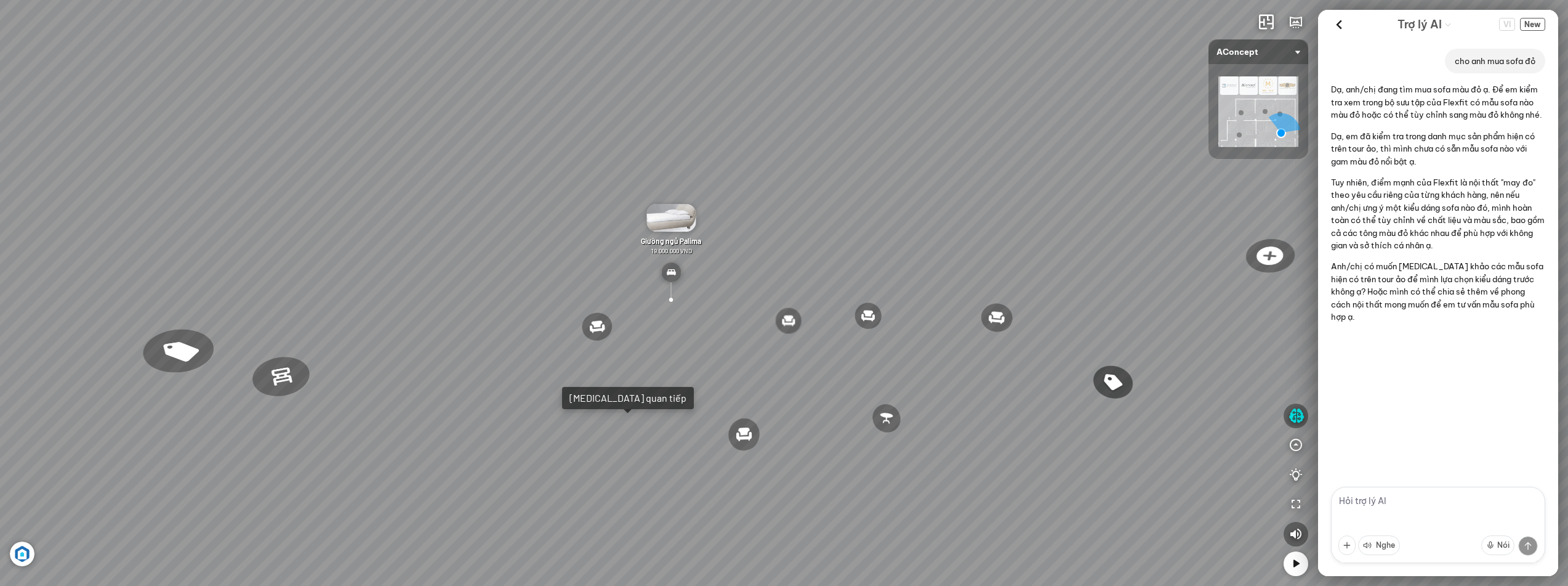
click at [1253, 510] on textarea at bounding box center [1437, 524] width 215 height 76
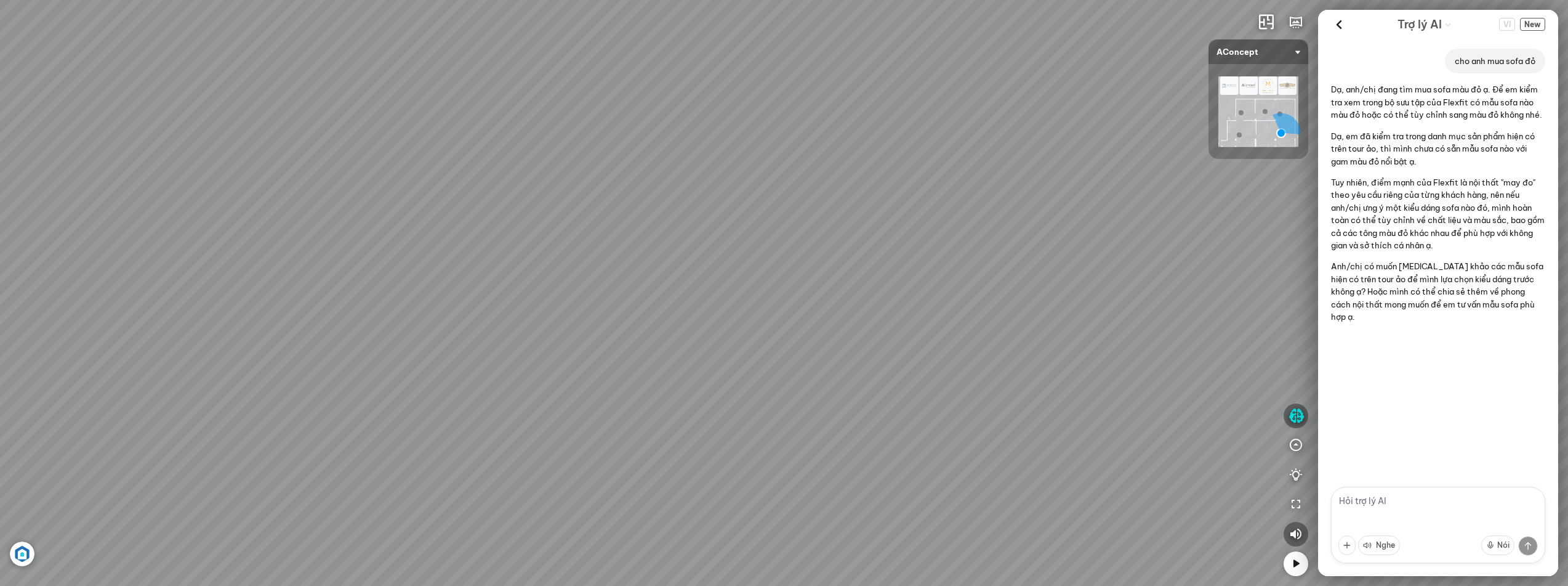
drag, startPoint x: 690, startPoint y: 352, endPoint x: 636, endPoint y: 364, distance: 55.3
click at [636, 364] on div "Ghế ăn Andrew 3.200.000 VND Ghế ăn Wilma 1.800.000 VND Sofa 3 chỗ [PERSON_NAME]…" at bounding box center [784, 293] width 1568 height 586
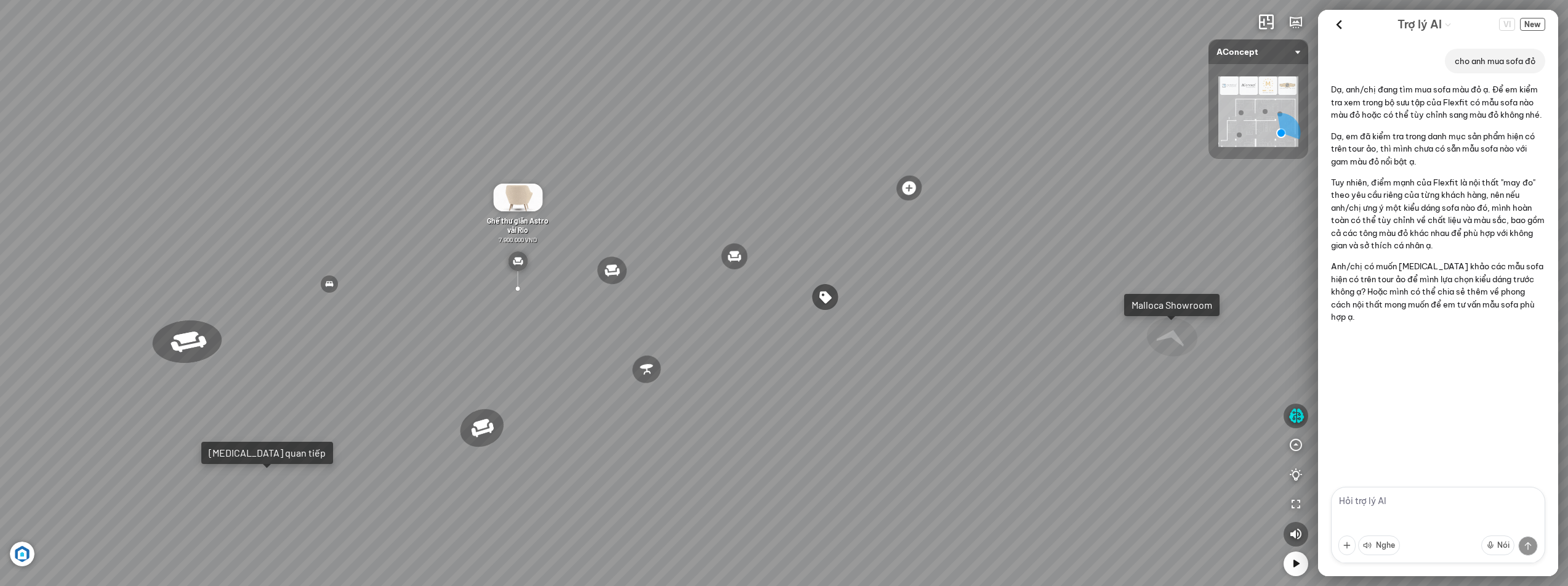
drag, startPoint x: 729, startPoint y: 282, endPoint x: 801, endPoint y: 287, distance: 72.2
click at [701, 267] on div "Ghế ăn Andrew 3.200.000 VND Ghế ăn Wilma 1.800.000 VND Sofa 3 chỗ [PERSON_NAME]…" at bounding box center [784, 293] width 1568 height 586
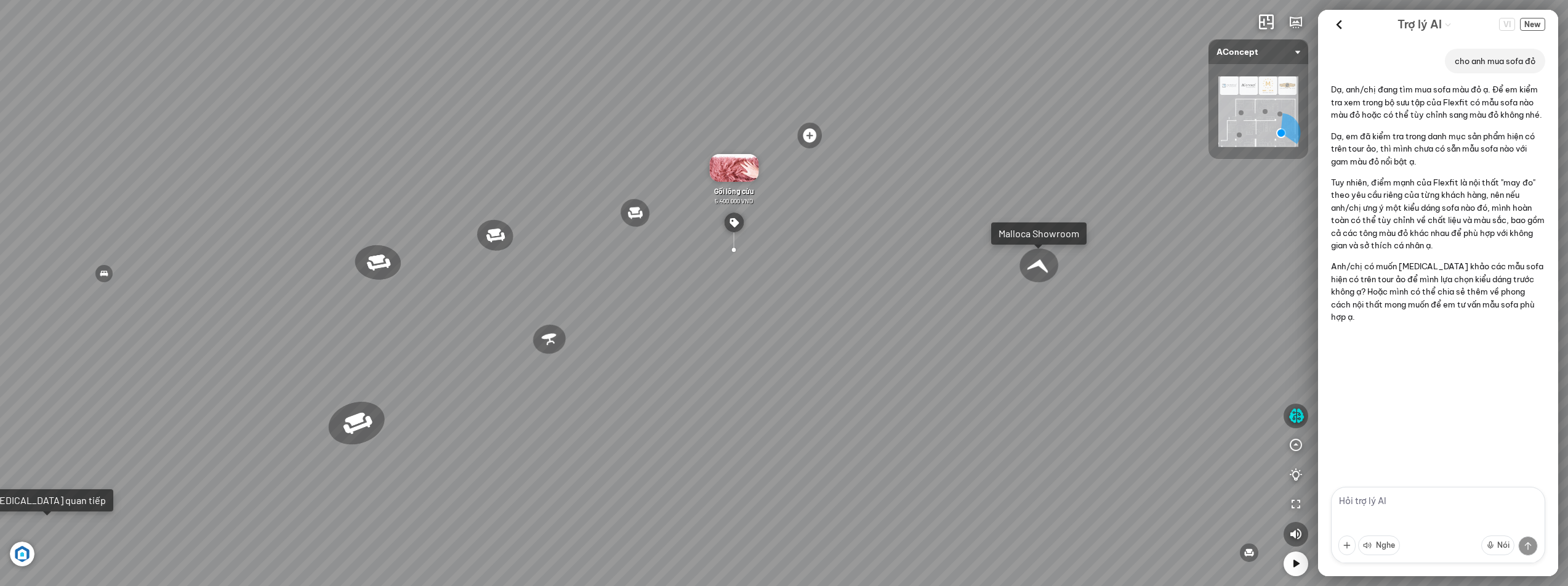
drag, startPoint x: 866, startPoint y: 288, endPoint x: 685, endPoint y: 377, distance: 201.7
click at [686, 376] on div "Ghế ăn Andrew 3.200.000 VND Ghế ăn Wilma 1.800.000 VND Sofa 3 chỗ [PERSON_NAME]…" at bounding box center [784, 293] width 1568 height 586
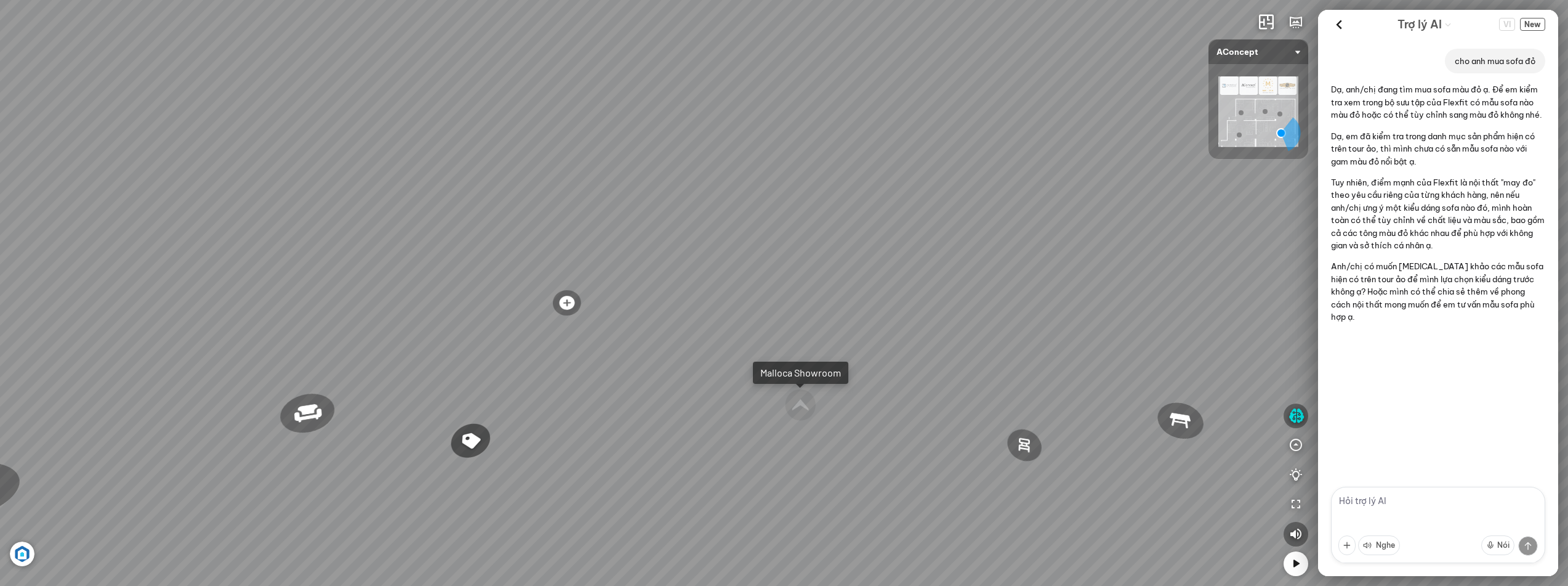
drag, startPoint x: 617, startPoint y: 297, endPoint x: 740, endPoint y: 306, distance: 123.3
click at [731, 302] on div "Ghế ăn Andrew 3.200.000 VND Ghế ăn Wilma 1.800.000 VND Sofa 3 chỗ [PERSON_NAME]…" at bounding box center [784, 293] width 1568 height 586
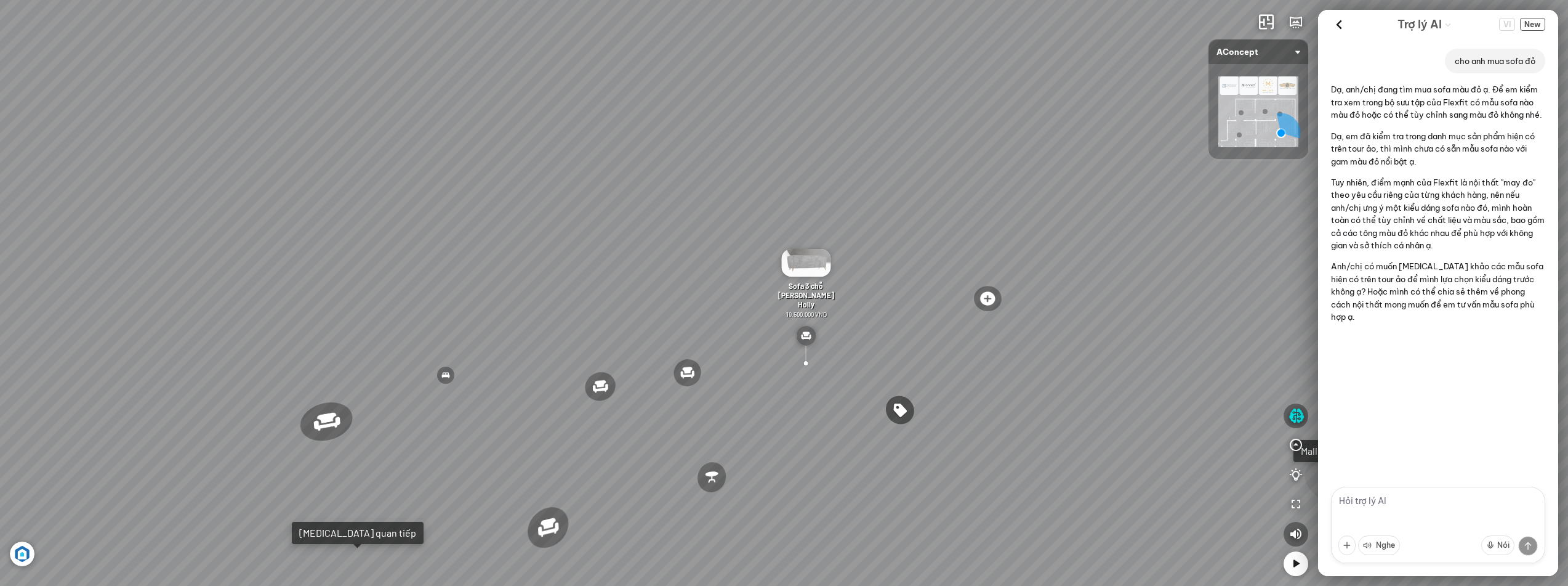
drag, startPoint x: 631, startPoint y: 313, endPoint x: 711, endPoint y: 302, distance: 80.8
click at [709, 300] on div "Ghế ăn Andrew 3.200.000 VND Ghế ăn Wilma 1.800.000 VND Sofa 3 chỗ [PERSON_NAME]…" at bounding box center [784, 293] width 1568 height 586
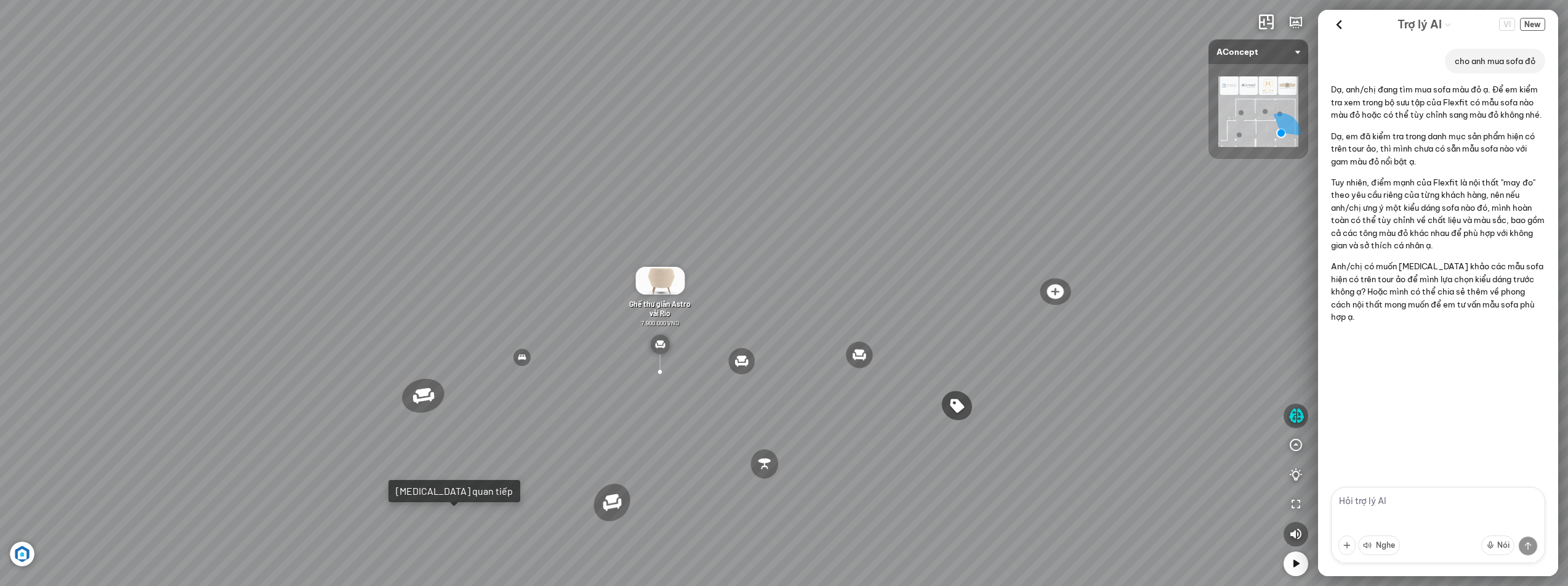
drag, startPoint x: 489, startPoint y: 357, endPoint x: 661, endPoint y: 297, distance: 182.2
click at [650, 299] on div "Ghế ăn Andrew 3.200.000 VND Ghế ăn Wilma 1.800.000 VND Sofa 3 chỗ [PERSON_NAME]…" at bounding box center [784, 293] width 1568 height 586
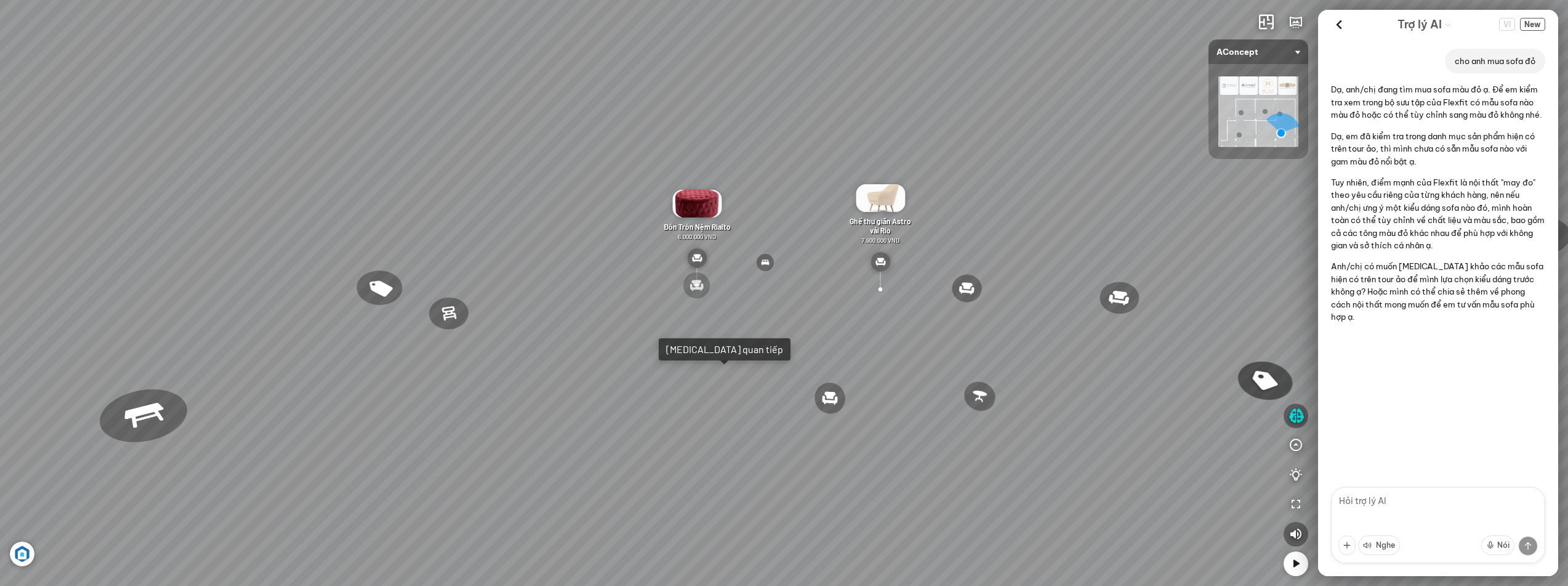
click at [712, 334] on div "Ghế ăn Andrew 3.200.000 VND Ghế ăn Wilma 1.800.000 VND Sofa 3 chỗ [PERSON_NAME]…" at bounding box center [784, 293] width 1568 height 586
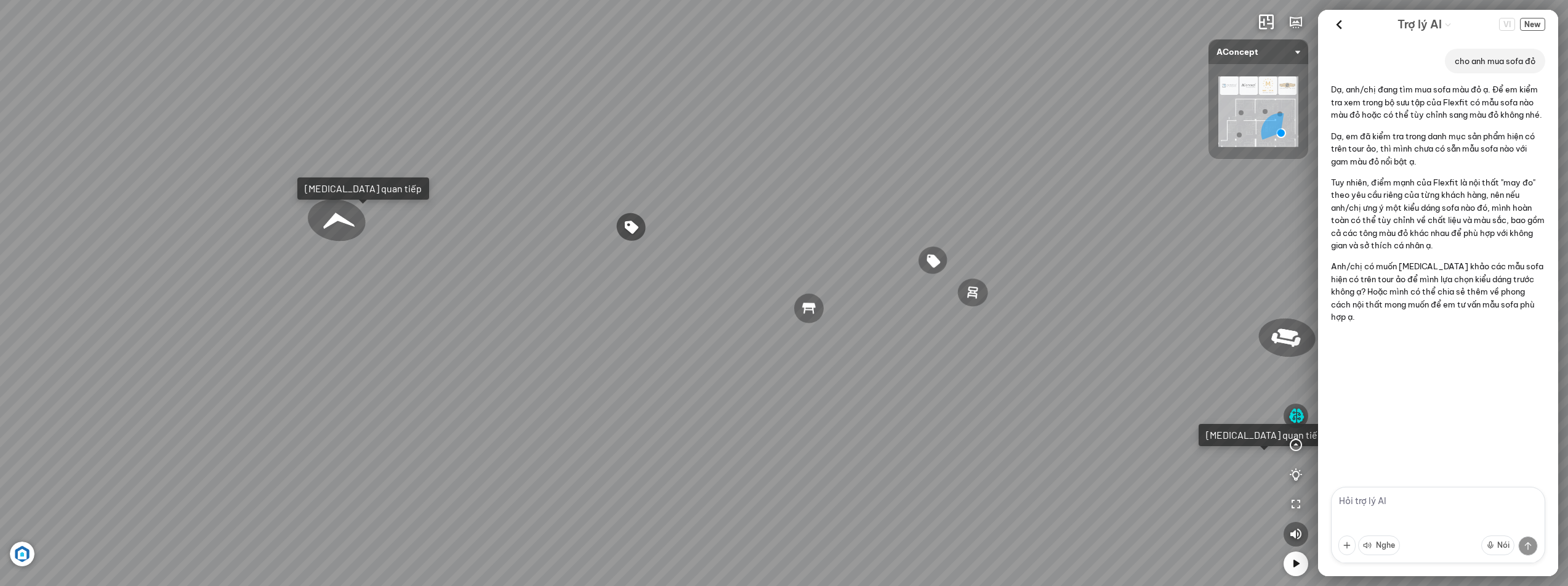
drag, startPoint x: 622, startPoint y: 381, endPoint x: 796, endPoint y: 458, distance: 190.3
click at [796, 459] on div "Ghế ăn Andrew 3.200.000 VND Ghế ăn Wilma 1.800.000 VND Sofa 3 chỗ [PERSON_NAME]…" at bounding box center [784, 293] width 1568 height 586
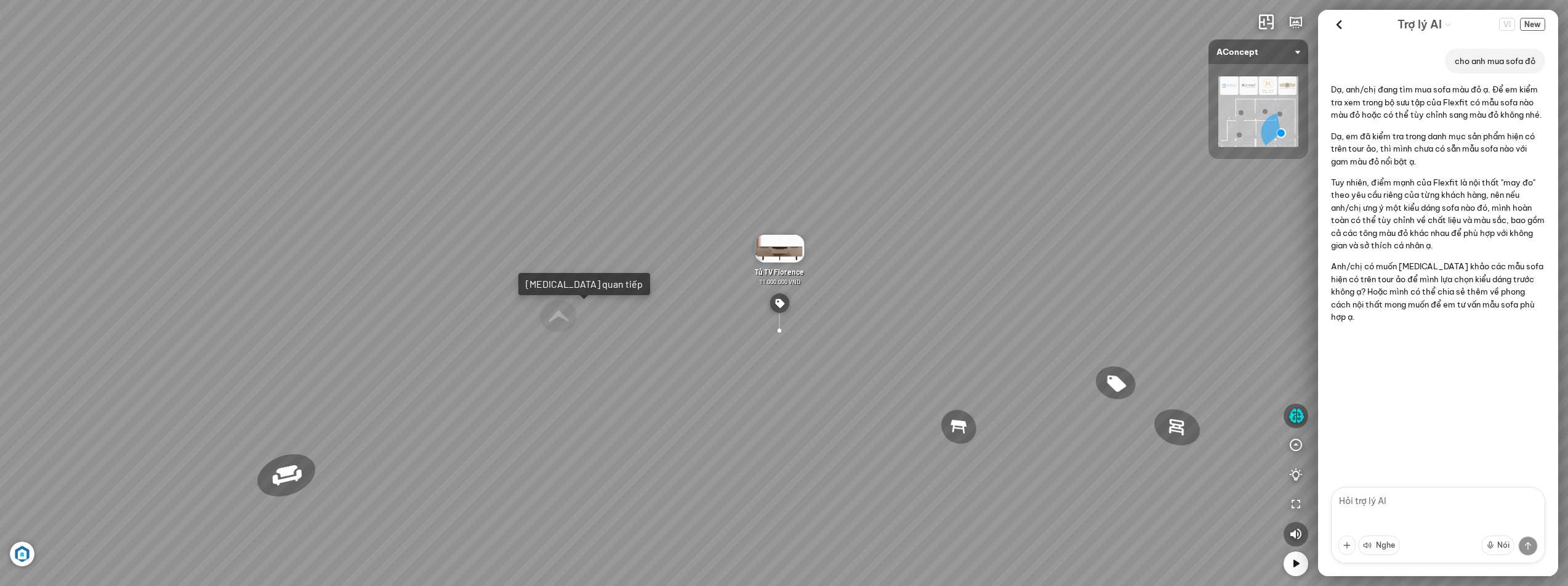
drag, startPoint x: 837, startPoint y: 118, endPoint x: 750, endPoint y: 182, distance: 108.0
click at [750, 182] on div "Ghế ăn Andrew 3.200.000 VND Ghế ăn Wilma 1.800.000 VND Sofa 3 chỗ [PERSON_NAME]…" at bounding box center [784, 293] width 1568 height 586
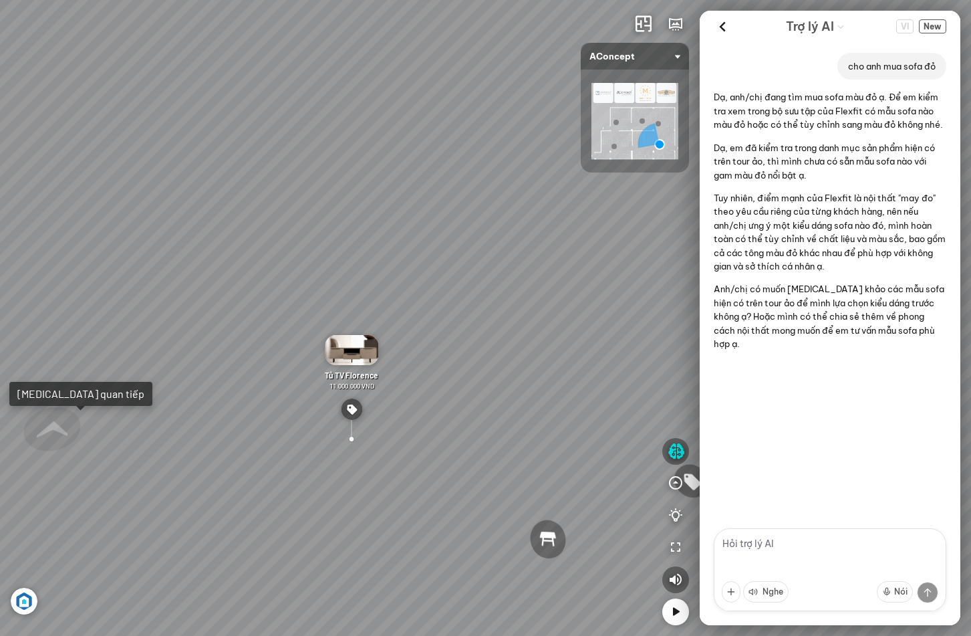
drag, startPoint x: 458, startPoint y: 231, endPoint x: 298, endPoint y: 275, distance: 165.8
click at [311, 283] on div "Ghế ăn Andrew 3.200.000 VND Ghế ăn Wilma 1.800.000 VND Sofa 3 chỗ [PERSON_NAME]…" at bounding box center [485, 318] width 971 height 636
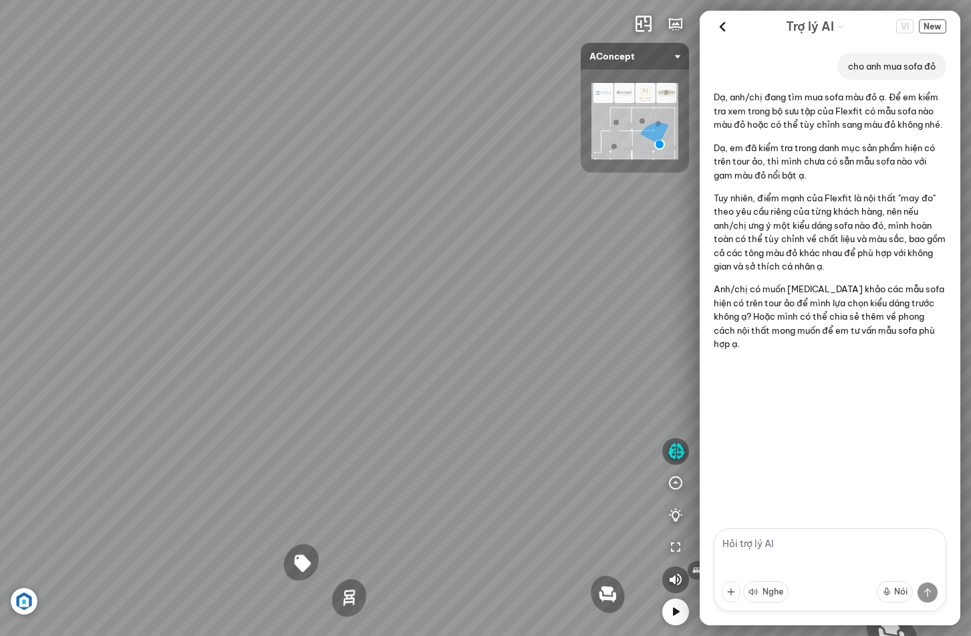
drag, startPoint x: 460, startPoint y: 286, endPoint x: 247, endPoint y: 235, distance: 219.2
click at [321, 275] on div "Ghế ăn Andrew 3.200.000 VND Ghế ăn Wilma 1.800.000 VND Sofa 3 chỗ [PERSON_NAME]…" at bounding box center [485, 318] width 971 height 636
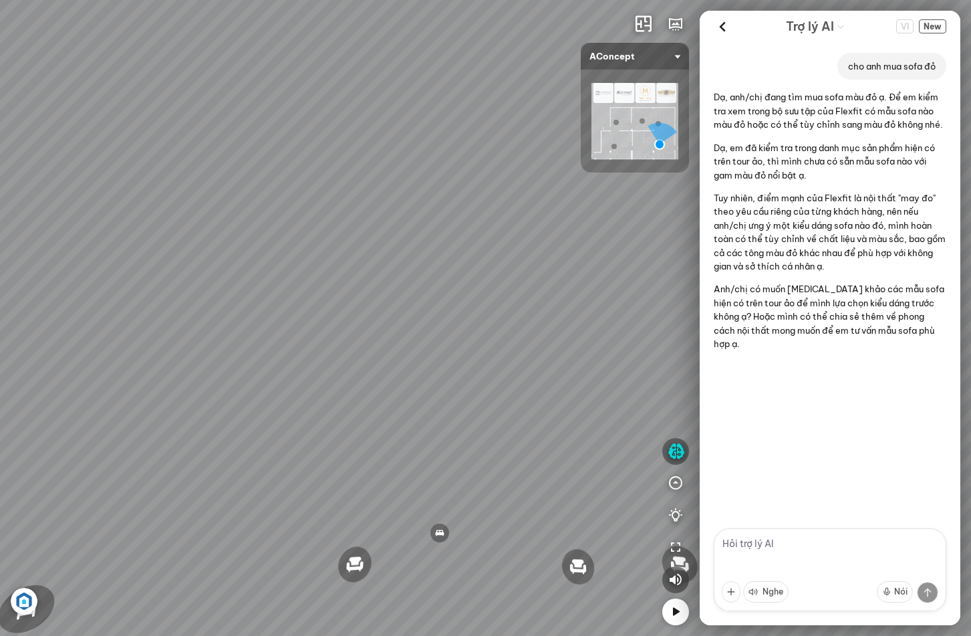
drag, startPoint x: 474, startPoint y: 360, endPoint x: 400, endPoint y: 256, distance: 127.6
click at [400, 256] on div "Ghế ăn Andrew 3.200.000 VND Ghế ăn Wilma 1.800.000 VND Sofa 3 chỗ [PERSON_NAME]…" at bounding box center [485, 318] width 971 height 636
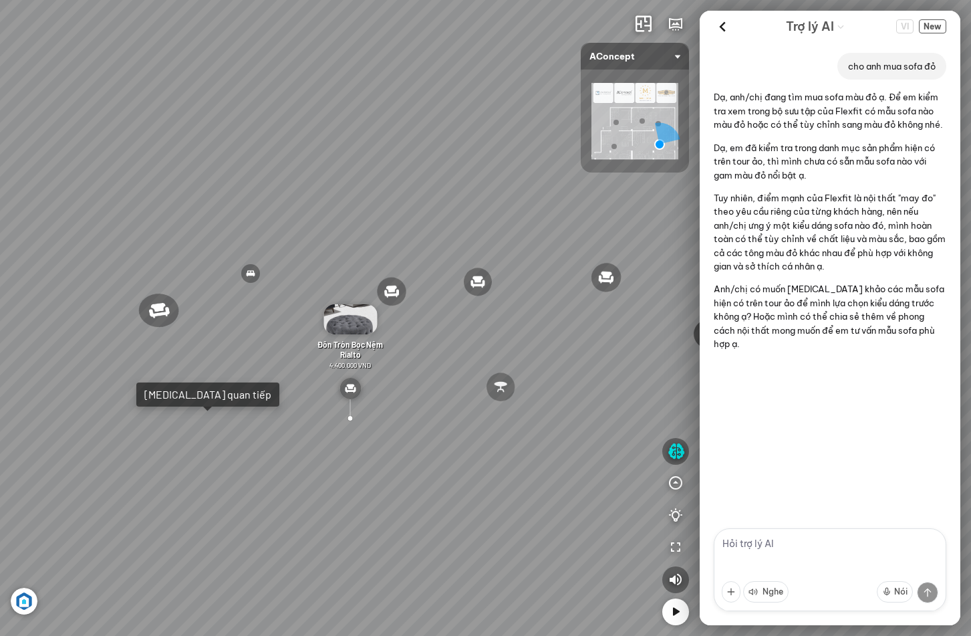
drag, startPoint x: 523, startPoint y: 423, endPoint x: 318, endPoint y: 207, distance: 298.4
click at [318, 207] on div "Ghế ăn Andrew 3.200.000 VND Ghế ăn Wilma 1.800.000 VND Sofa 3 chỗ [PERSON_NAME]…" at bounding box center [485, 318] width 971 height 636
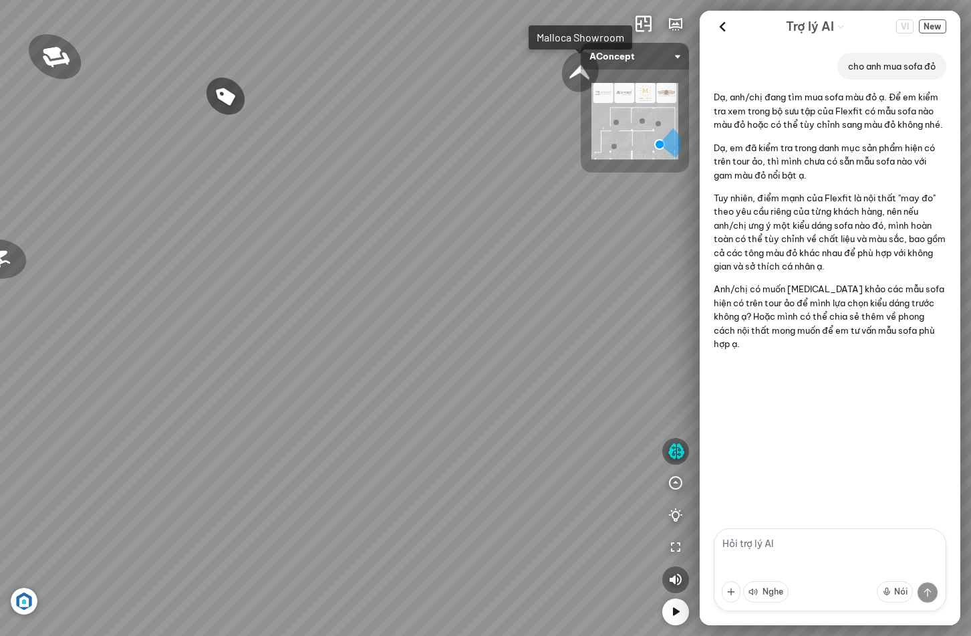
drag, startPoint x: 562, startPoint y: 227, endPoint x: 478, endPoint y: 386, distance: 180.0
click at [473, 405] on div "Ghế ăn Andrew 3.200.000 VND Ghế ăn Wilma 1.800.000 VND Sofa 3 chỗ [PERSON_NAME]…" at bounding box center [485, 318] width 971 height 636
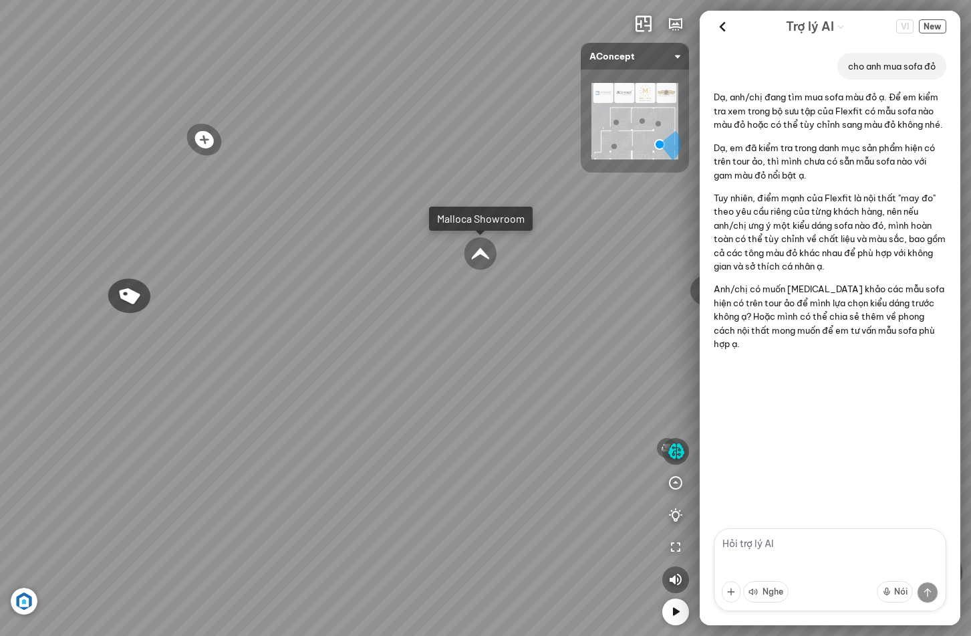
drag, startPoint x: 511, startPoint y: 238, endPoint x: 473, endPoint y: 395, distance: 161.5
click at [473, 395] on div "Ghế ăn Andrew 3.200.000 VND Ghế ăn Wilma 1.800.000 VND Sofa 3 chỗ [PERSON_NAME]…" at bounding box center [485, 318] width 971 height 636
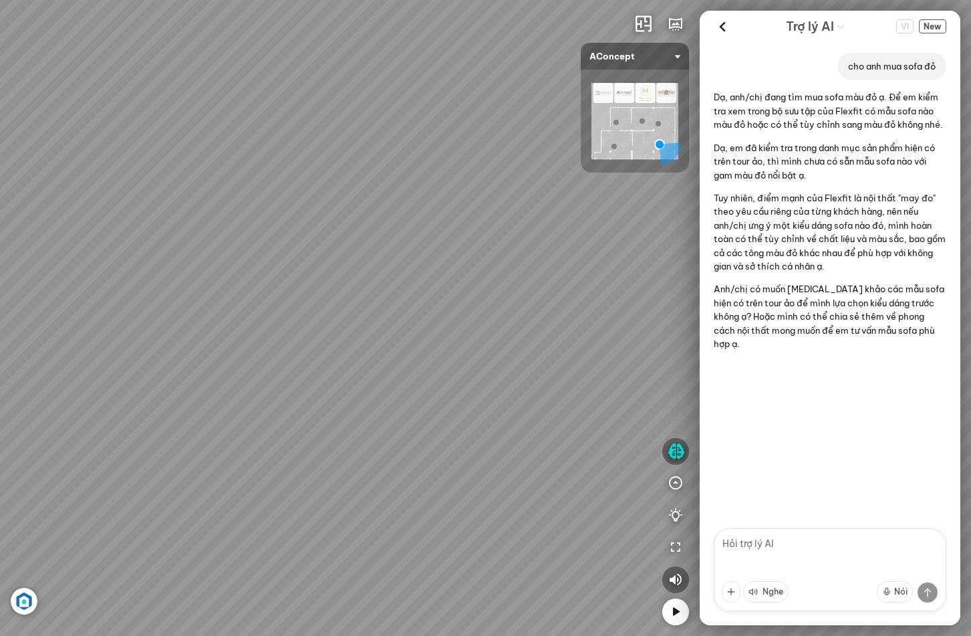
drag, startPoint x: 503, startPoint y: 338, endPoint x: 122, endPoint y: 217, distance: 400.5
click at [133, 217] on div "Ghế ăn Andrew 3.200.000 VND Ghế ăn Wilma 1.800.000 VND Sofa 3 chỗ [PERSON_NAME]…" at bounding box center [485, 318] width 971 height 636
drag, startPoint x: 544, startPoint y: 324, endPoint x: 567, endPoint y: 364, distance: 46.1
click at [567, 364] on div "Ghế ăn Andrew 3.200.000 VND Ghế ăn Wilma 1.800.000 VND Sofa 3 chỗ [PERSON_NAME]…" at bounding box center [485, 318] width 971 height 636
click at [484, 406] on div at bounding box center [487, 408] width 31 height 31
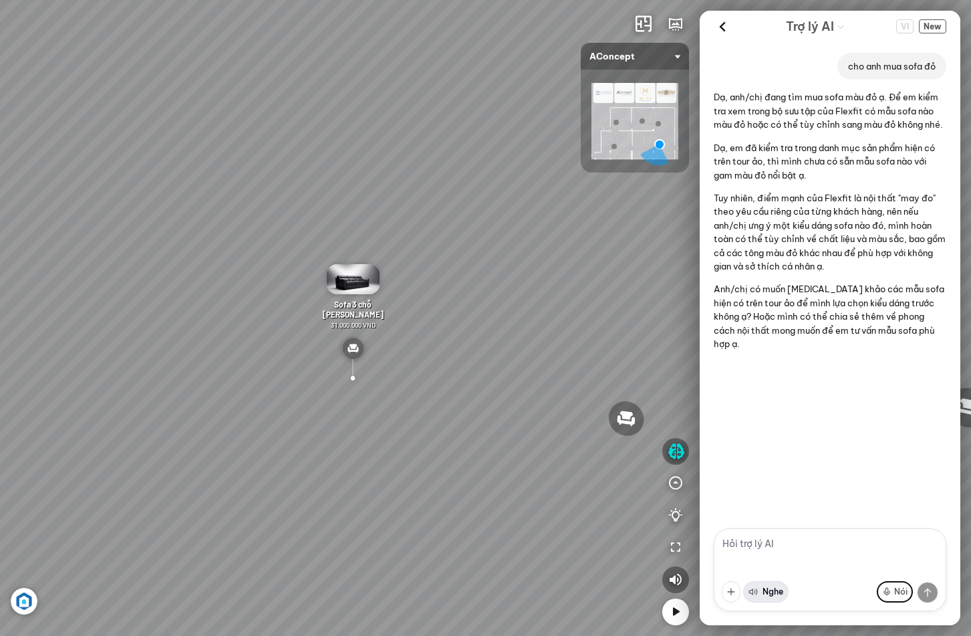
click at [903, 588] on button "Nói" at bounding box center [895, 591] width 36 height 21
click at [925, 594] on div "00:04" at bounding box center [830, 591] width 217 height 37
click at [888, 591] on button at bounding box center [894, 592] width 16 height 16
click at [903, 25] on span "VI" at bounding box center [905, 26] width 17 height 14
click at [930, 25] on span "New" at bounding box center [932, 26] width 27 height 14
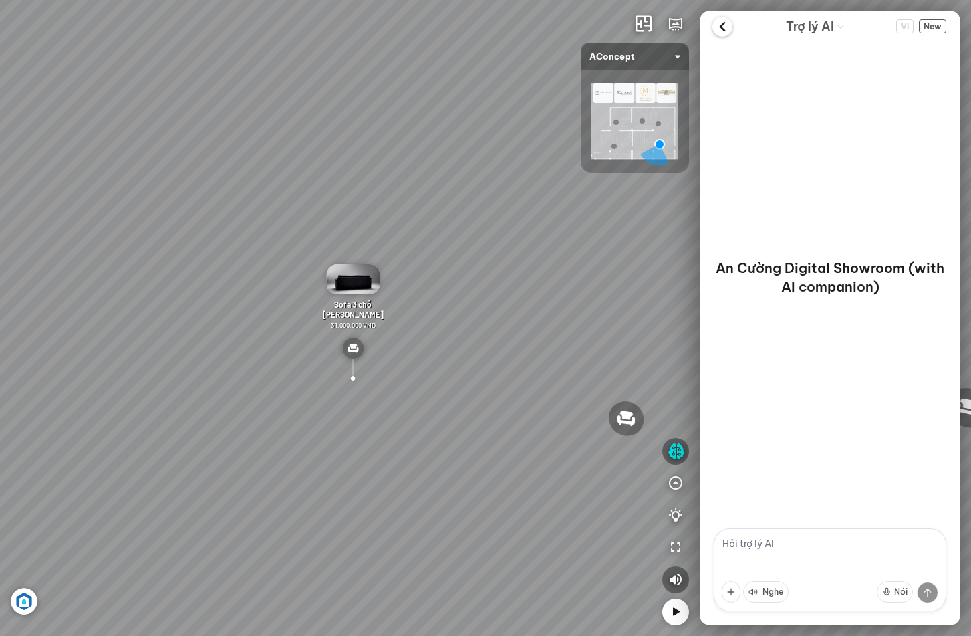
click at [714, 26] on icon at bounding box center [723, 27] width 20 height 20
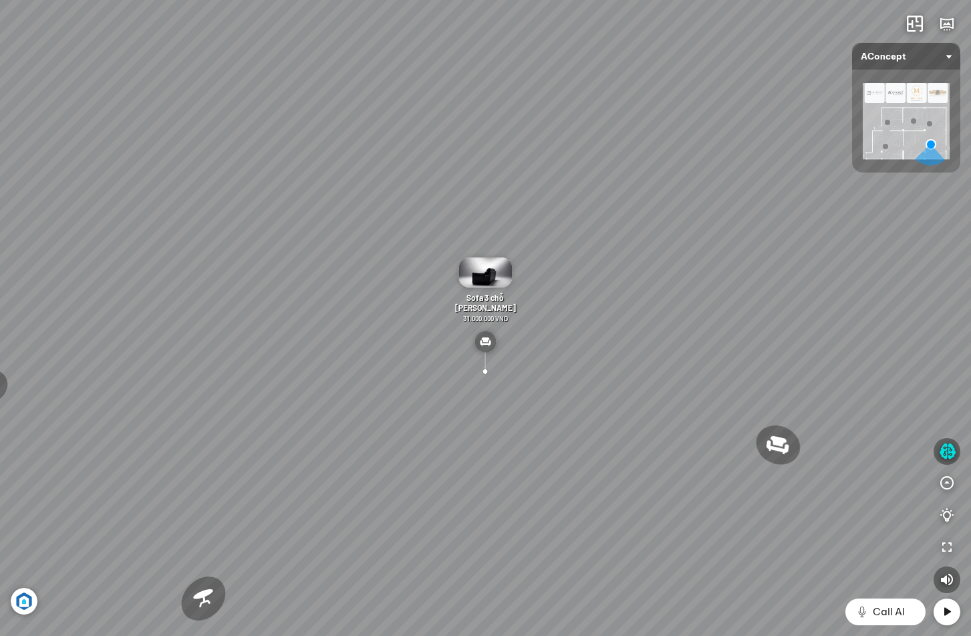
drag, startPoint x: 615, startPoint y: 223, endPoint x: 279, endPoint y: 179, distance: 339.1
click at [366, 189] on div "Ghế ăn Andrew 3.200.000 VND Ghế ăn Wilma 1.800.000 VND Sofa 3 chỗ [PERSON_NAME]…" at bounding box center [485, 318] width 971 height 636
drag, startPoint x: 625, startPoint y: 235, endPoint x: 497, endPoint y: 368, distance: 185.3
click at [497, 370] on div "Ghế ăn Andrew 3.200.000 VND Ghế ăn Wilma 1.800.000 VND Sofa 3 chỗ [PERSON_NAME]…" at bounding box center [485, 318] width 971 height 636
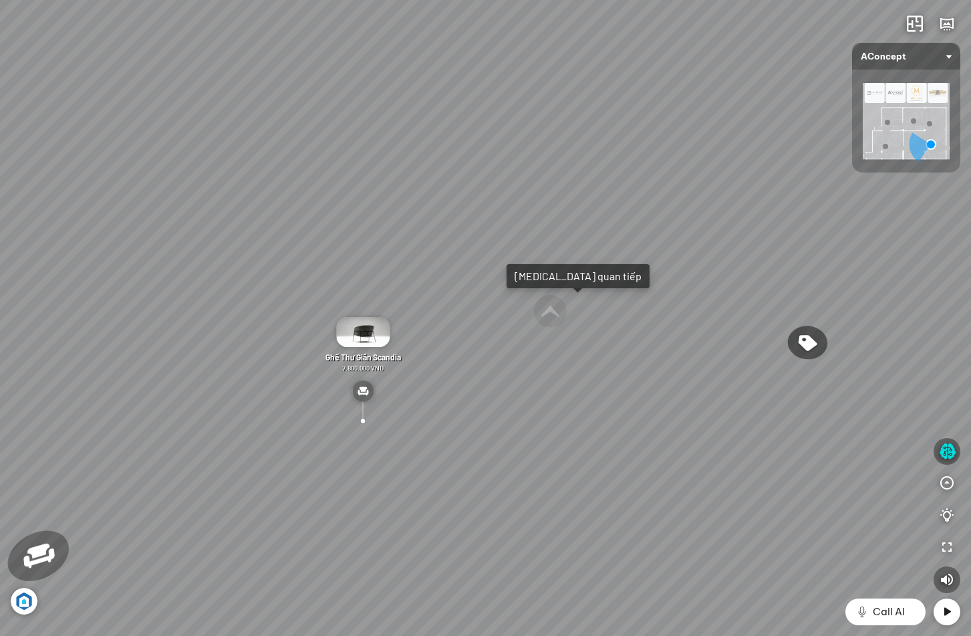
drag, startPoint x: 628, startPoint y: 354, endPoint x: 453, endPoint y: 372, distance: 175.4
click at [475, 380] on div "Ghế ăn Andrew 3.200.000 VND Ghế ăn Wilma 1.800.000 VND Sofa 3 chỗ [PERSON_NAME]…" at bounding box center [485, 318] width 971 height 636
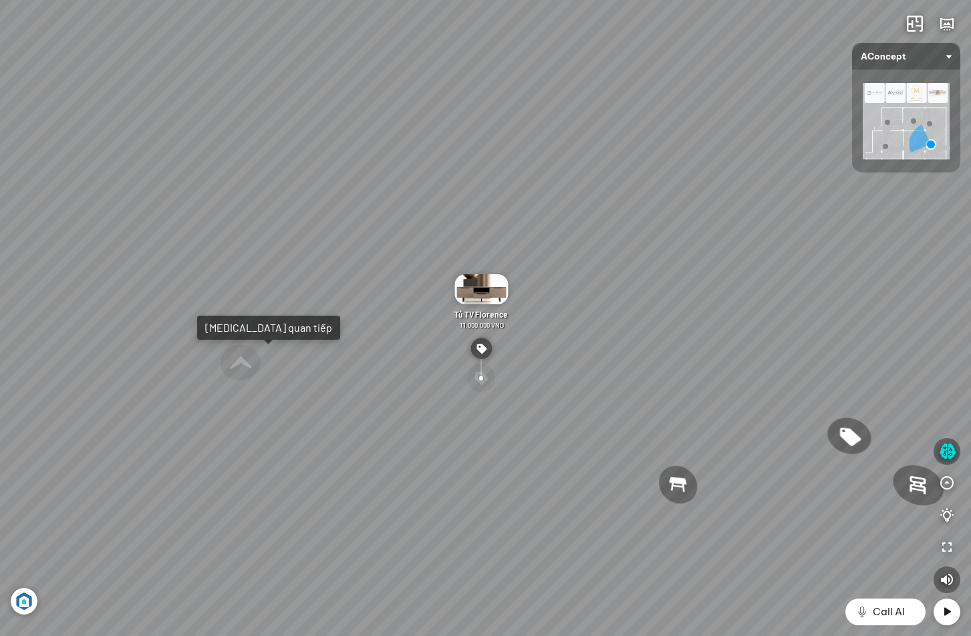
drag, startPoint x: 631, startPoint y: 364, endPoint x: 507, endPoint y: 351, distance: 124.4
click at [552, 358] on div "Ghế ăn Andrew 3.200.000 VND Ghế ăn Wilma 1.800.000 VND Sofa 3 chỗ [PERSON_NAME]…" at bounding box center [485, 318] width 971 height 636
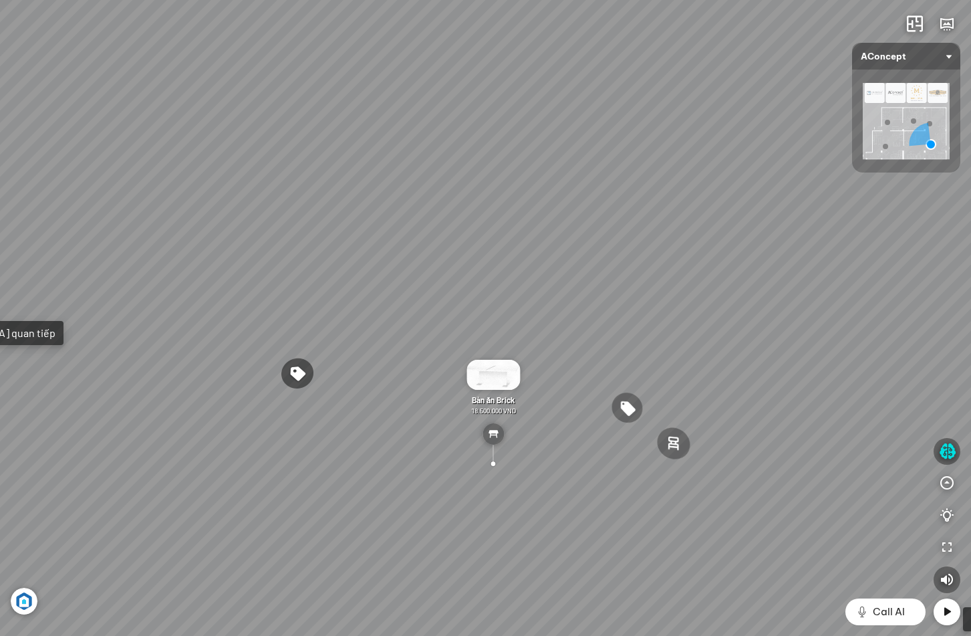
drag, startPoint x: 621, startPoint y: 322, endPoint x: 386, endPoint y: 300, distance: 236.3
click at [412, 306] on div "Ghế ăn Andrew 3.200.000 VND Ghế ăn Wilma 1.800.000 VND Sofa 3 chỗ [PERSON_NAME]…" at bounding box center [485, 318] width 971 height 636
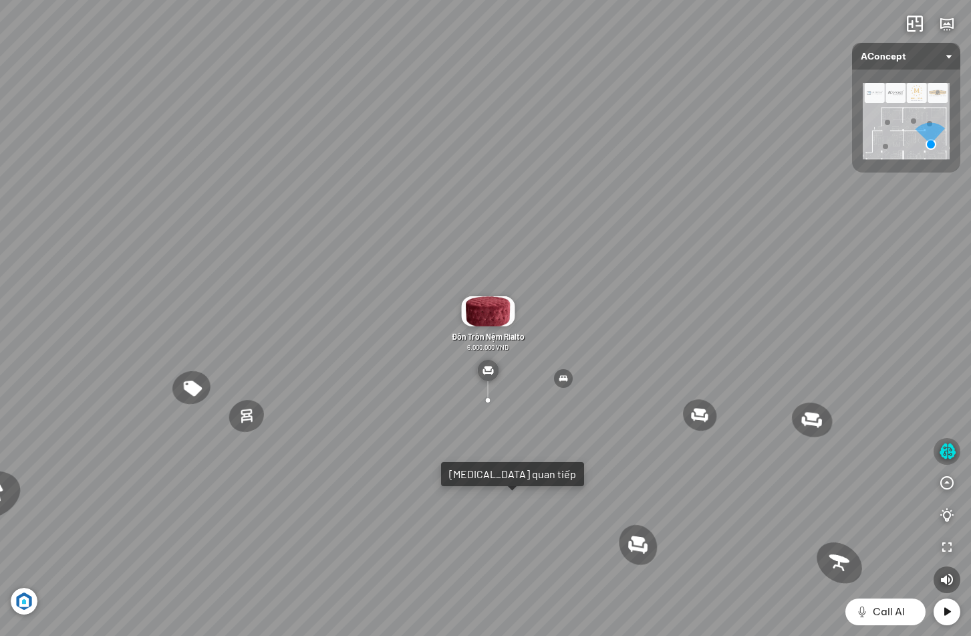
click at [936, 445] on button "button" at bounding box center [947, 451] width 27 height 27
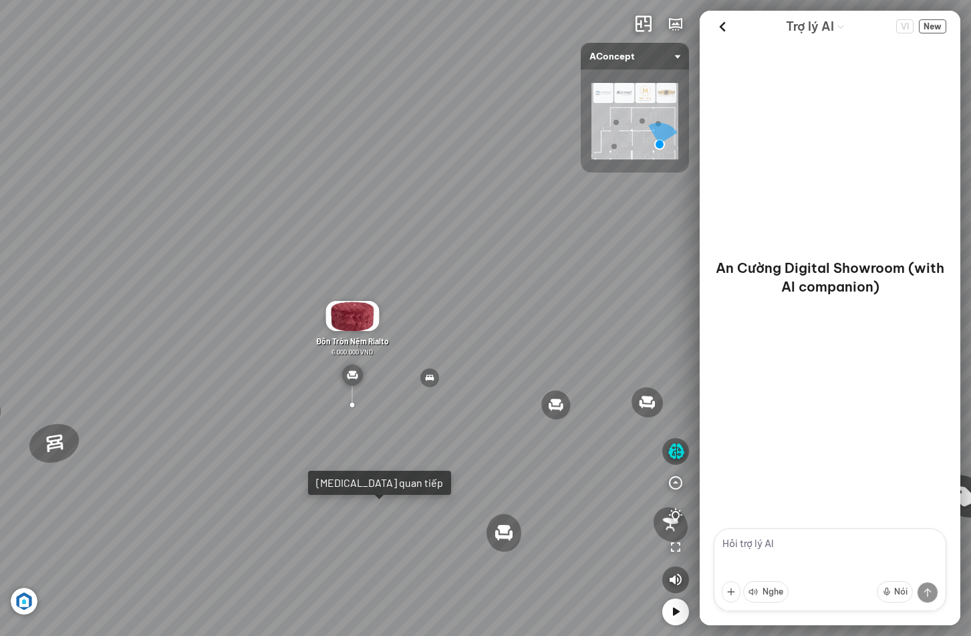
click at [707, 26] on header "Trợ lý AI VI New" at bounding box center [830, 26] width 261 height 31
click at [720, 23] on icon at bounding box center [723, 27] width 20 height 20
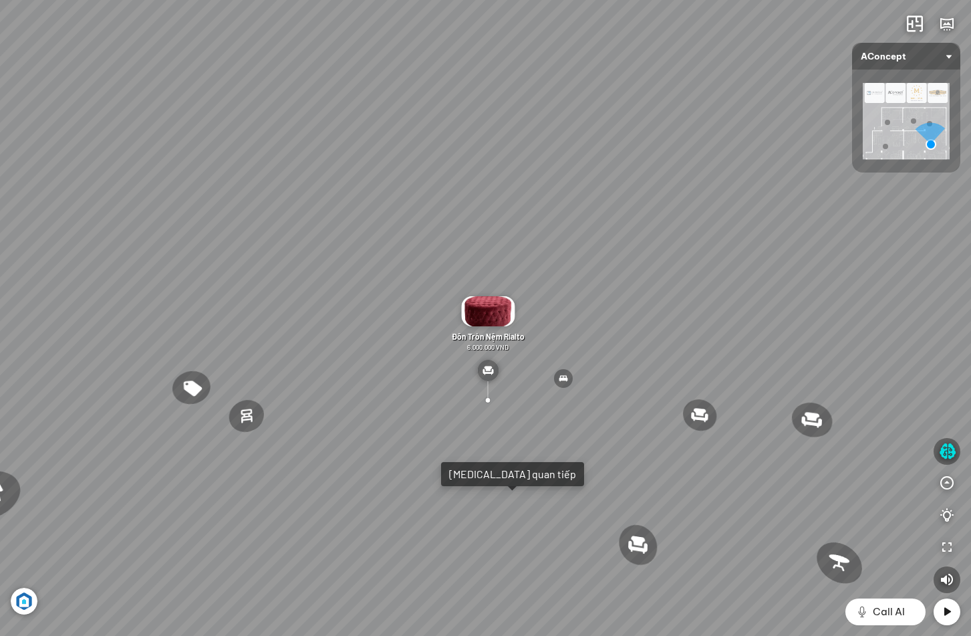
click at [872, 86] on img at bounding box center [906, 121] width 87 height 76
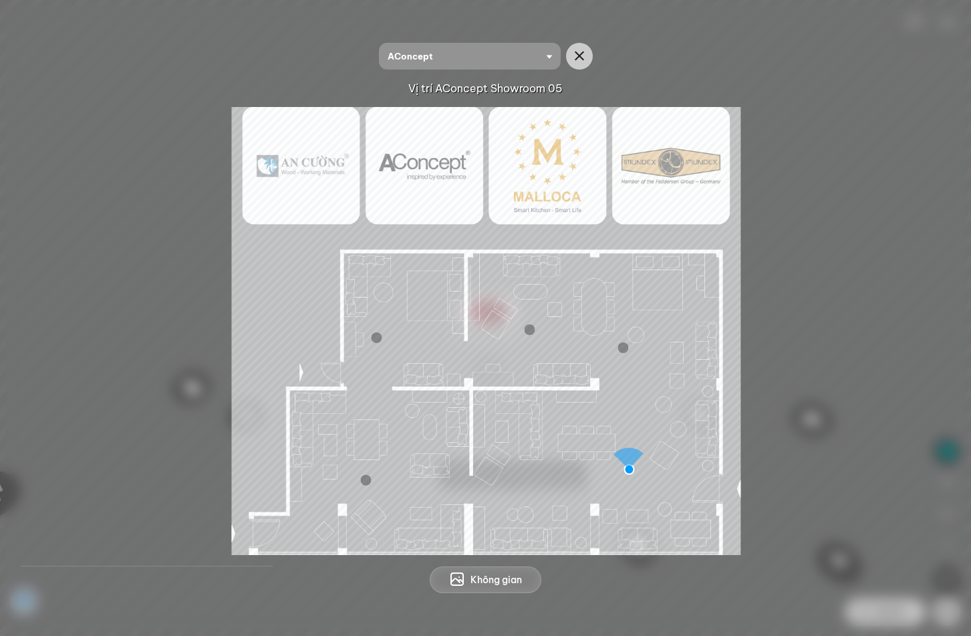
drag, startPoint x: 576, startPoint y: 469, endPoint x: 503, endPoint y: 474, distance: 73.1
click at [501, 477] on img at bounding box center [485, 331] width 509 height 448
drag, startPoint x: 894, startPoint y: 318, endPoint x: 650, endPoint y: 402, distance: 257.9
click at [933, 324] on div at bounding box center [485, 331] width 907 height 448
click at [361, 495] on img at bounding box center [485, 331] width 509 height 448
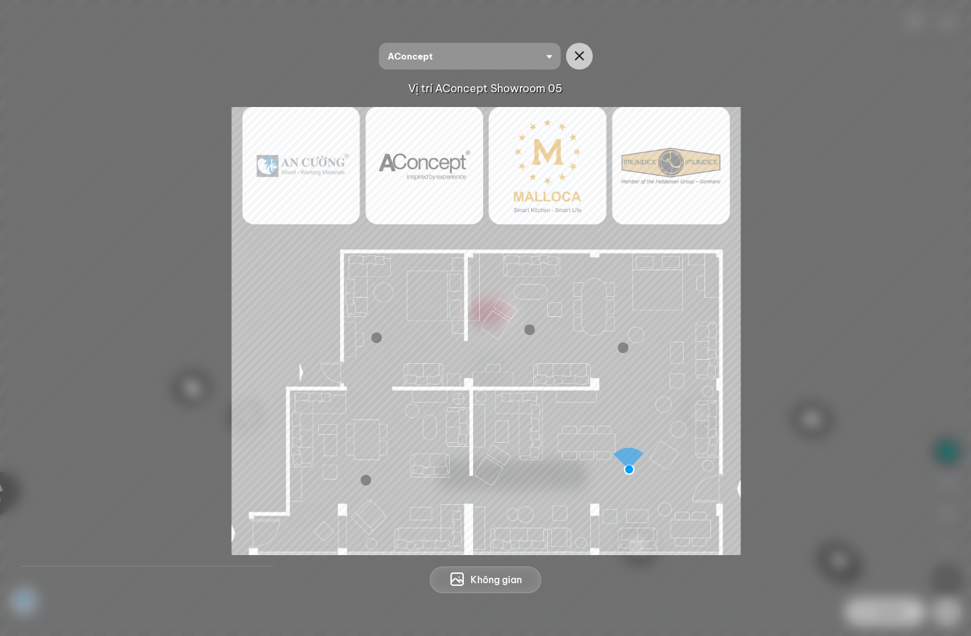
click at [487, 586] on span "Không gian" at bounding box center [496, 579] width 51 height 13
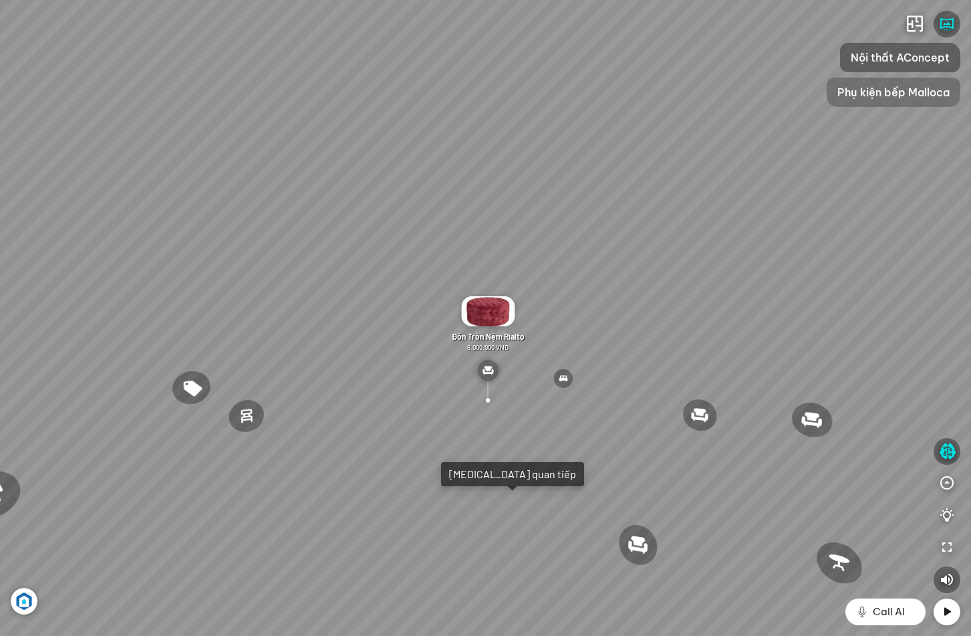
click at [878, 95] on span "Phụ kiện bếp Malloca" at bounding box center [894, 92] width 112 height 16
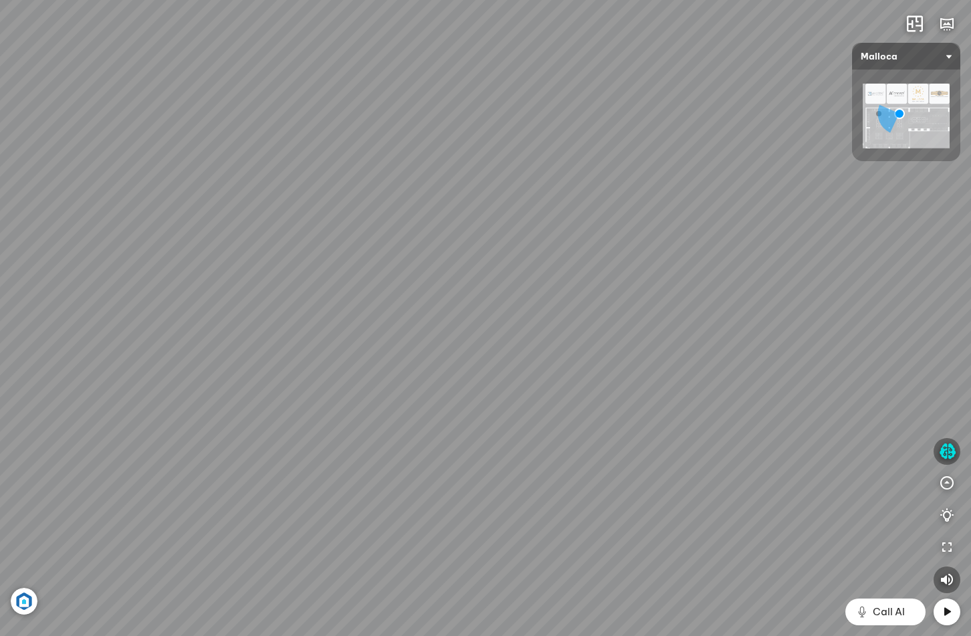
drag, startPoint x: 734, startPoint y: 267, endPoint x: 573, endPoint y: 142, distance: 203.5
click at [596, 112] on div "Chậu rửa chén hai hộc bán thủ công Malloca MS 610T 9.460.000 VND Máy hút khói k…" at bounding box center [485, 318] width 971 height 636
drag, startPoint x: 172, startPoint y: 293, endPoint x: 614, endPoint y: 239, distance: 444.5
click at [614, 239] on div "Chậu rửa chén hai hộc bán thủ công Malloca MS 610T 9.460.000 VND Máy hút khói k…" at bounding box center [485, 318] width 971 height 636
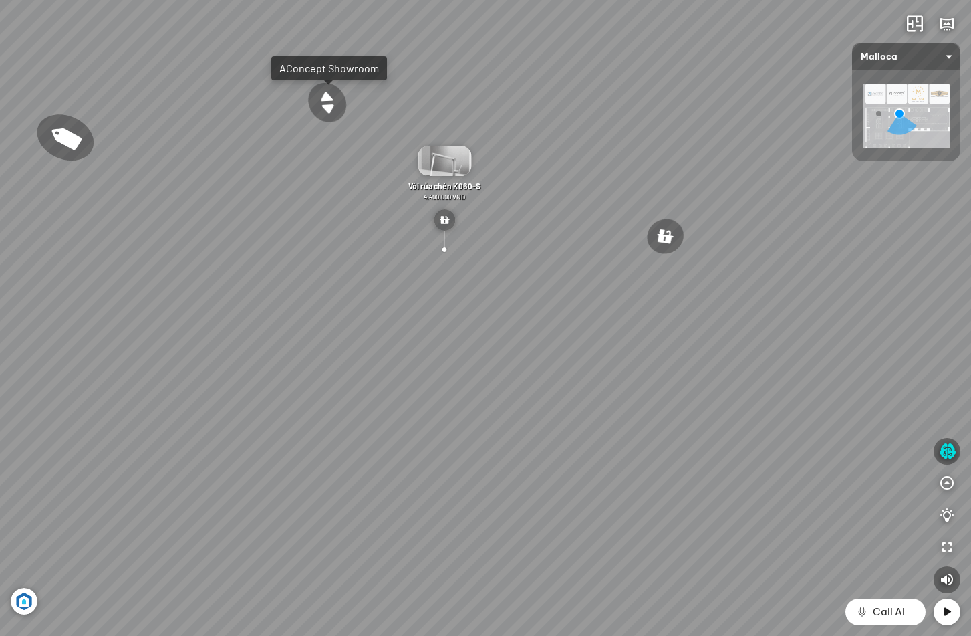
drag, startPoint x: 463, startPoint y: 191, endPoint x: 498, endPoint y: 266, distance: 82.6
click at [498, 266] on div "Chậu rửa chén hai hộc bán thủ công Malloca MS 610T 9.460.000 VND Máy hút khói k…" at bounding box center [485, 318] width 971 height 636
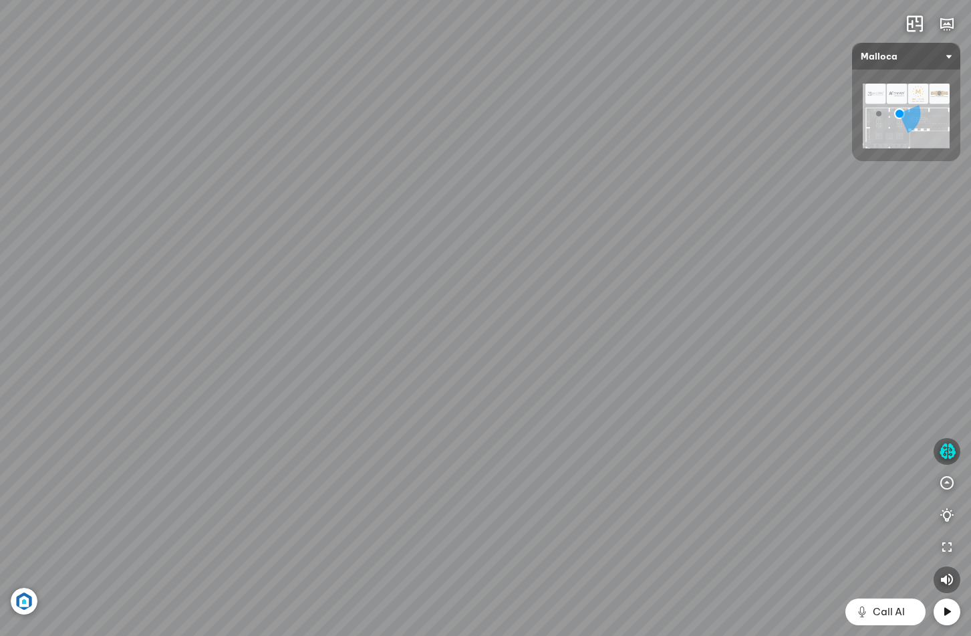
drag, startPoint x: 384, startPoint y: 243, endPoint x: 866, endPoint y: 476, distance: 534.9
click at [866, 476] on div "Chậu rửa chén hai hộc bán thủ công Malloca MS 610T 9.460.000 VND Máy hút khói k…" at bounding box center [485, 318] width 971 height 636
drag, startPoint x: 302, startPoint y: 457, endPoint x: 343, endPoint y: 423, distance: 53.2
click at [344, 431] on div "Chậu rửa chén hai hộc bán thủ công Malloca MS 610T 9.460.000 VND Máy hút khói k…" at bounding box center [485, 318] width 971 height 636
drag, startPoint x: 543, startPoint y: 430, endPoint x: 371, endPoint y: 438, distance: 172.0
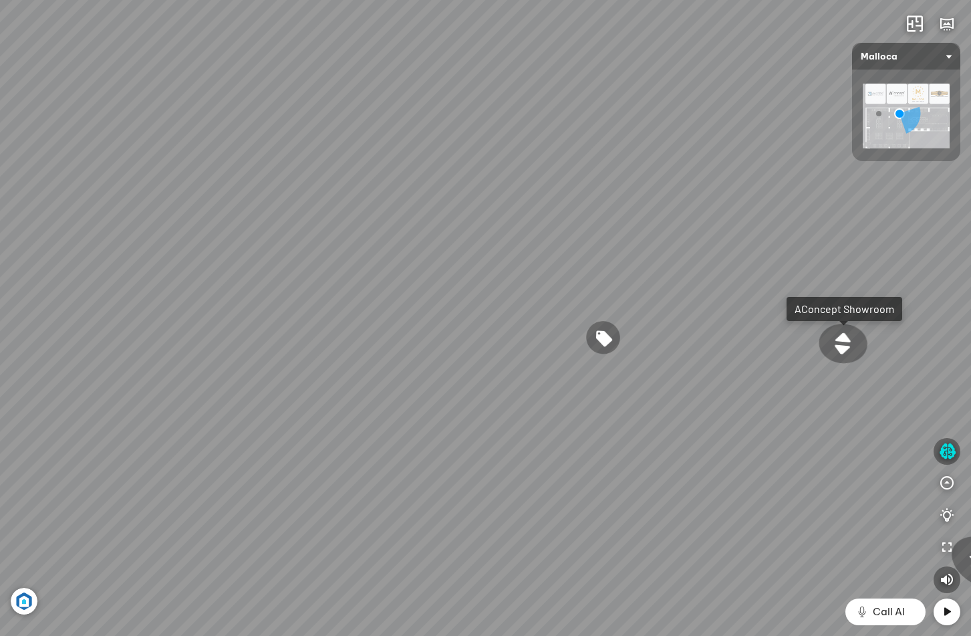
click at [458, 435] on div "Chậu rửa chén hai hộc bán thủ công Malloca MS 610T 9.460.000 VND Máy hút khói k…" at bounding box center [485, 318] width 971 height 636
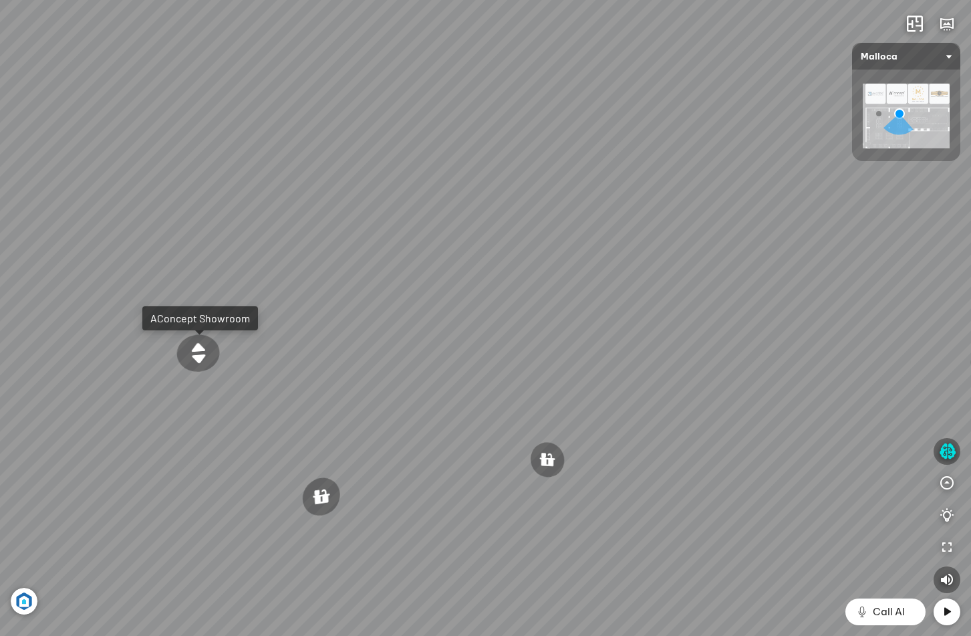
drag, startPoint x: 632, startPoint y: 418, endPoint x: 345, endPoint y: 420, distance: 287.5
click at [459, 416] on div "Chậu rửa chén hai hộc bán thủ công Malloca MS 610T 9.460.000 VND Máy hút khói k…" at bounding box center [485, 318] width 971 height 636
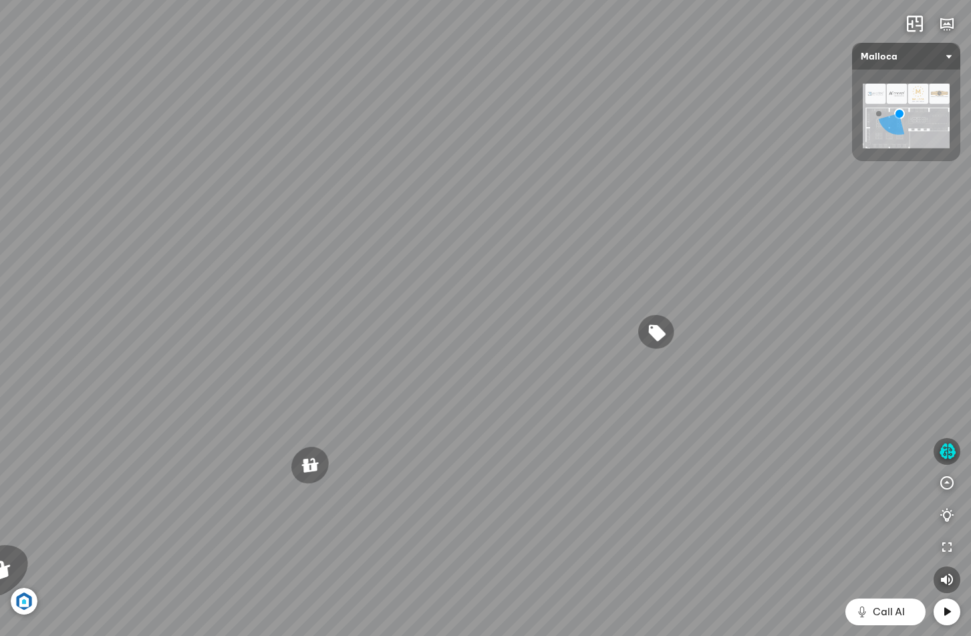
drag, startPoint x: 650, startPoint y: 404, endPoint x: 266, endPoint y: 354, distance: 387.8
click at [373, 380] on div "Chậu rửa chén hai hộc bán thủ công Malloca MS 610T 9.460.000 VND Máy hút khói k…" at bounding box center [485, 318] width 971 height 636
drag, startPoint x: 610, startPoint y: 393, endPoint x: 250, endPoint y: 439, distance: 362.5
click at [250, 439] on div "Chậu rửa chén hai hộc bán thủ công Malloca MS 610T 9.460.000 VND Máy hút khói k…" at bounding box center [485, 318] width 971 height 636
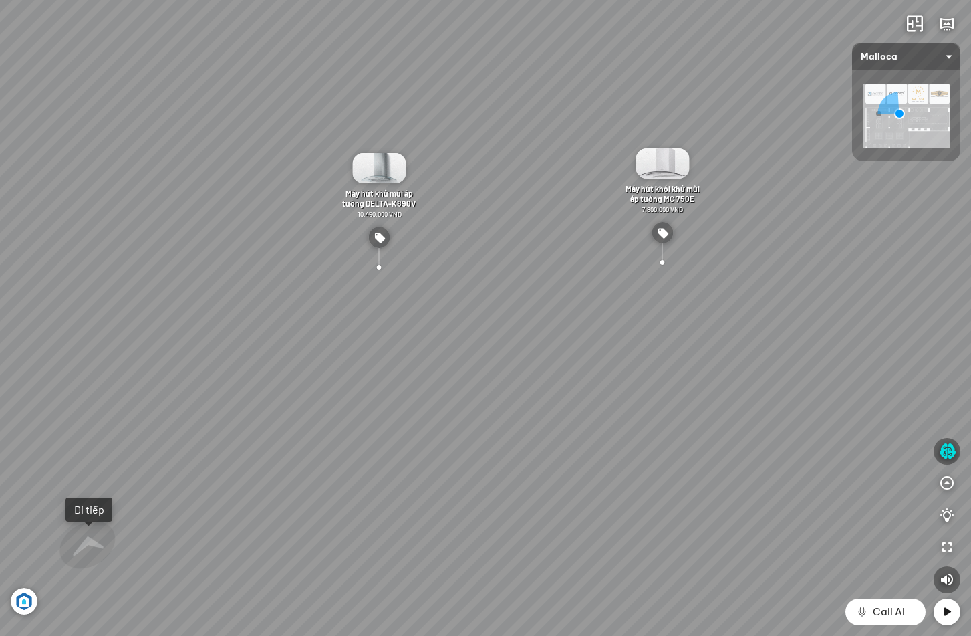
click at [659, 267] on div at bounding box center [662, 261] width 39 height 37
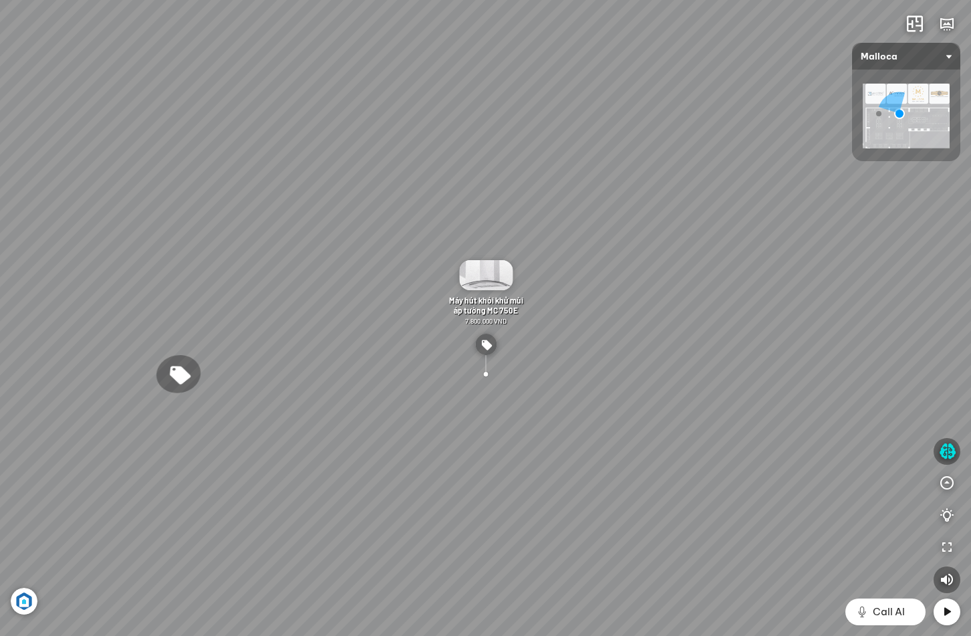
click at [479, 269] on img at bounding box center [485, 275] width 53 height 30
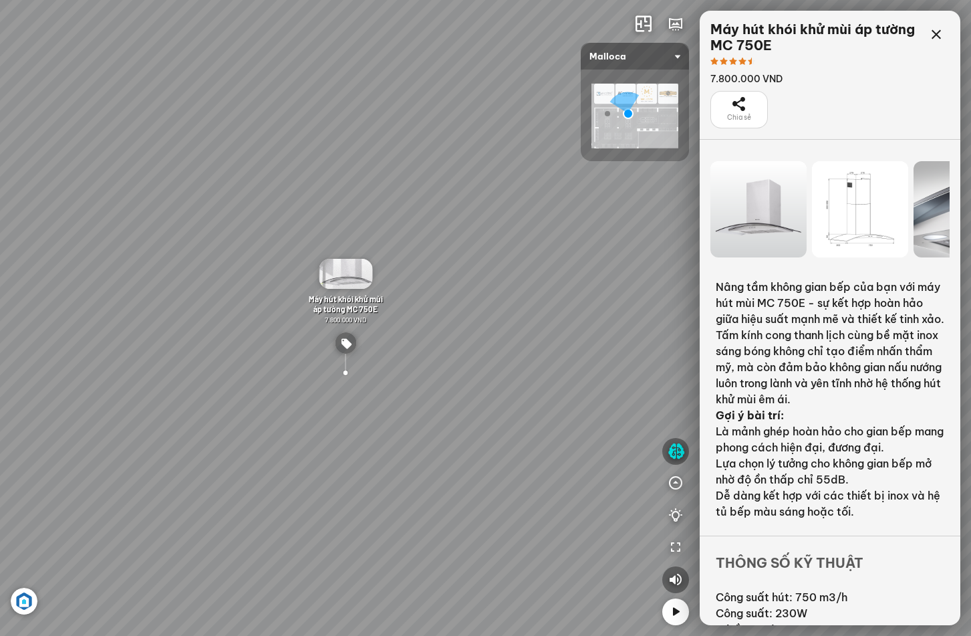
click at [614, 353] on div "Chậu rửa chén hai hộc bán thủ công Malloca MS 610T 9.460.000 VND Máy hút khói k…" at bounding box center [485, 318] width 971 height 636
click at [936, 33] on icon at bounding box center [937, 35] width 16 height 16
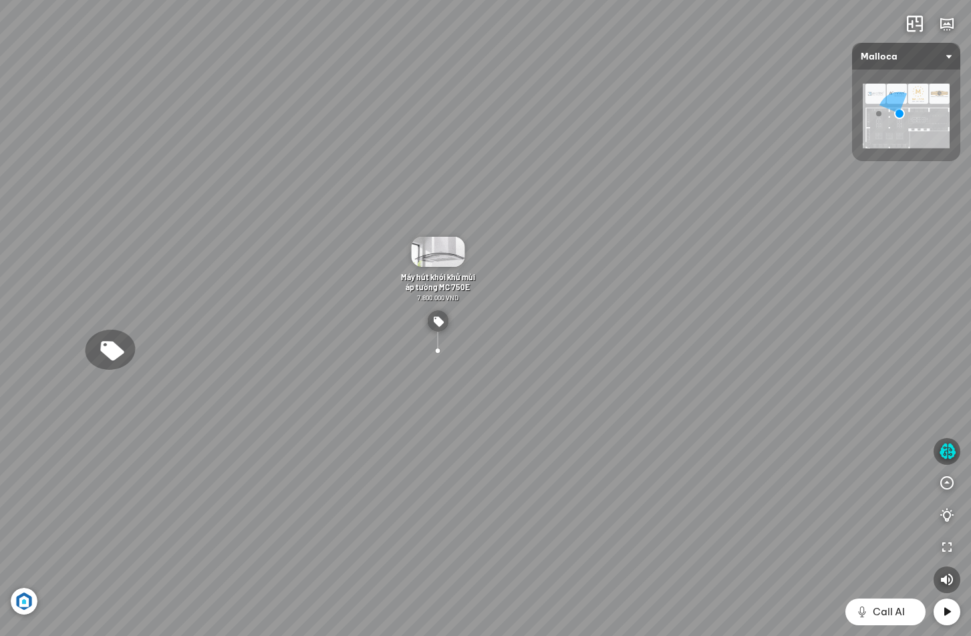
drag, startPoint x: 734, startPoint y: 326, endPoint x: 494, endPoint y: 217, distance: 263.3
click at [533, 227] on div "Chậu rửa chén hai hộc bán thủ công Malloca MS 610T 9.460.000 VND Máy hút khói k…" at bounding box center [485, 318] width 971 height 636
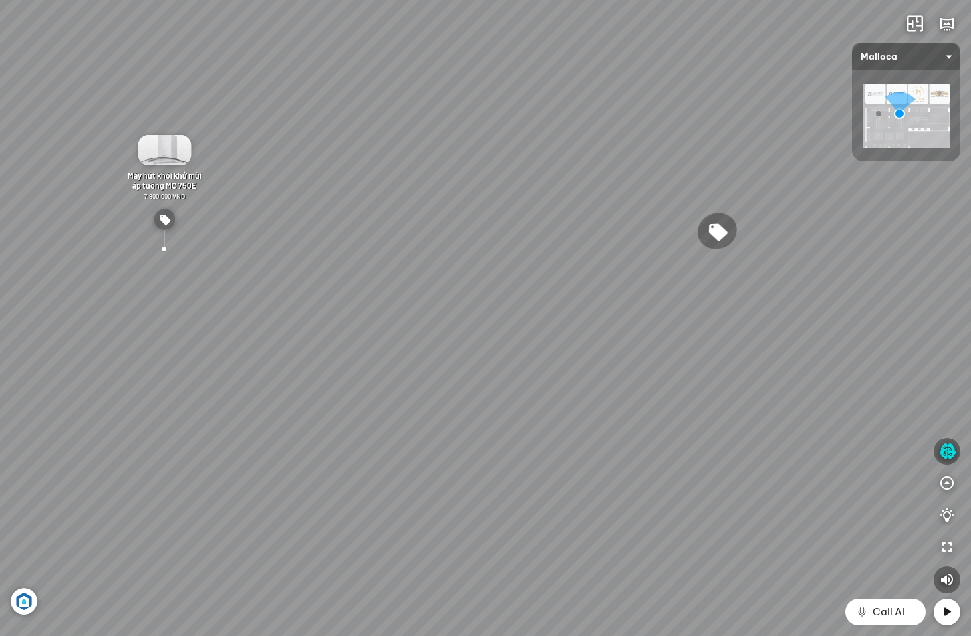
drag, startPoint x: 721, startPoint y: 383, endPoint x: 400, endPoint y: 316, distance: 328.4
click at [443, 324] on div "Chậu rửa chén hai hộc bán thủ công Malloca MS 610T 9.460.000 VND Máy hút khói k…" at bounding box center [485, 318] width 971 height 636
drag, startPoint x: 708, startPoint y: 366, endPoint x: 724, endPoint y: 567, distance: 201.9
click at [724, 567] on div "Chậu rửa chén hai hộc bán thủ công Malloca MS 610T 9.460.000 VND Máy hút khói k…" at bounding box center [485, 318] width 971 height 636
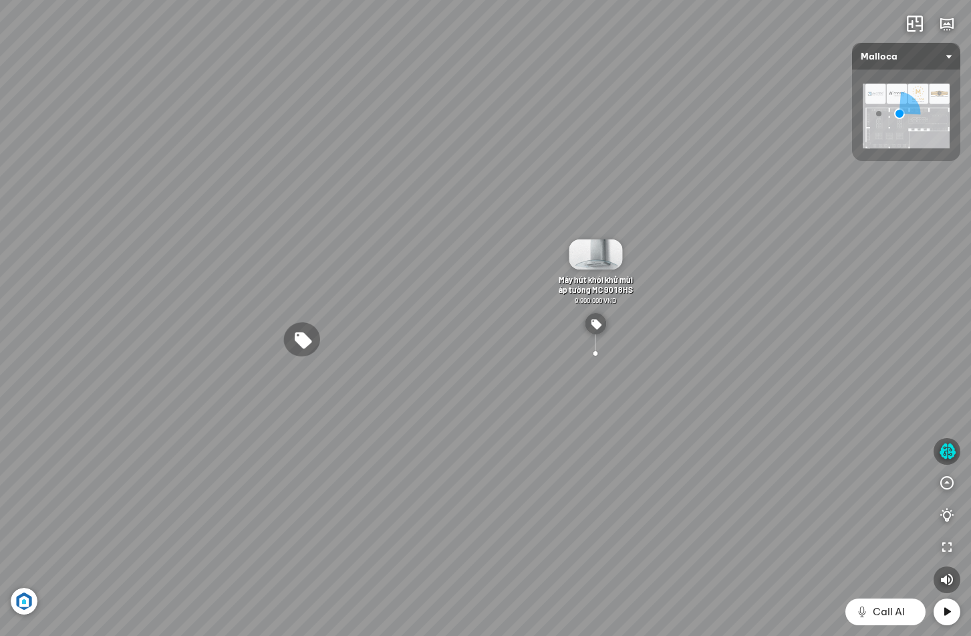
drag, startPoint x: 354, startPoint y: 466, endPoint x: 446, endPoint y: 471, distance: 92.4
click at [446, 471] on div "Chậu rửa chén hai hộc bán thủ công Malloca MS 610T 9.460.000 VND Máy hút khói k…" at bounding box center [485, 318] width 971 height 636
drag, startPoint x: 299, startPoint y: 429, endPoint x: 565, endPoint y: 401, distance: 267.5
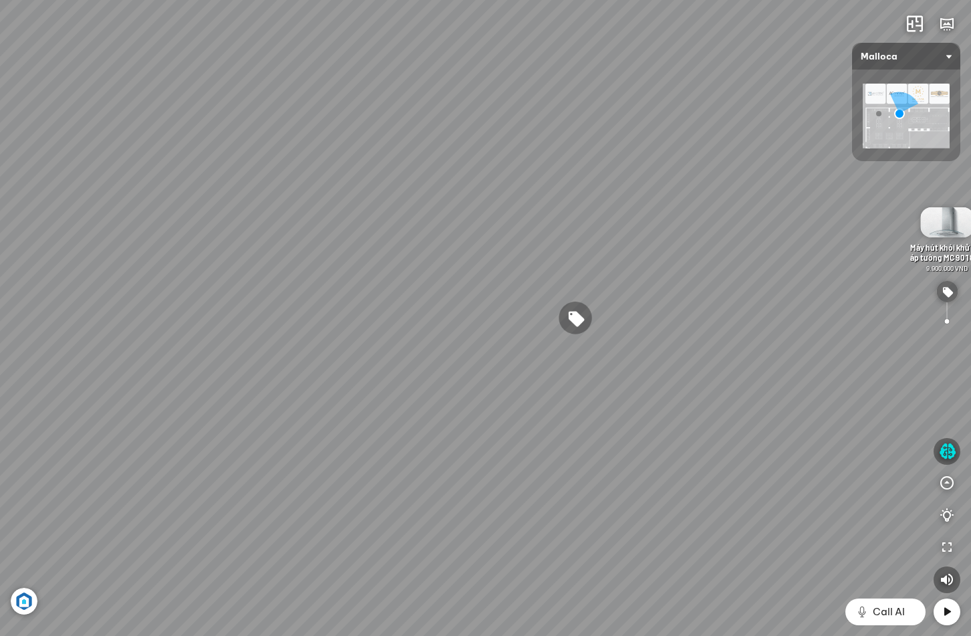
click at [565, 401] on div "Chậu rửa chén hai hộc bán thủ công Malloca MS 610T 9.460.000 VND Máy hút khói k…" at bounding box center [485, 318] width 971 height 636
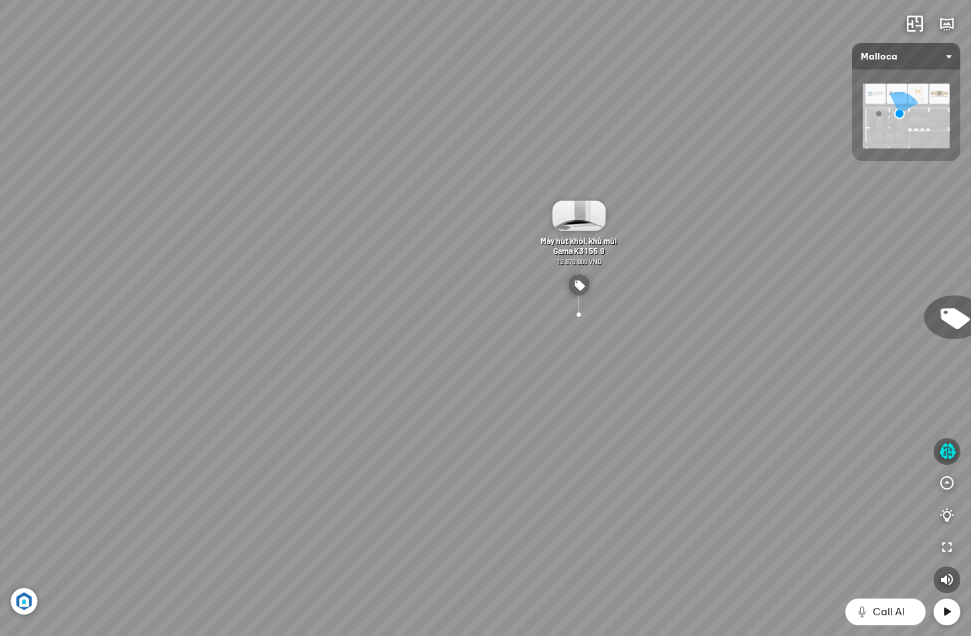
click at [576, 312] on div at bounding box center [579, 314] width 35 height 35
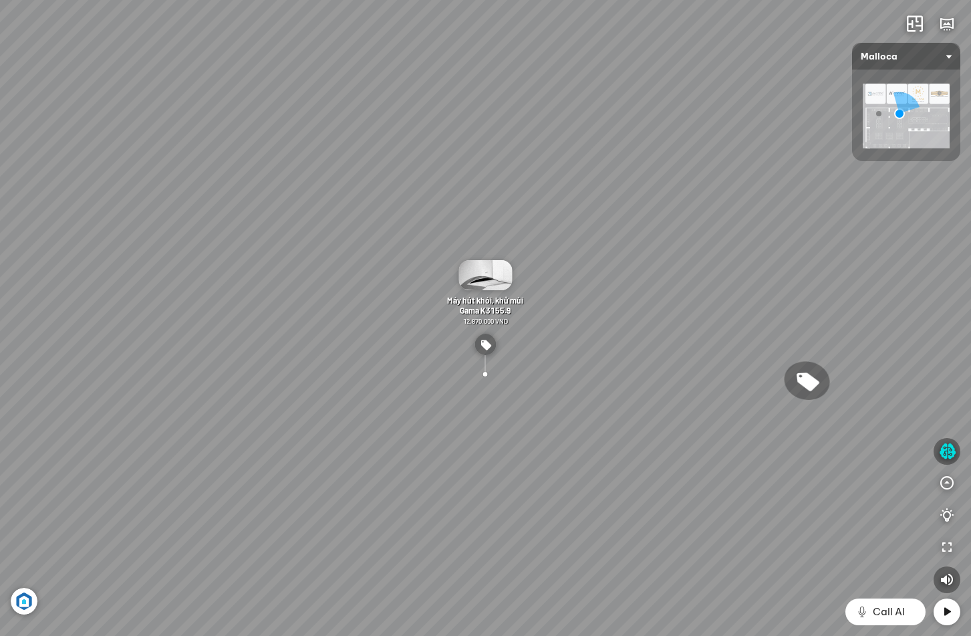
click at [477, 283] on img at bounding box center [485, 275] width 53 height 30
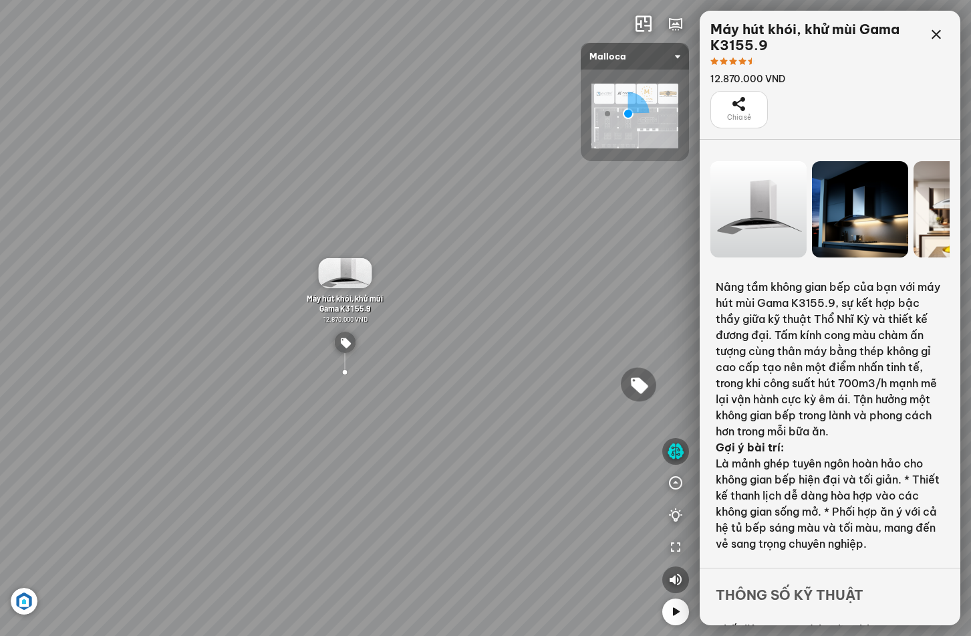
click at [388, 207] on div "Chậu rửa chén hai hộc bán thủ công Malloca MS 610T 9.460.000 VND Máy hút khói k…" at bounding box center [485, 318] width 971 height 636
drag, startPoint x: 318, startPoint y: 249, endPoint x: 237, endPoint y: 217, distance: 87.3
click at [237, 217] on div "Chậu rửa chén hai hộc bán thủ công Malloca MS 610T 9.460.000 VND Máy hút khói k…" at bounding box center [485, 318] width 971 height 636
drag, startPoint x: 525, startPoint y: 465, endPoint x: 327, endPoint y: 415, distance: 204.8
click at [415, 444] on div "Chậu rửa chén hai hộc bán thủ công Malloca MS 610T 9.460.000 VND Máy hút khói k…" at bounding box center [485, 318] width 971 height 636
